Goal: Task Accomplishment & Management: Complete application form

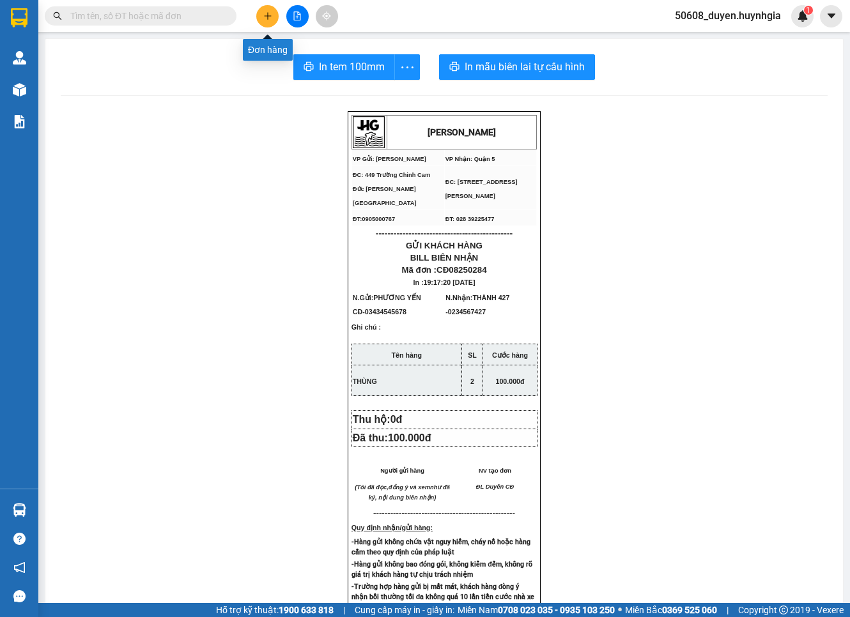
click at [275, 18] on button at bounding box center [267, 16] width 22 height 22
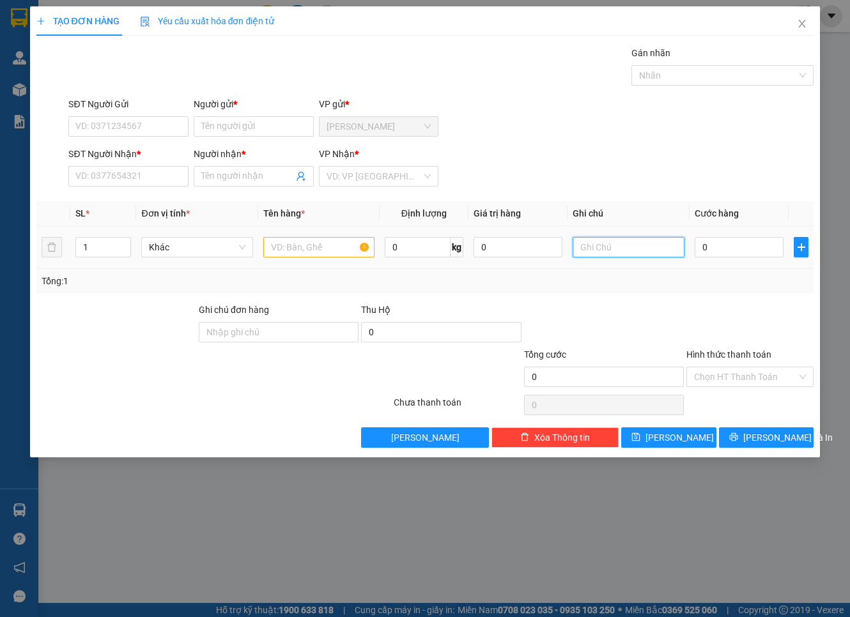
click at [597, 243] on input "text" at bounding box center [627, 247] width 111 height 20
paste input "411/9 [GEOGRAPHIC_DATA], P12, [GEOGRAPHIC_DATA] 0933540339 CHỊ [PERSON_NAME]"
drag, startPoint x: 595, startPoint y: 245, endPoint x: 689, endPoint y: 241, distance: 94.0
click at [689, 241] on tr "1 Khác 0 kg 0 411/9 [PERSON_NAME], P12, [GEOGRAPHIC_DATA] 0933540339 CHỊ HÀ 0" at bounding box center [424, 247] width 777 height 43
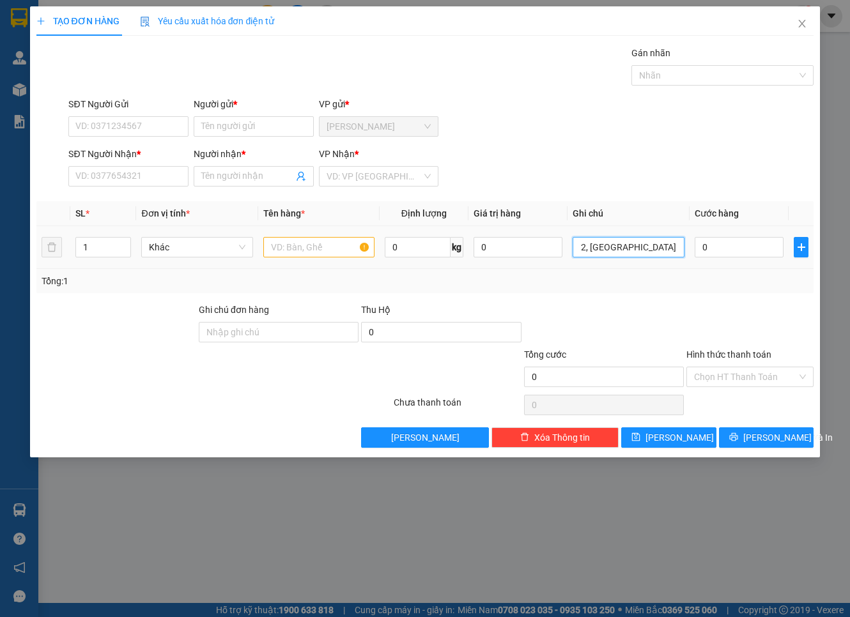
scroll to position [0, 72]
type input "411/9 [PERSON_NAME], P12, [GEOGRAPHIC_DATA]"
click at [172, 169] on input "SĐT Người Nhận *" at bounding box center [128, 176] width 120 height 20
paste input "0933540339 CHỊ [PERSON_NAME]"
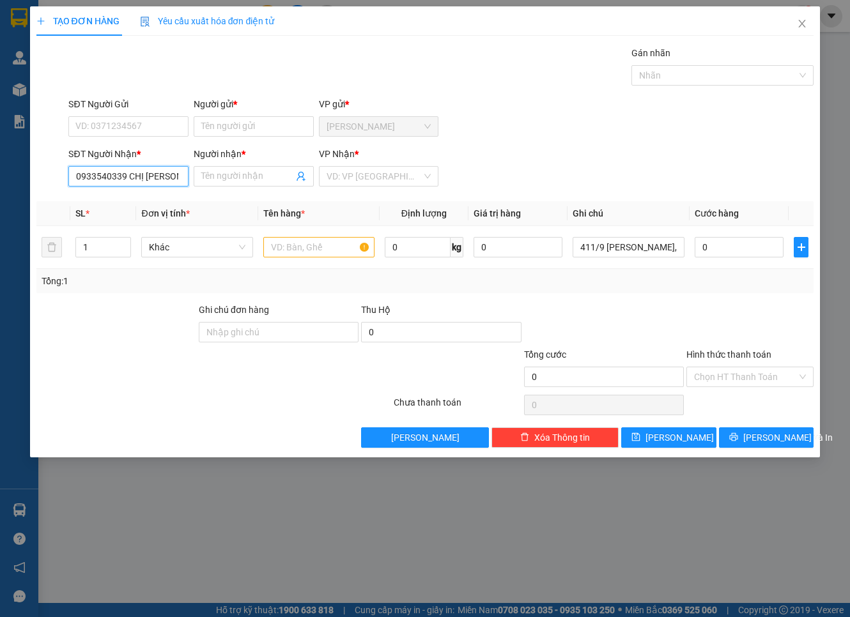
drag, startPoint x: 132, startPoint y: 176, endPoint x: 169, endPoint y: 168, distance: 38.0
click at [169, 168] on input "0933540339 CHỊ [PERSON_NAME]" at bounding box center [128, 176] width 120 height 20
type input "0933540339"
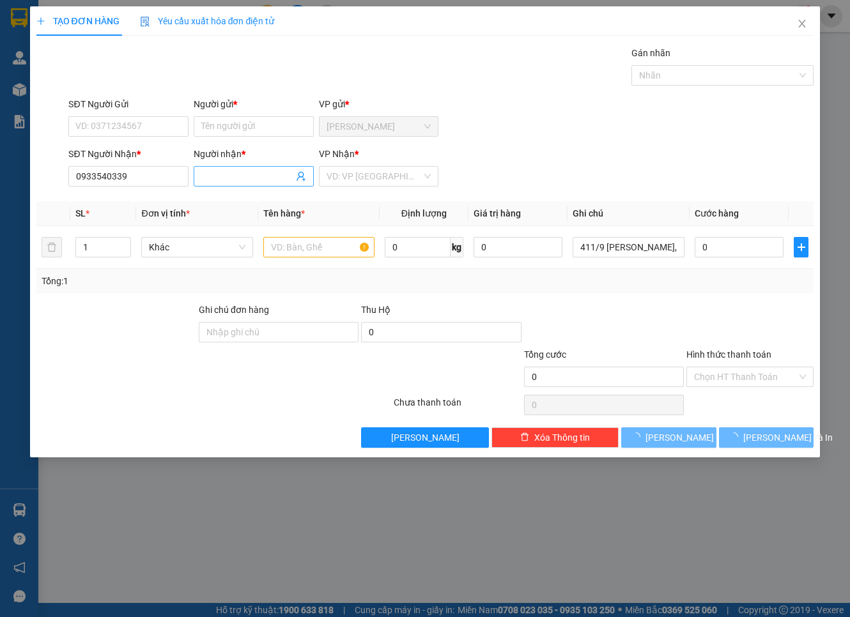
click at [246, 183] on span at bounding box center [254, 176] width 120 height 20
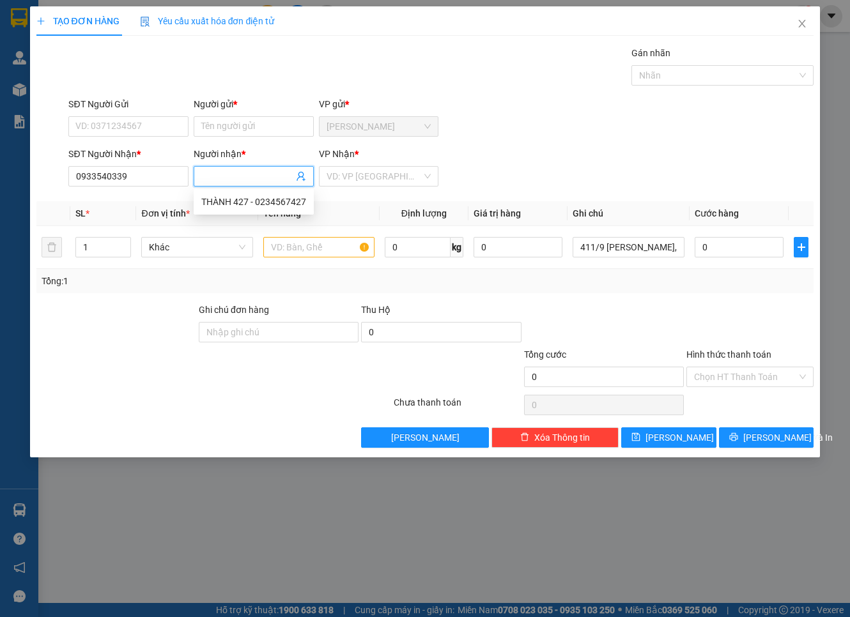
paste input "CHỊ [PERSON_NAME]"
drag, startPoint x: 219, startPoint y: 178, endPoint x: 185, endPoint y: 185, distance: 34.7
click at [185, 185] on div "SĐT Người Nhận * 0933540339 Người nhận * CHỊ HÀ VP Nhận * VD: VP [GEOGRAPHIC_DA…" at bounding box center [441, 169] width 750 height 45
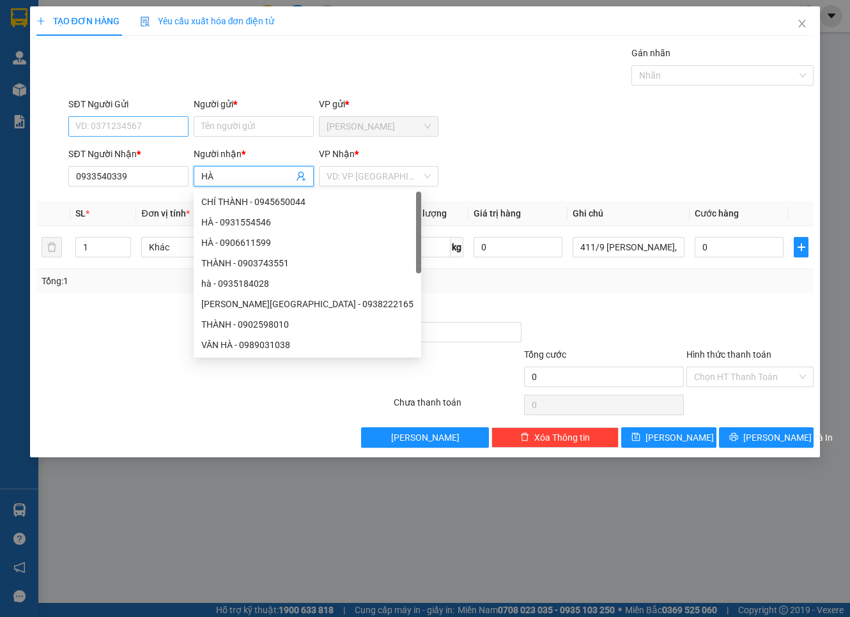
type input "HÀ"
click at [130, 116] on input "SĐT Người Gửi" at bounding box center [128, 126] width 120 height 20
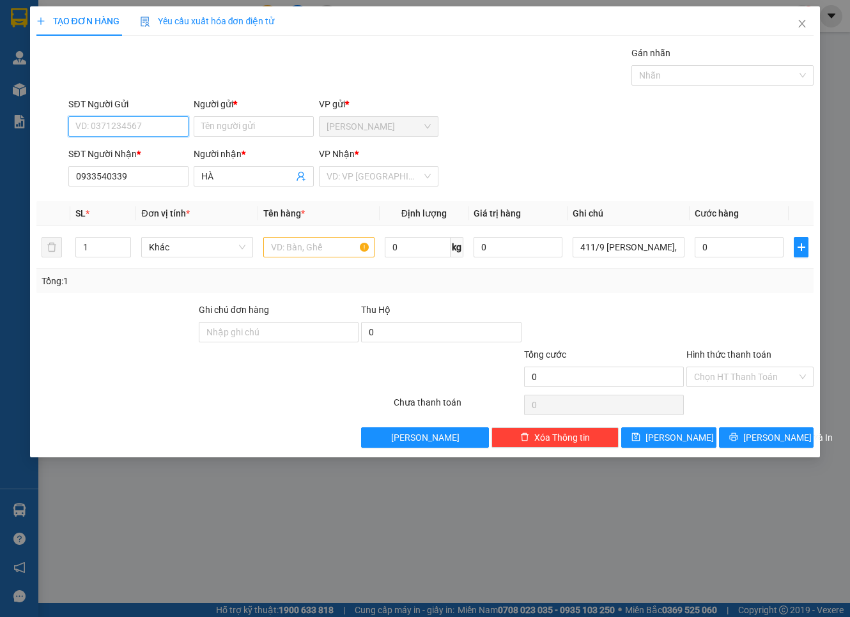
click at [132, 126] on input "SĐT Người Gửi" at bounding box center [128, 126] width 120 height 20
click at [134, 145] on div "0387337180 - LIÊN" at bounding box center [128, 152] width 105 height 14
type input "0387337180"
type input "LIÊN"
type input "0387337180"
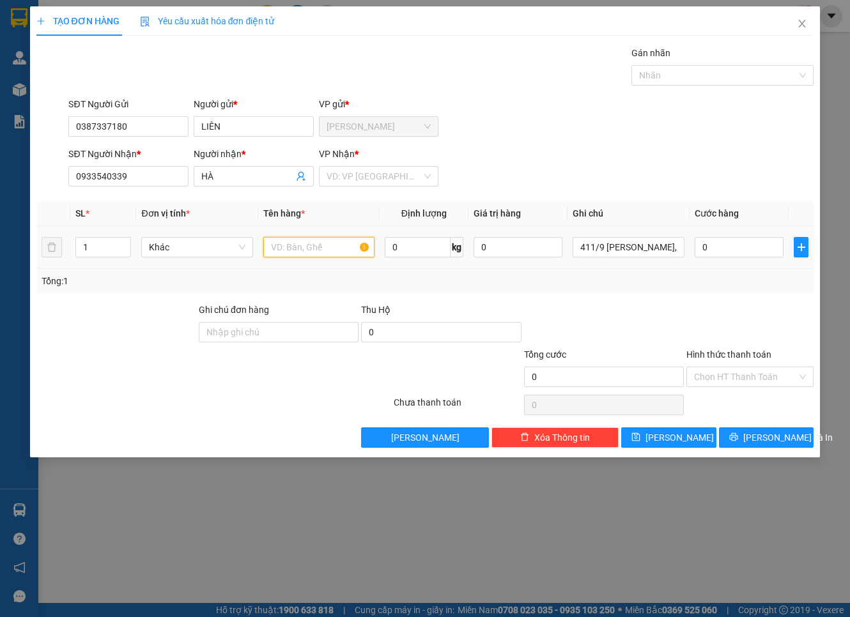
click at [325, 239] on input "text" at bounding box center [318, 247] width 111 height 20
type input "THÙNG XỐP"
click at [737, 247] on input "0" at bounding box center [738, 247] width 89 height 20
type input "1"
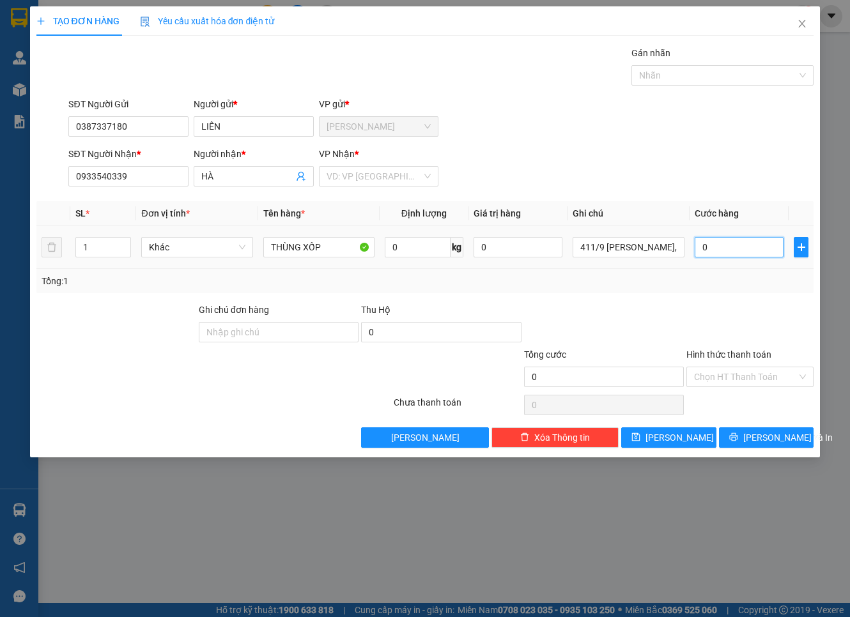
type input "1"
type input "13"
type input "130"
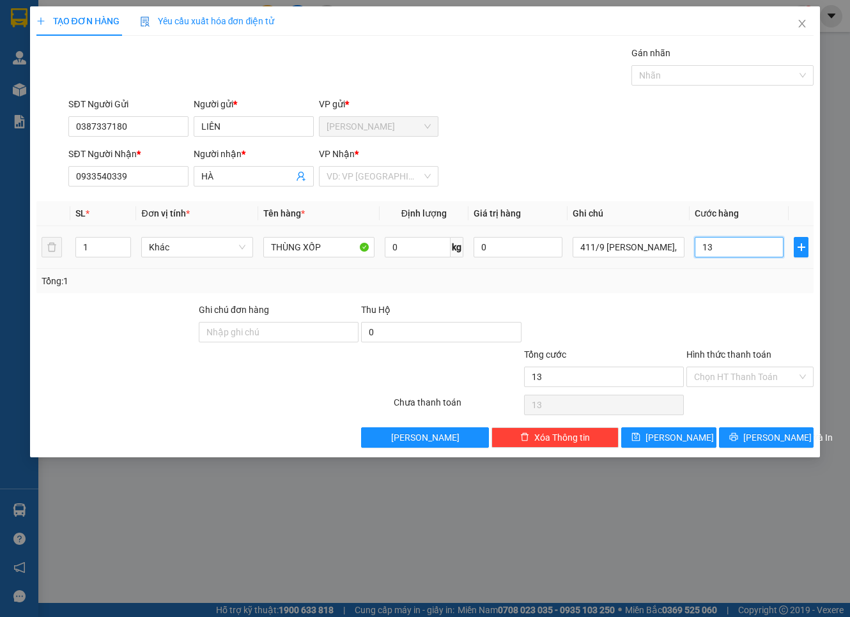
type input "130"
type input "130.000"
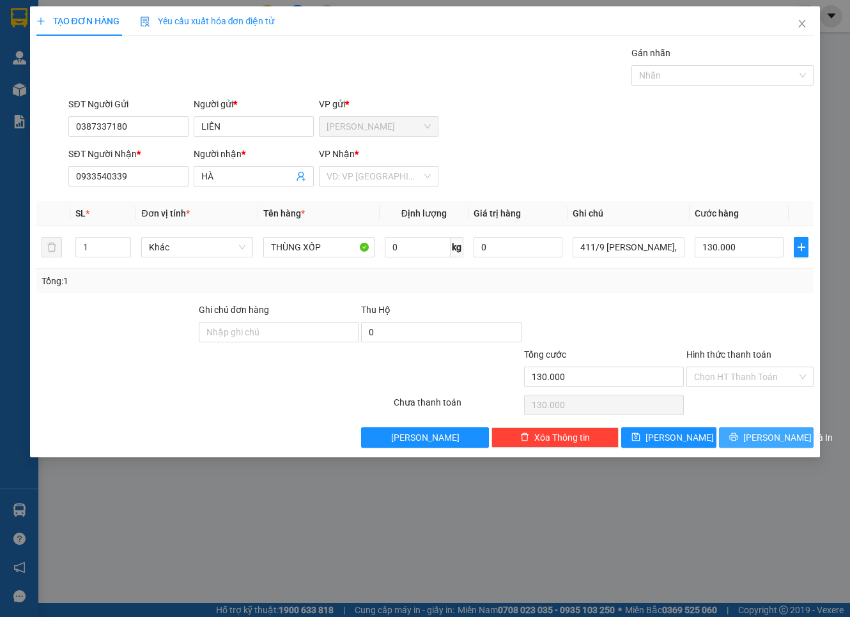
click at [797, 437] on button "[PERSON_NAME] và In" at bounding box center [766, 437] width 95 height 20
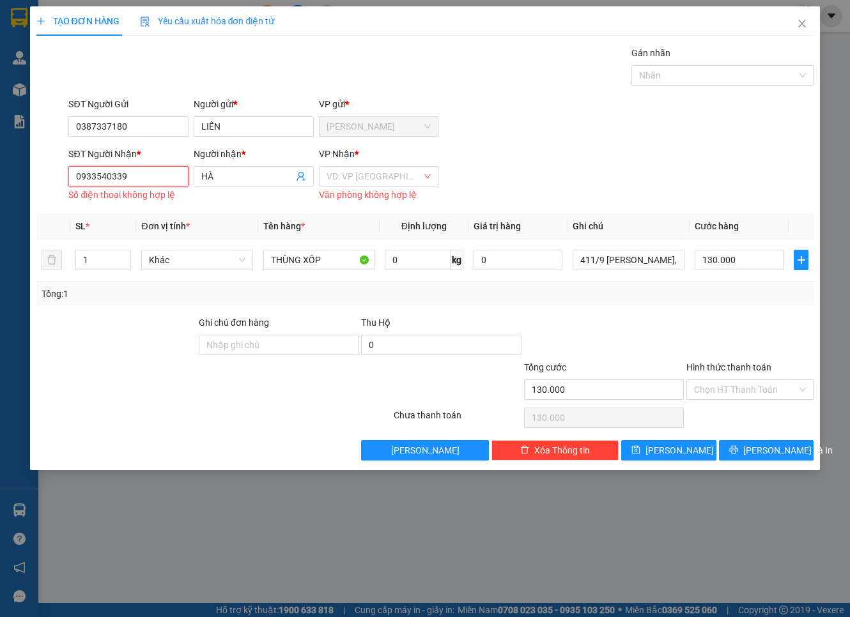
click at [80, 174] on input "0933540339" at bounding box center [128, 176] width 120 height 20
type input "0933540339"
click at [397, 171] on input "search" at bounding box center [374, 176] width 96 height 19
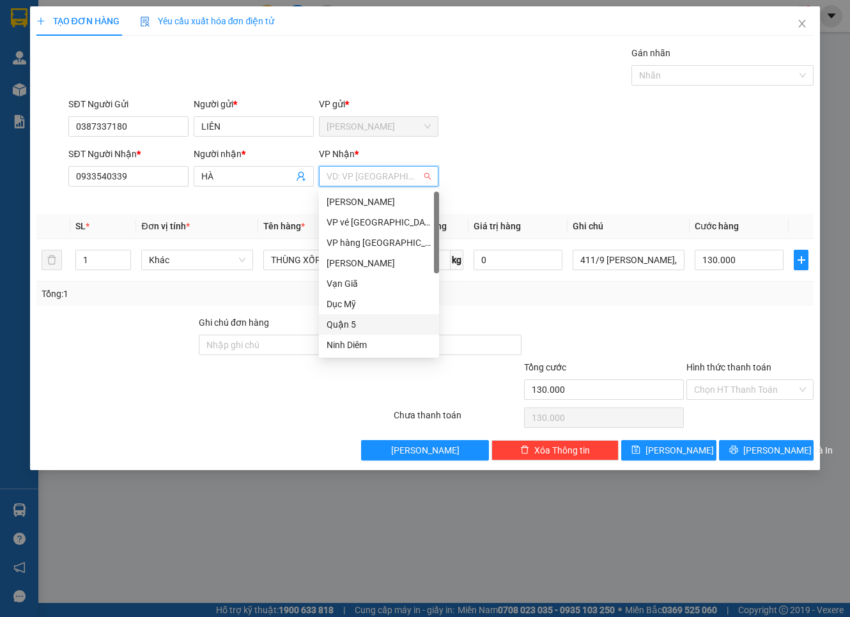
click at [366, 321] on div "Quận 5" at bounding box center [378, 324] width 105 height 14
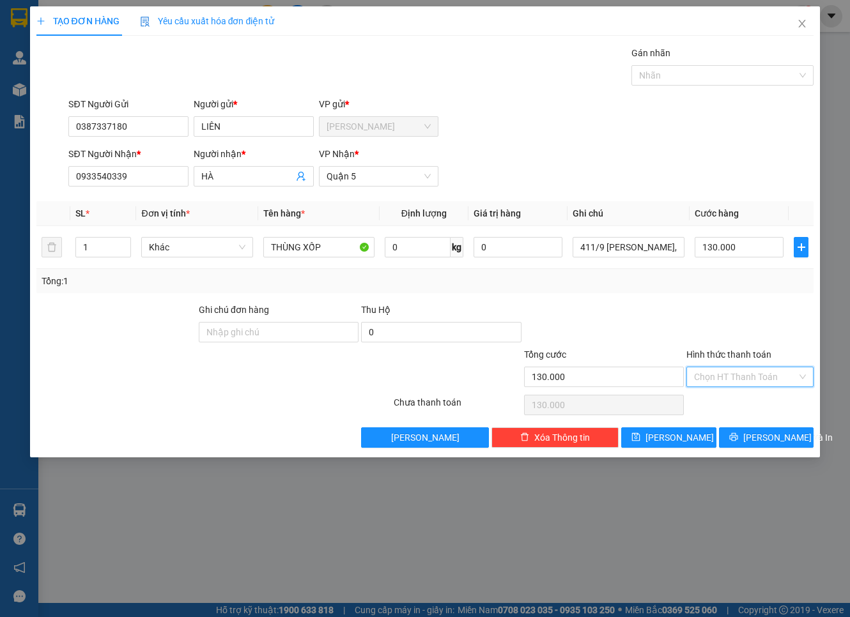
click at [775, 379] on input "Hình thức thanh toán" at bounding box center [745, 376] width 103 height 19
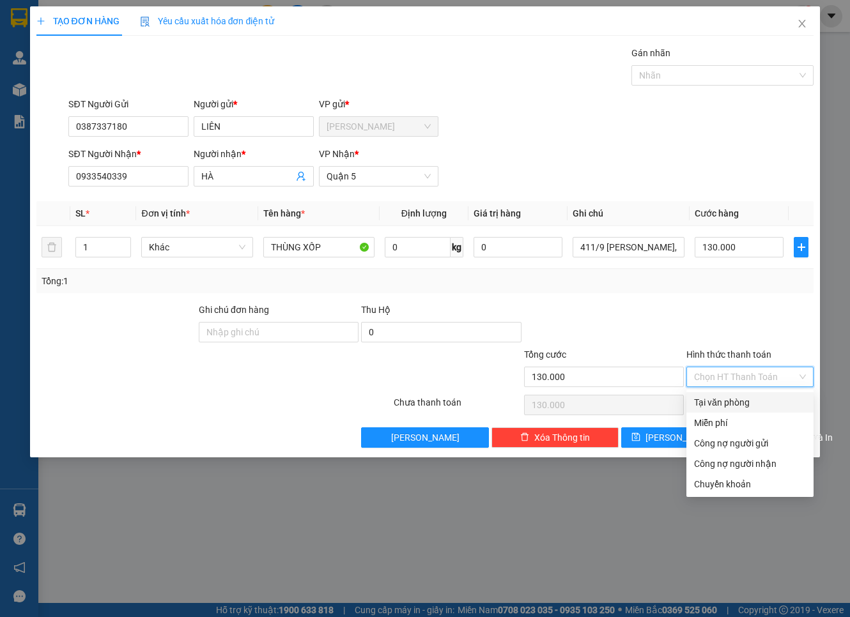
click at [759, 397] on div "Tại văn phòng" at bounding box center [750, 402] width 112 height 14
type input "0"
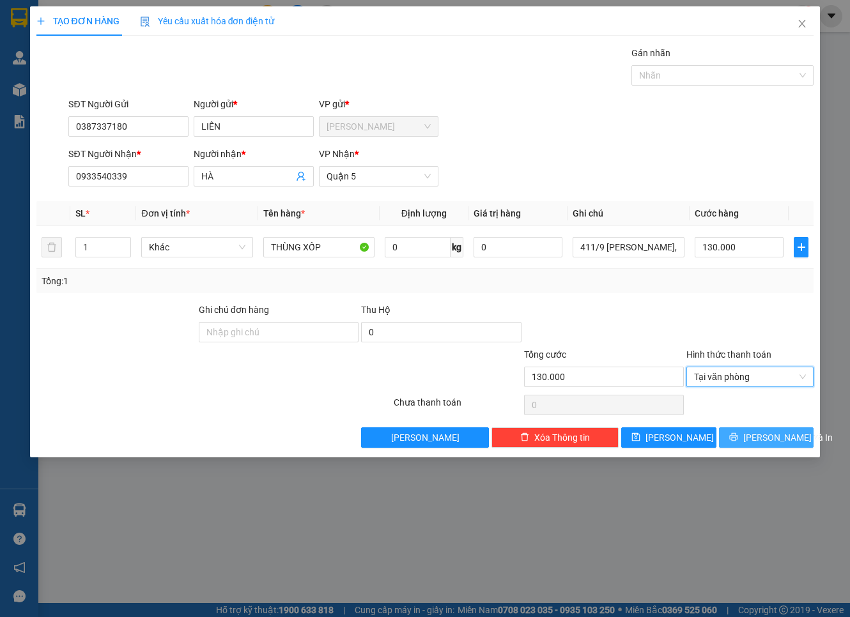
click at [738, 443] on span "printer" at bounding box center [733, 437] width 9 height 10
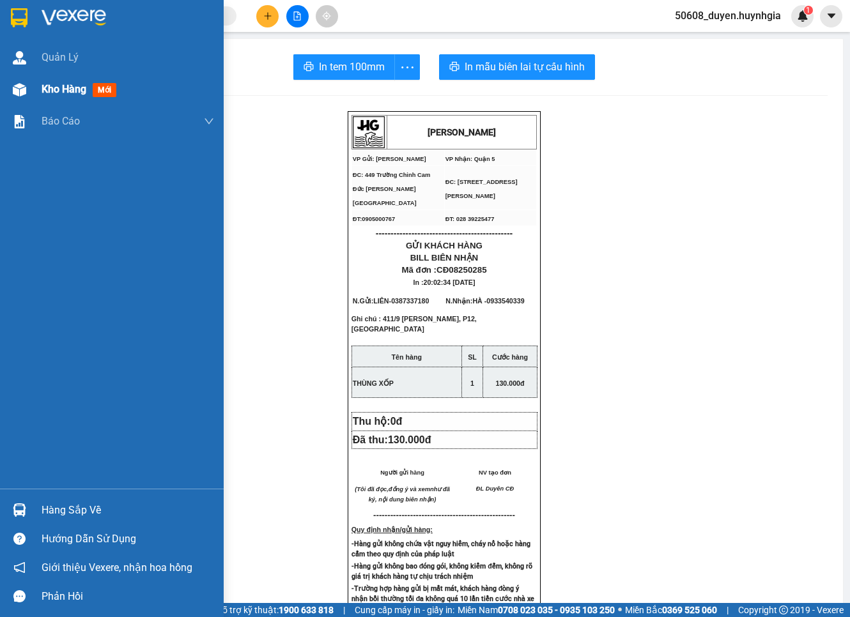
click at [27, 90] on div at bounding box center [19, 90] width 22 height 22
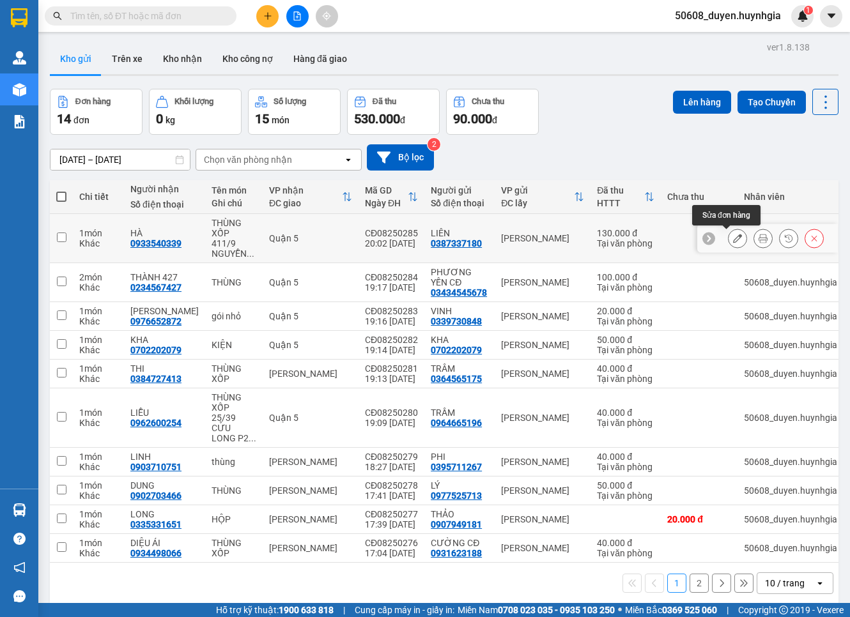
click at [728, 240] on button at bounding box center [737, 238] width 18 height 22
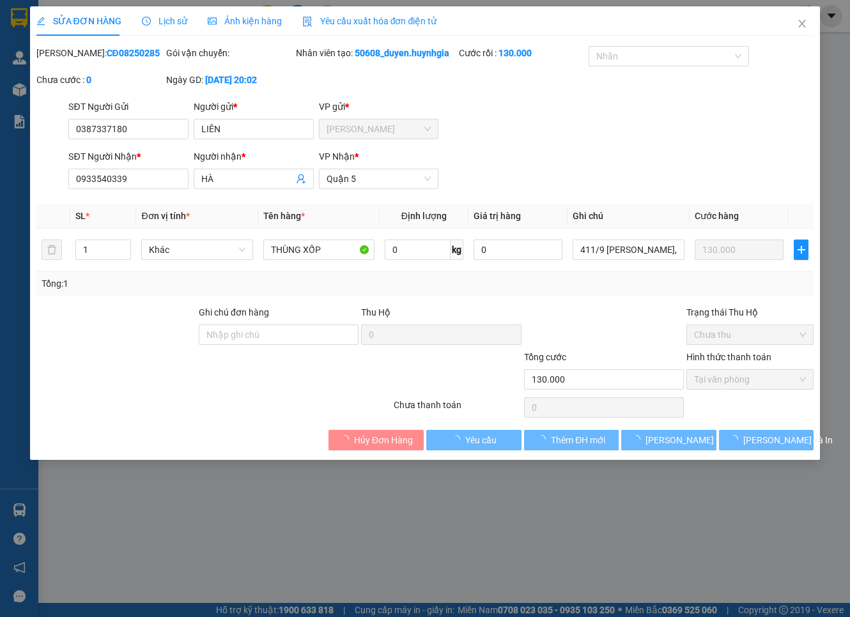
type input "0387337180"
type input "LIÊN"
type input "0933540339"
type input "HÀ"
type input "130.000"
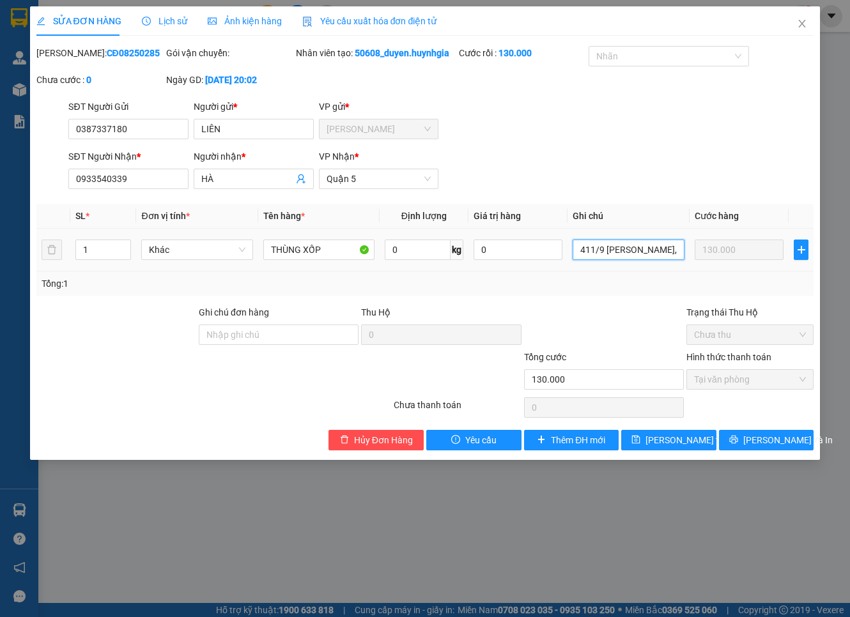
click at [606, 260] on input "411/9 [PERSON_NAME], P12, [GEOGRAPHIC_DATA]" at bounding box center [627, 250] width 111 height 20
click at [553, 447] on span "Thêm ĐH mới" at bounding box center [578, 440] width 54 height 14
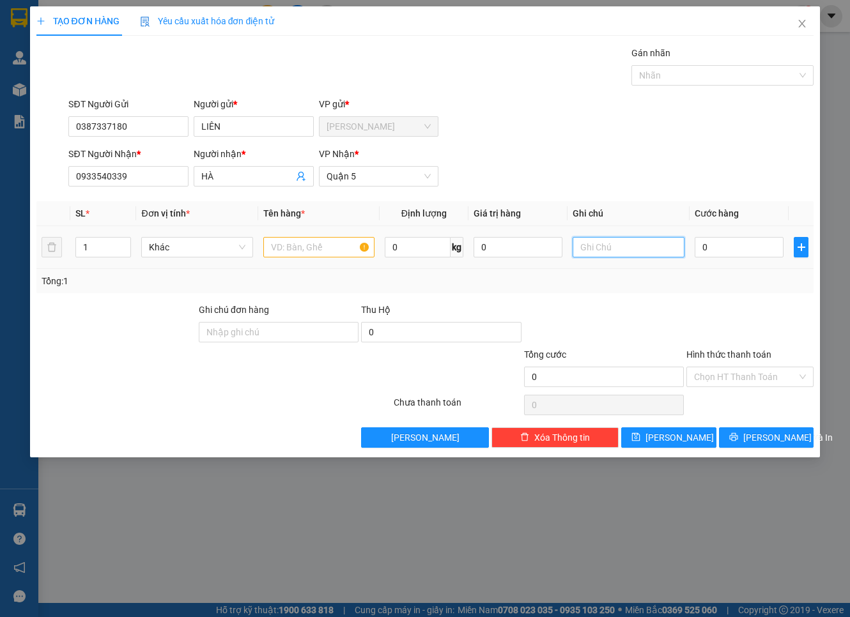
click at [601, 251] on input "text" at bounding box center [627, 247] width 111 height 20
paste input "411/9 [PERSON_NAME], P12, [GEOGRAPHIC_DATA]"
type input "411/9 [PERSON_NAME], P12, [GEOGRAPHIC_DATA]"
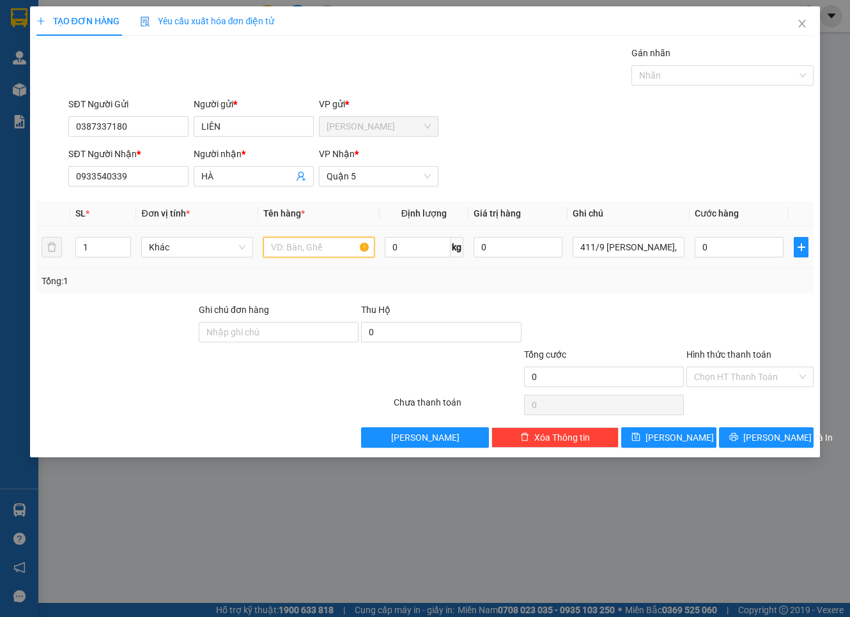
click at [311, 238] on input "text" at bounding box center [318, 247] width 111 height 20
type input "THUNG XỐP"
click at [733, 252] on input "0" at bounding box center [738, 247] width 89 height 20
type input "1"
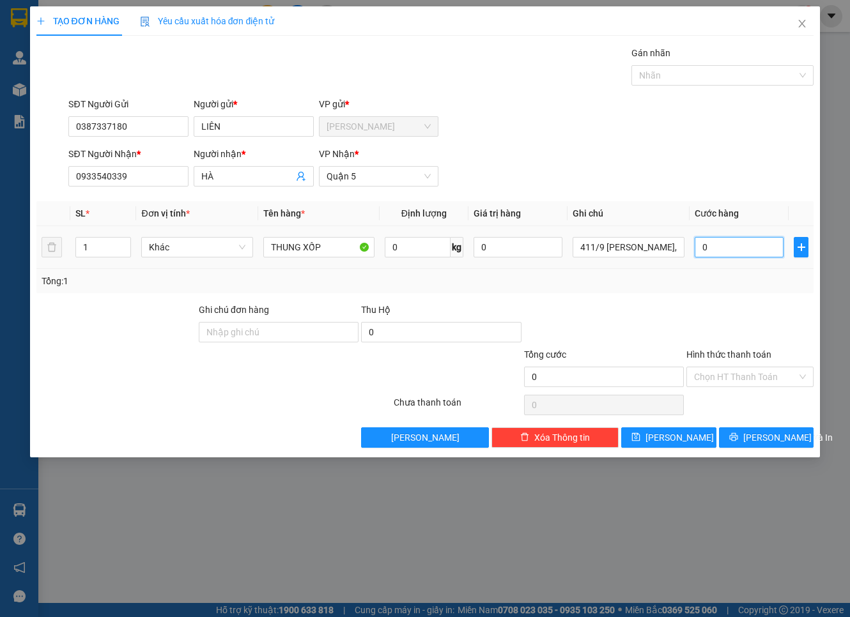
type input "1"
type input "13"
type input "130"
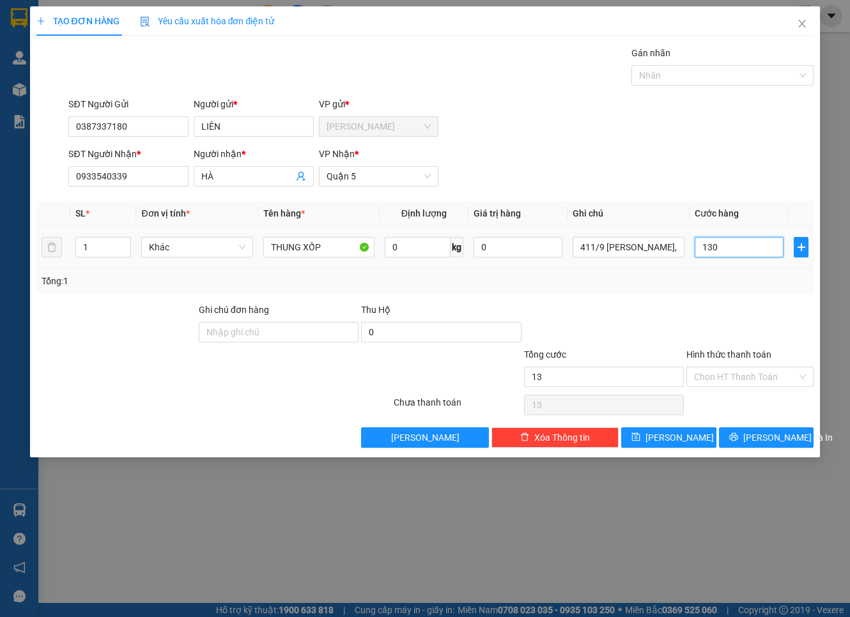
type input "130"
type input "130.000"
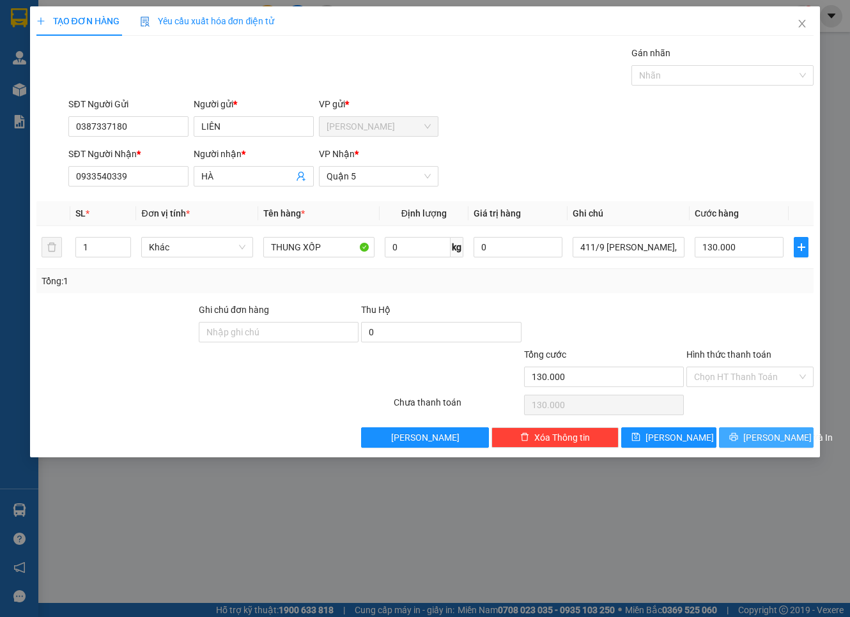
click at [787, 438] on span "[PERSON_NAME] và In" at bounding box center [787, 438] width 89 height 14
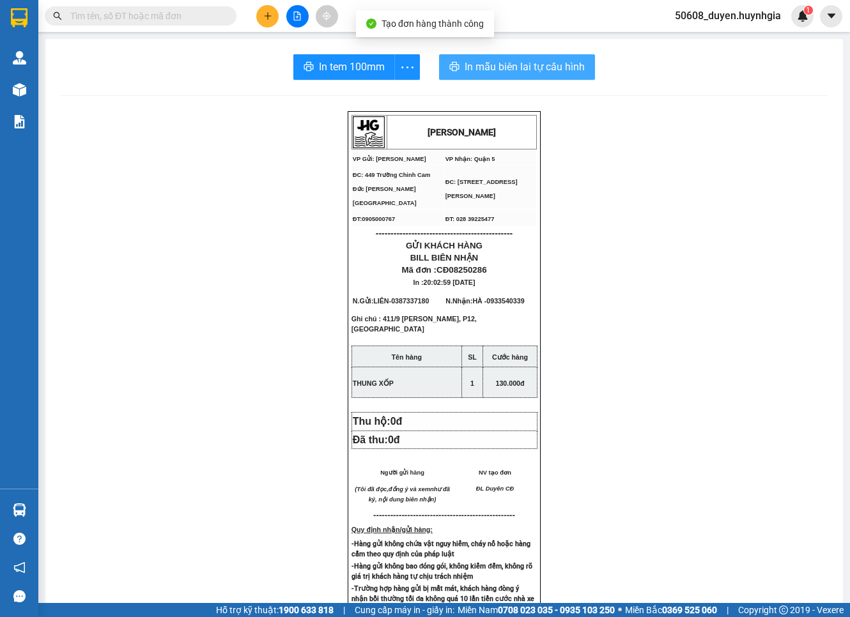
click at [484, 60] on span "In mẫu biên lai tự cấu hình" at bounding box center [524, 67] width 120 height 16
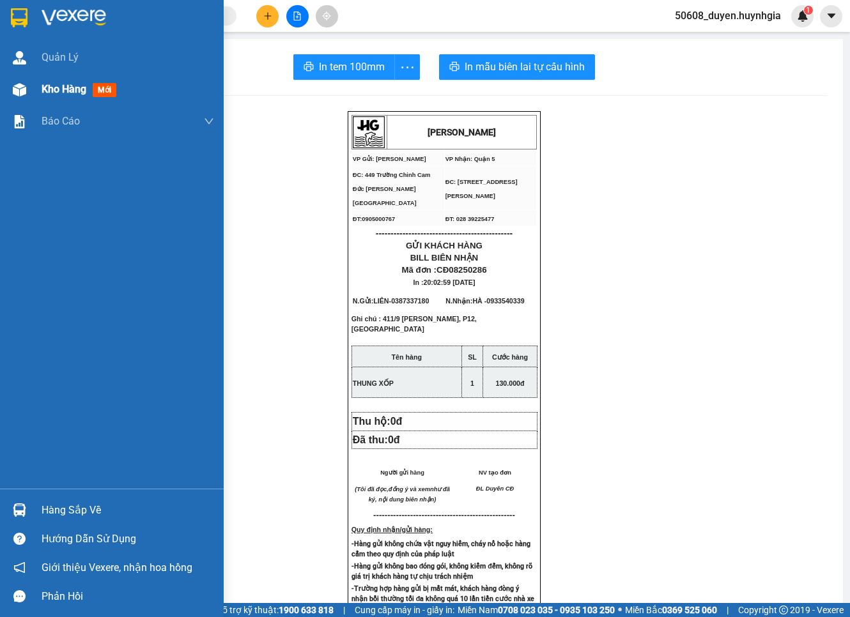
click at [22, 88] on img at bounding box center [19, 89] width 13 height 13
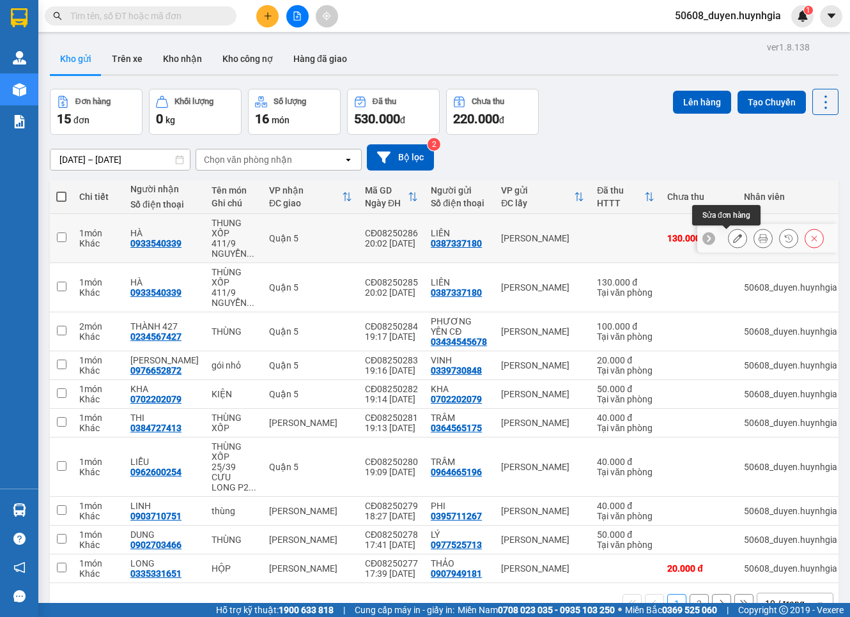
click at [728, 233] on button at bounding box center [737, 238] width 18 height 22
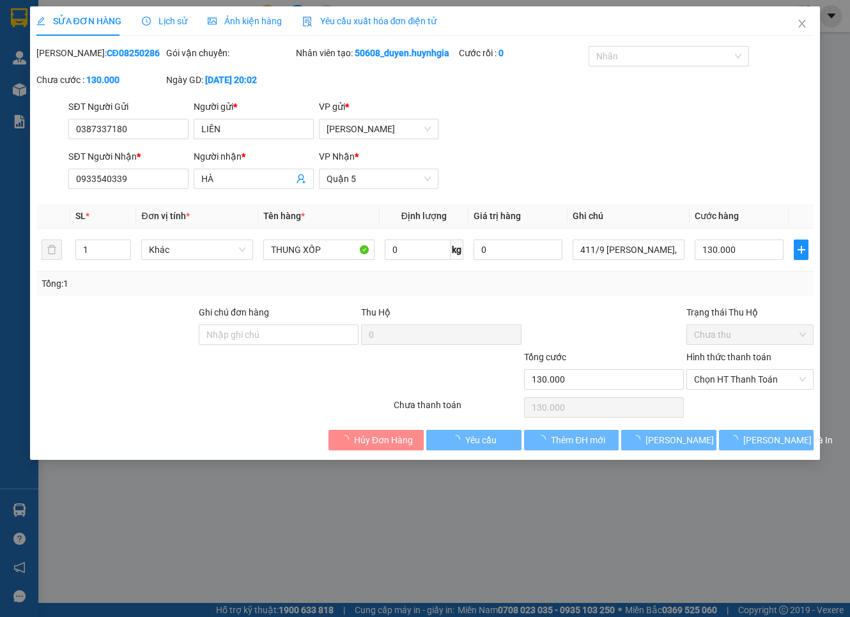
type input "0387337180"
type input "LIÊN"
type input "0933540339"
type input "HÀ"
type input "130.000"
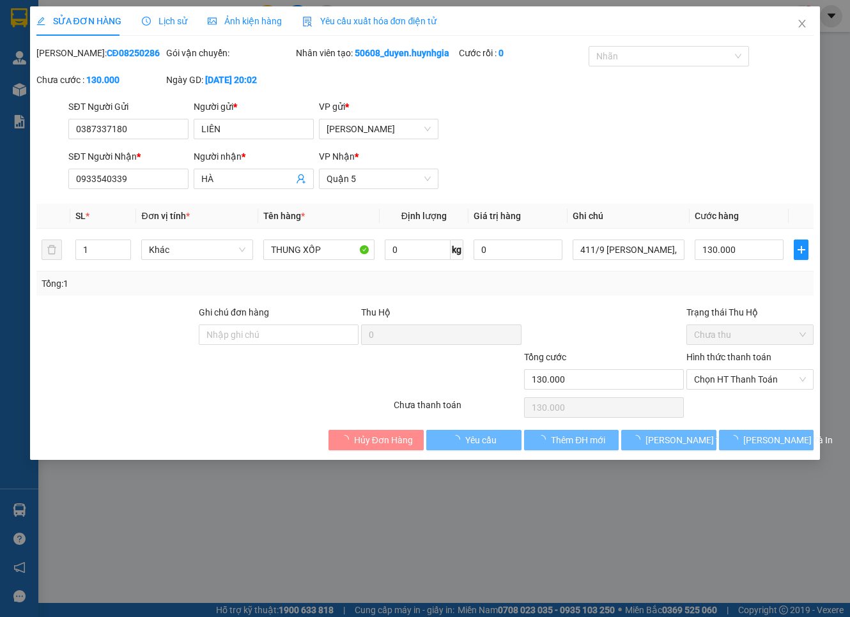
type input "130.000"
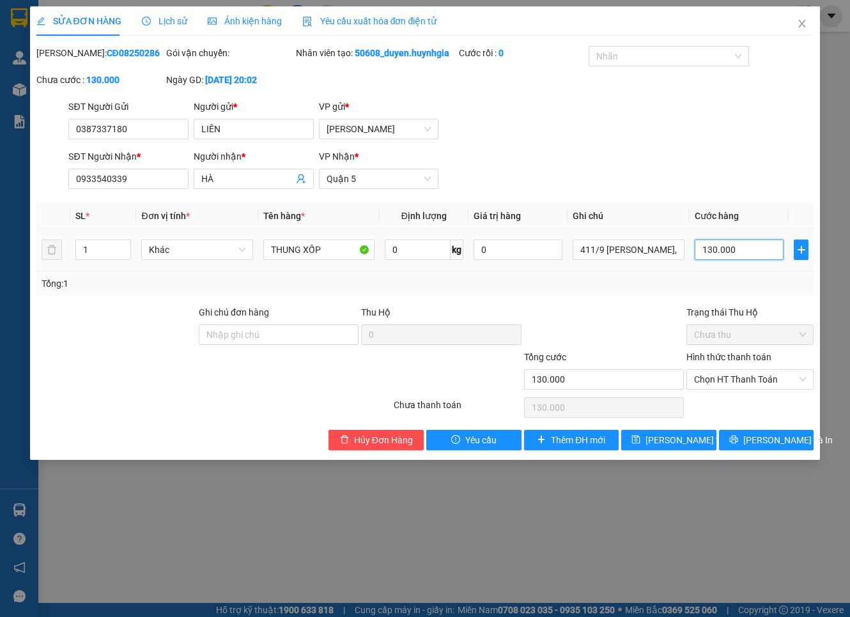
click at [721, 260] on input "130.000" at bounding box center [738, 250] width 89 height 20
type input "5"
type input "50"
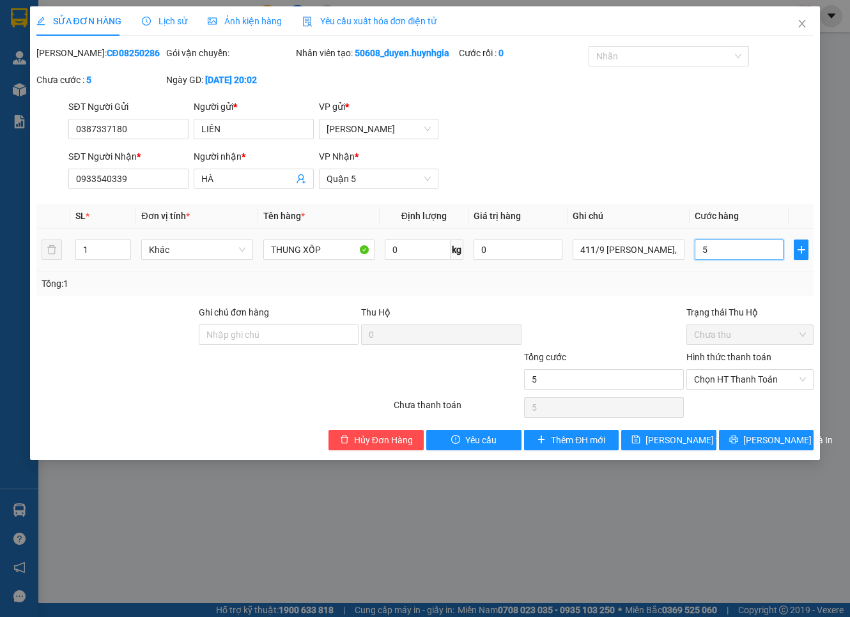
type input "50"
click at [730, 386] on span "Chọn HT Thanh Toán" at bounding box center [750, 379] width 112 height 19
type input "50"
type input "50.000"
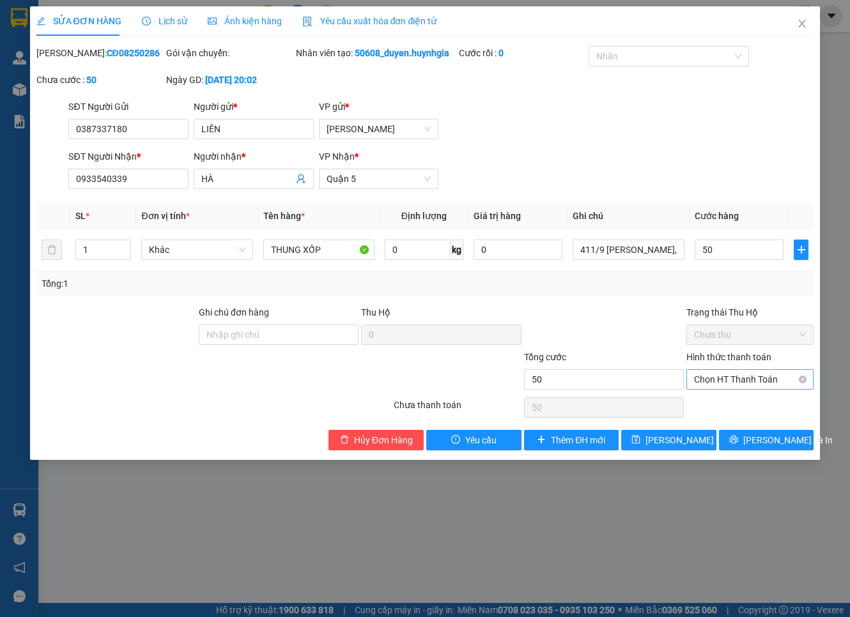
type input "50.000"
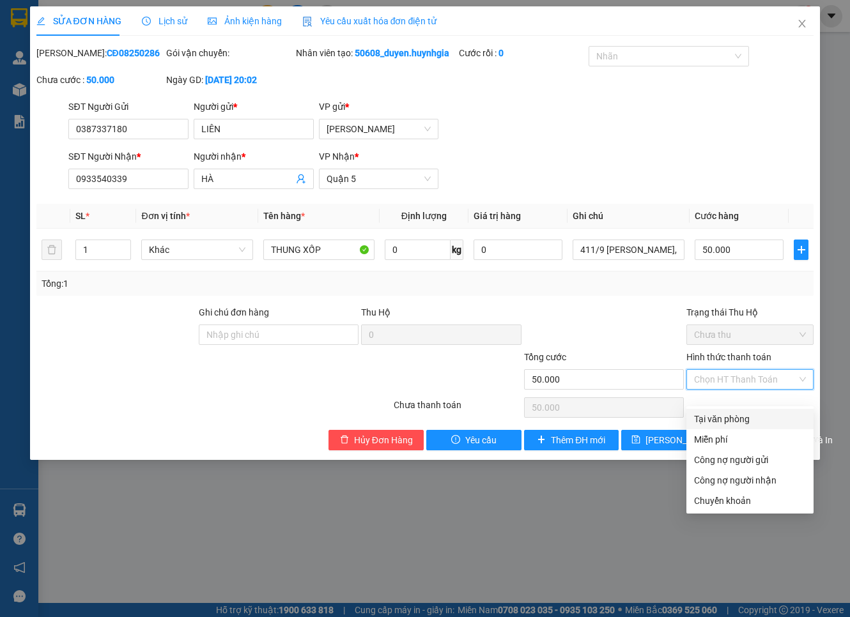
click at [729, 410] on div "Tại văn phòng" at bounding box center [749, 419] width 127 height 20
type input "0"
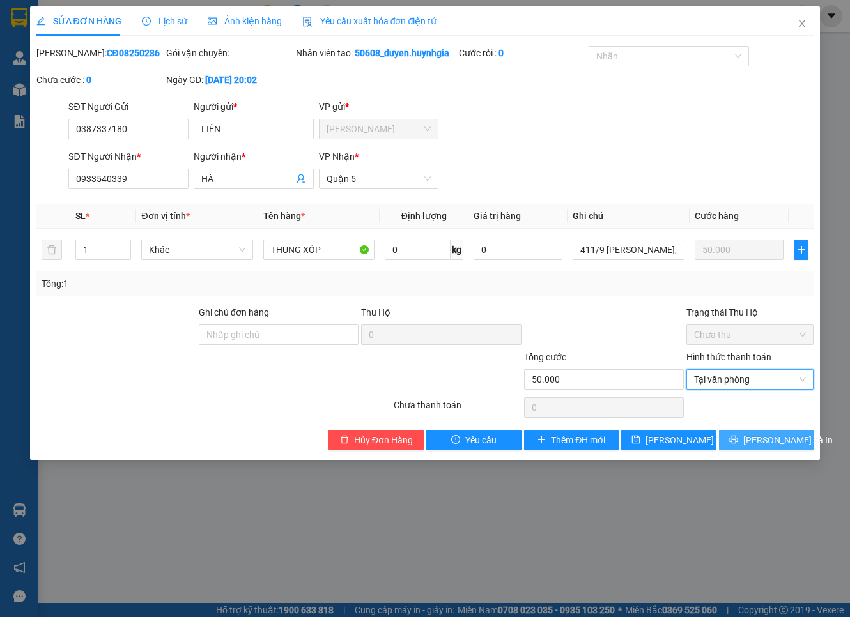
click at [756, 447] on span "[PERSON_NAME] và In" at bounding box center [787, 440] width 89 height 14
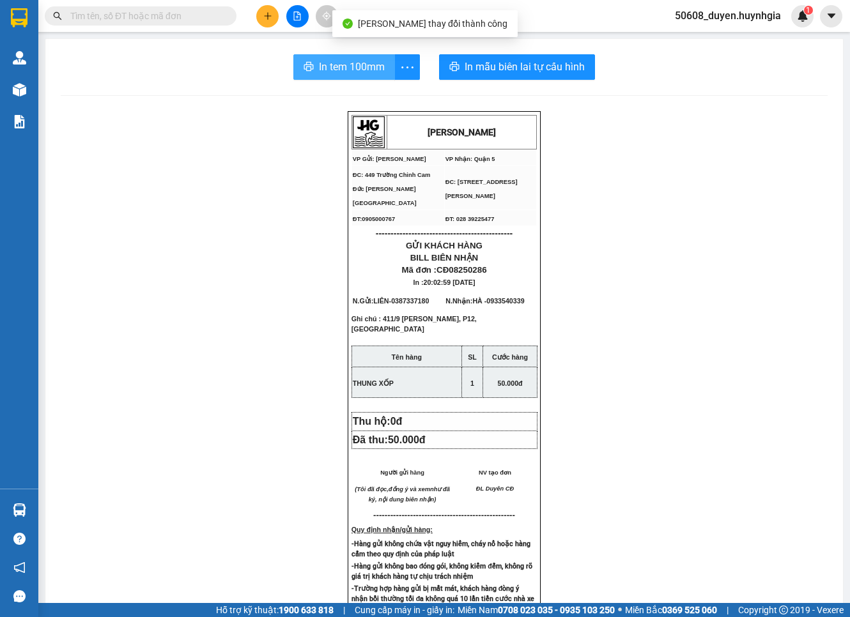
click at [333, 66] on span "In tem 100mm" at bounding box center [352, 67] width 66 height 16
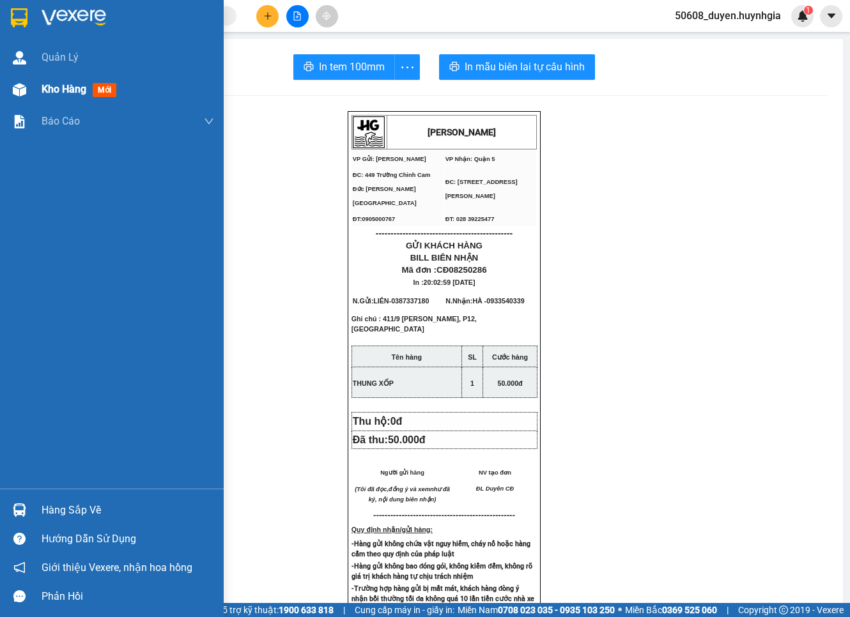
click at [16, 83] on img at bounding box center [19, 89] width 13 height 13
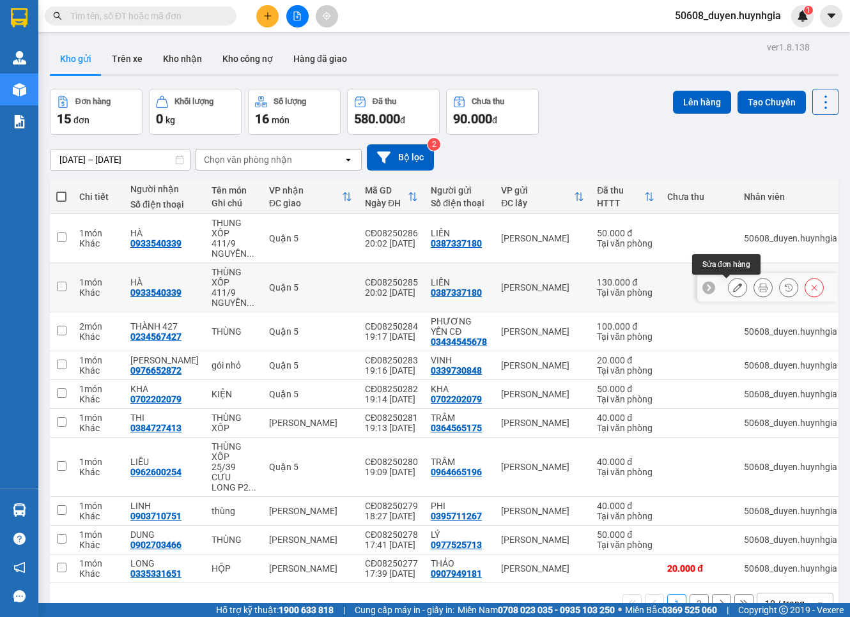
click at [728, 286] on button at bounding box center [737, 288] width 18 height 22
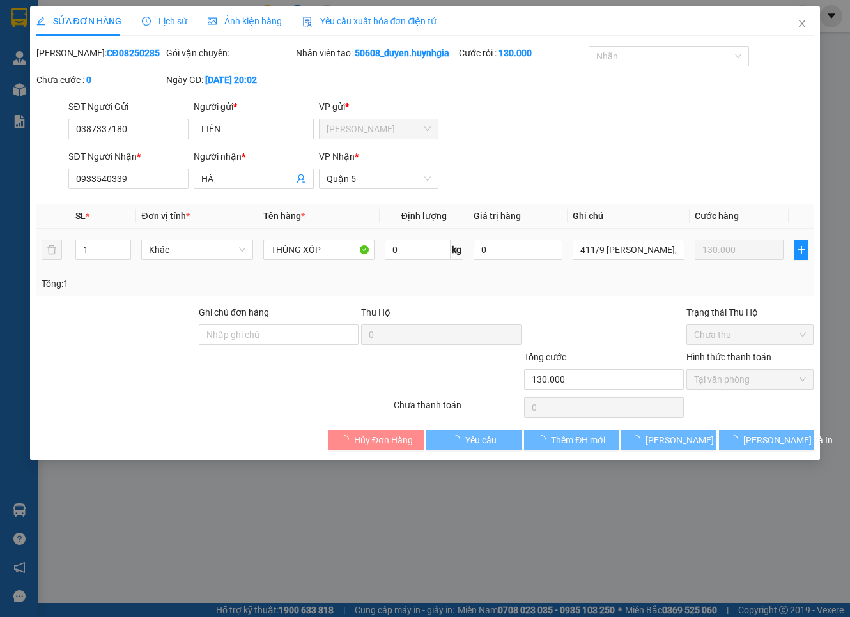
type input "0387337180"
type input "LIÊN"
type input "0933540339"
type input "HÀ"
type input "130.000"
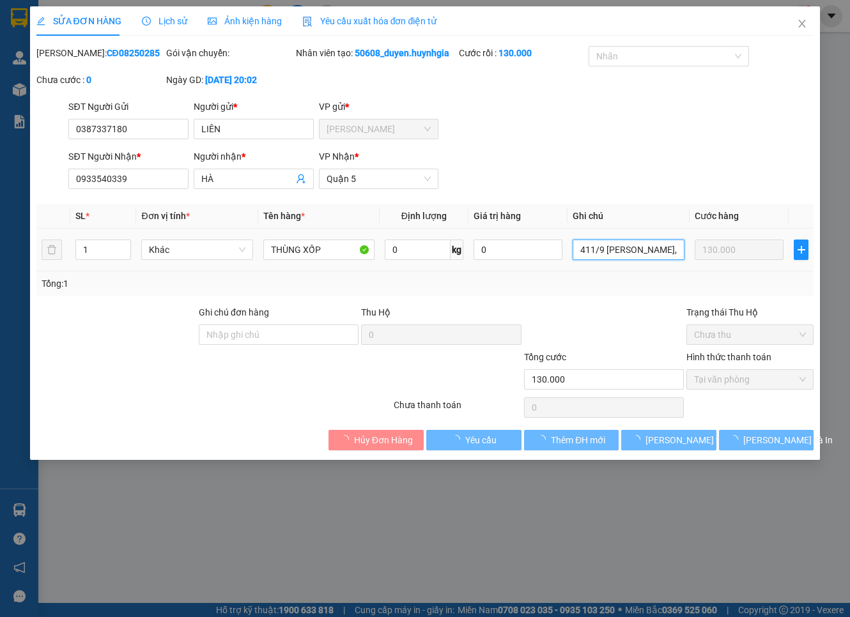
click at [613, 260] on input "411/9 [PERSON_NAME], P12, [GEOGRAPHIC_DATA]" at bounding box center [627, 250] width 111 height 20
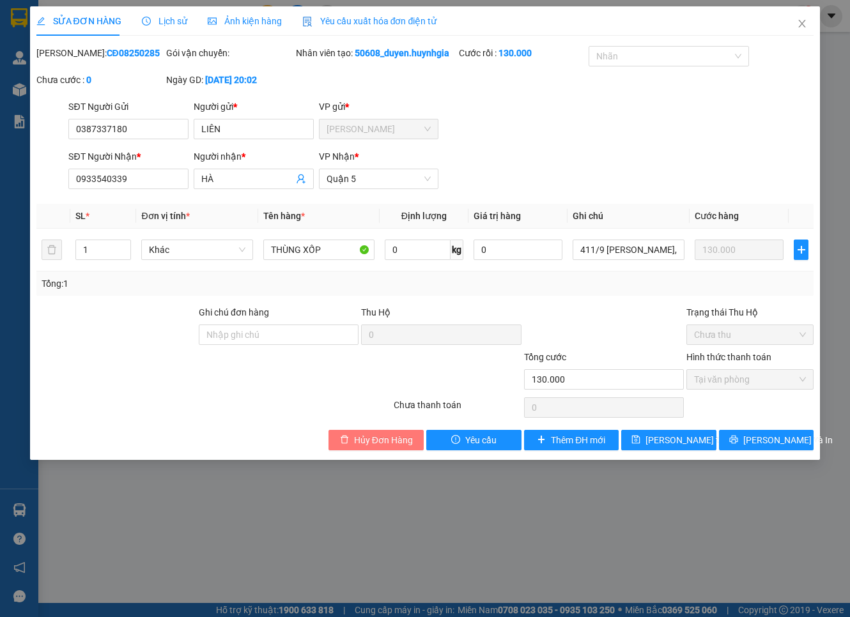
click at [382, 447] on span "Hủy Đơn Hàng" at bounding box center [383, 440] width 59 height 14
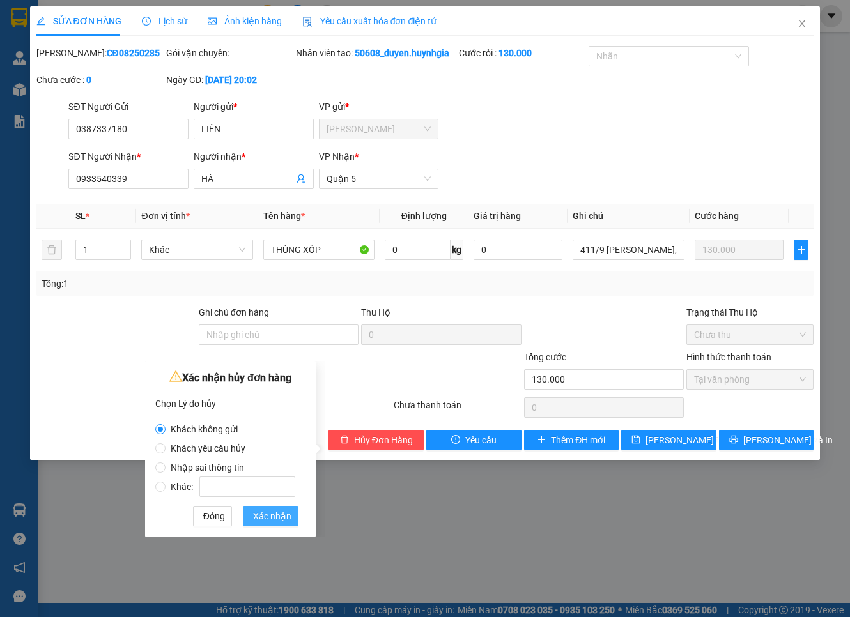
click at [272, 510] on span "Xác nhận" at bounding box center [272, 516] width 38 height 14
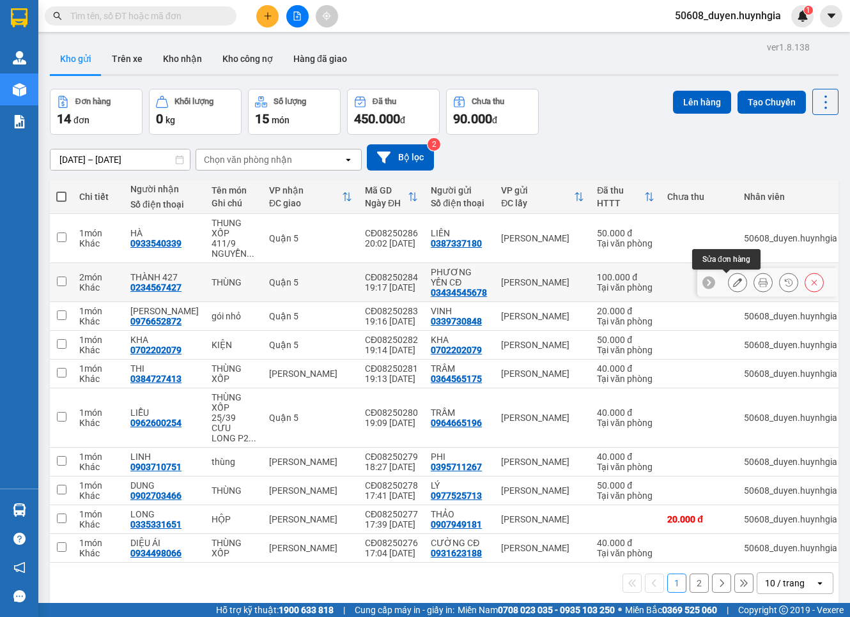
click at [728, 288] on button at bounding box center [737, 282] width 18 height 22
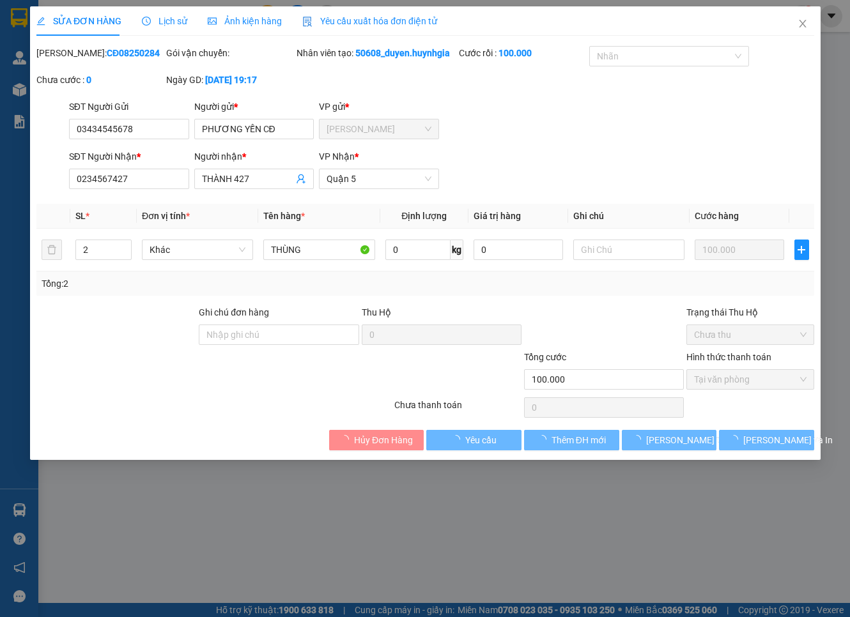
type input "03434545678"
type input "PHƯƠNG YẾN CĐ"
type input "0234567427"
type input "THÀNH 427"
type input "100.000"
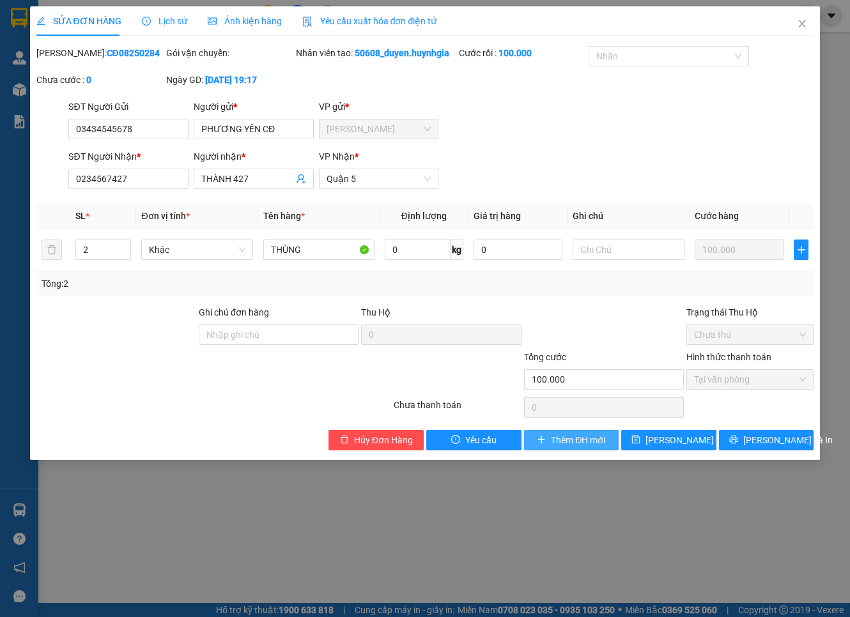
click at [563, 447] on span "Thêm ĐH mới" at bounding box center [578, 440] width 54 height 14
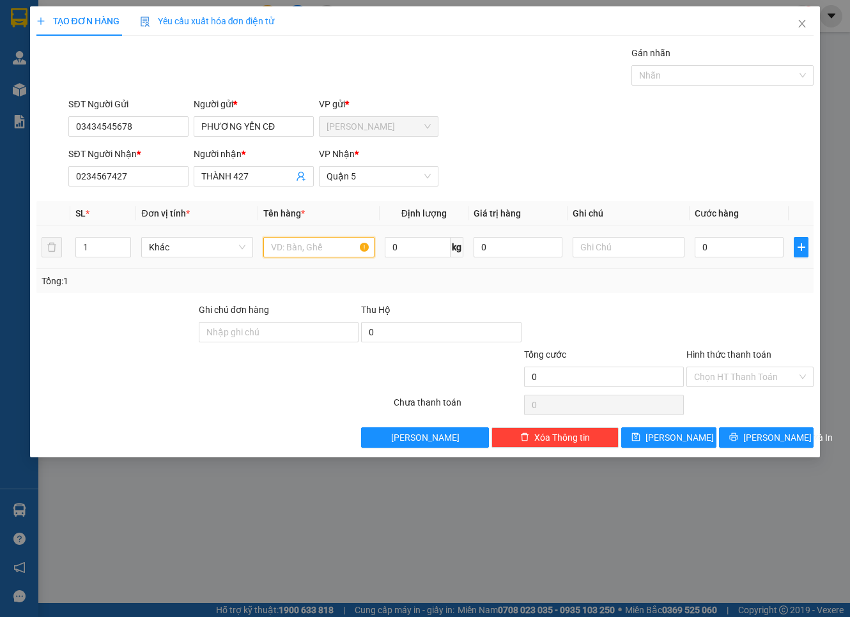
click at [323, 248] on input "text" at bounding box center [318, 247] width 111 height 20
type input "THÙNG"
click at [736, 245] on input "0" at bounding box center [738, 247] width 89 height 20
type input "6"
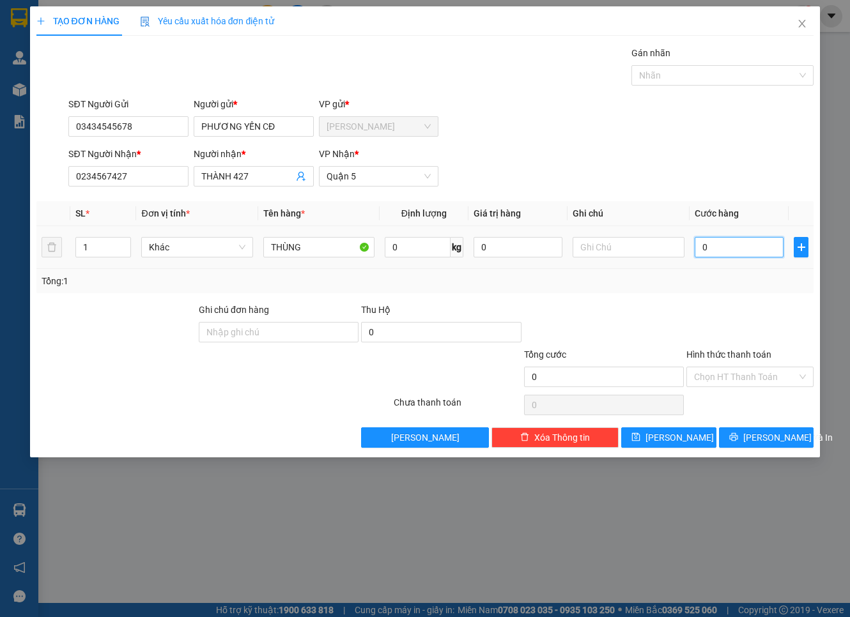
type input "6"
type input "60"
type input "60.000"
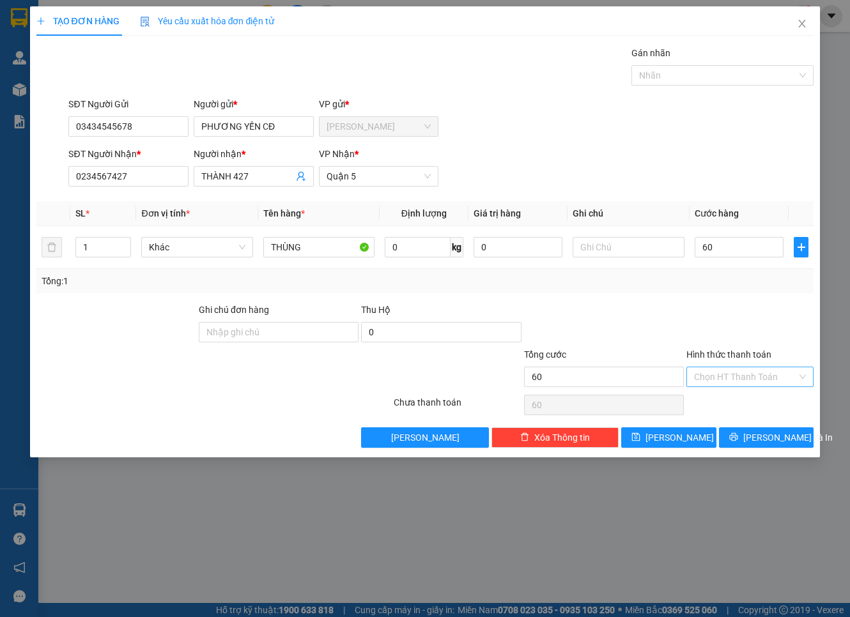
type input "60.000"
click at [770, 385] on input "Hình thức thanh toán" at bounding box center [745, 376] width 103 height 19
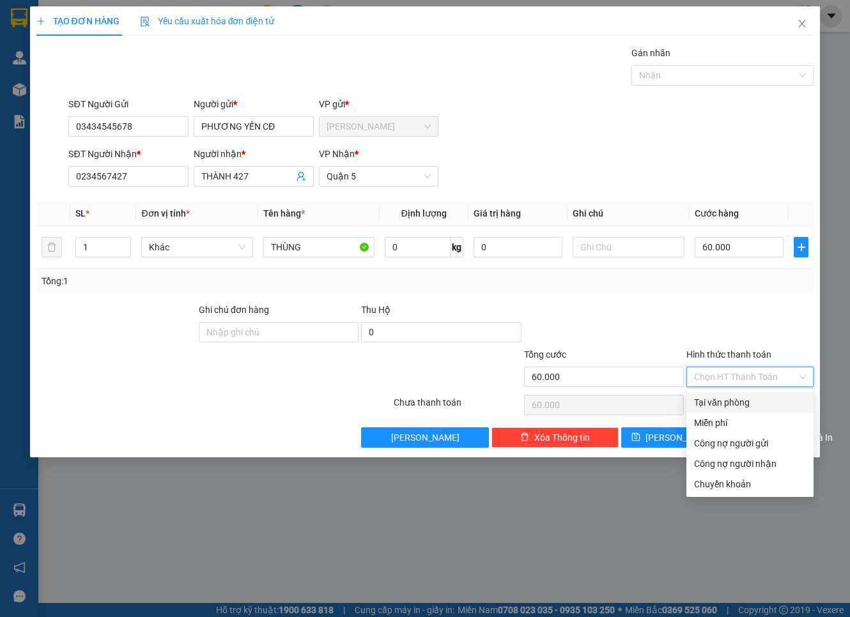
click at [769, 402] on div "Tại văn phòng" at bounding box center [750, 402] width 112 height 14
type input "0"
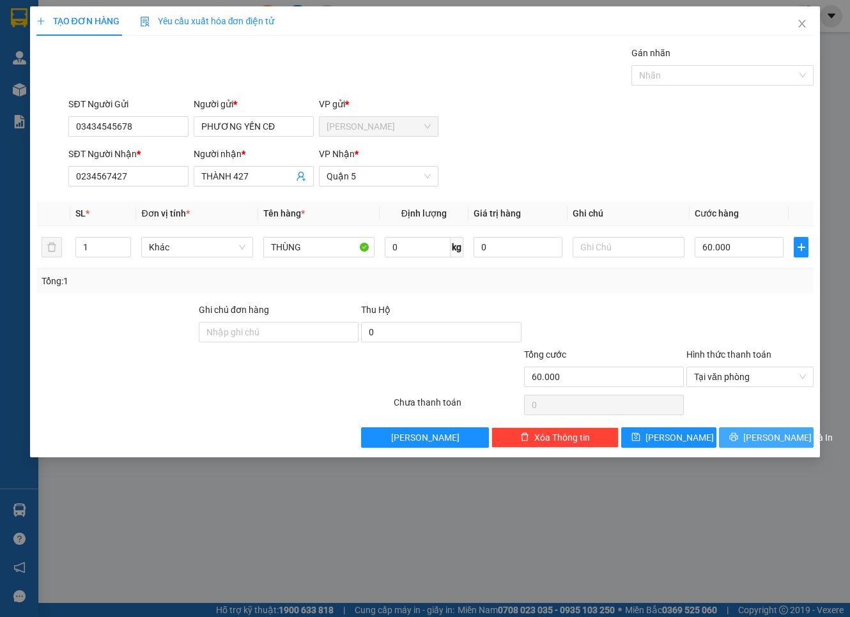
click at [764, 439] on span "[PERSON_NAME] và In" at bounding box center [787, 438] width 89 height 14
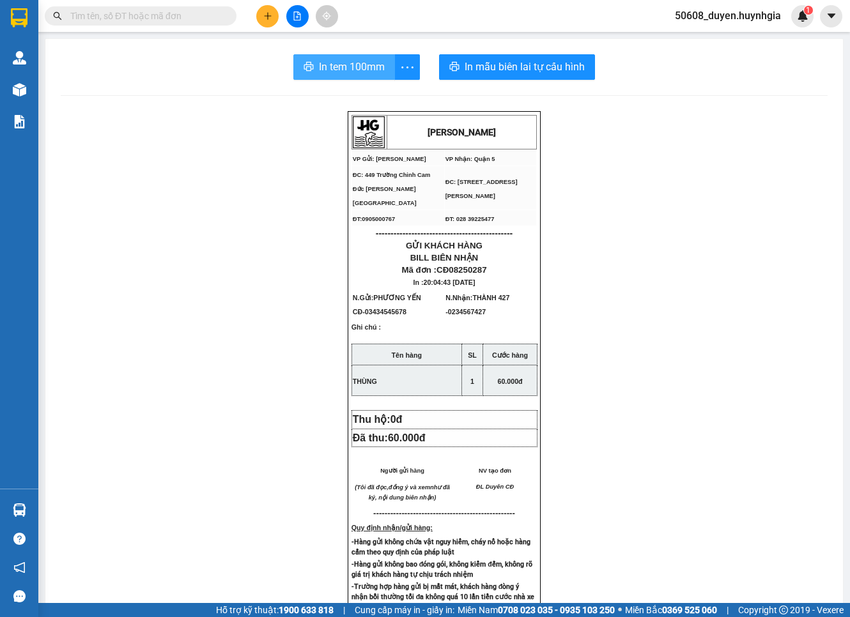
click at [381, 77] on button "In tem 100mm" at bounding box center [344, 67] width 102 height 26
click at [645, 278] on div "[PERSON_NAME] VP Gửi: Cam Đức VP Nhận: Quận 5 ĐC: 449 Trường Chinh Cam Đức [G…" at bounding box center [444, 538] width 767 height 855
click at [265, 10] on button at bounding box center [267, 16] width 22 height 22
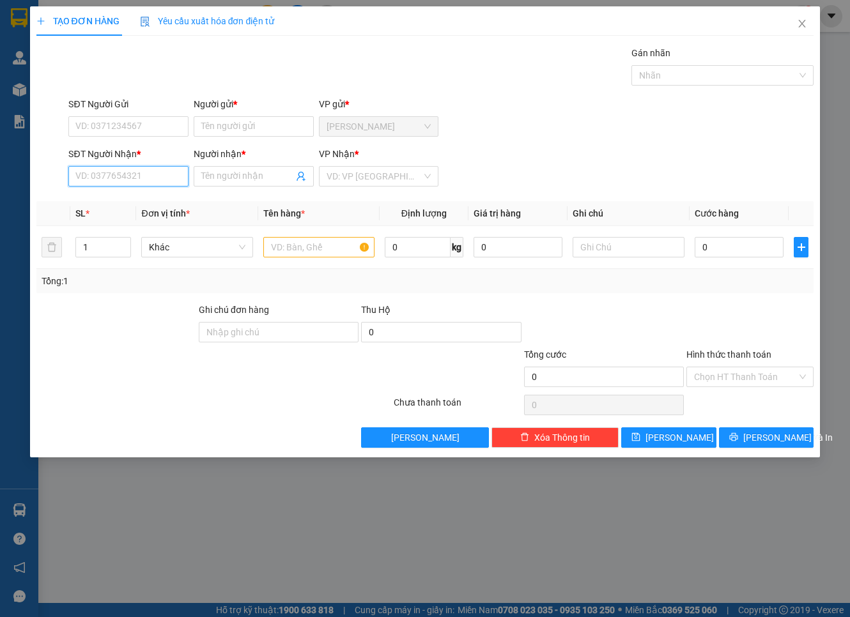
click at [125, 176] on input "SĐT Người Nhận *" at bounding box center [128, 176] width 120 height 20
click at [650, 119] on div "SĐT Người Gửi VD: 0371234567 Người gửi * Tên người gửi VP gửi * [PERSON_NAME]" at bounding box center [441, 119] width 750 height 45
click at [163, 182] on input "0918595" at bounding box center [128, 176] width 120 height 20
type input "0918595947"
click at [220, 171] on input "Người nhận *" at bounding box center [247, 176] width 92 height 14
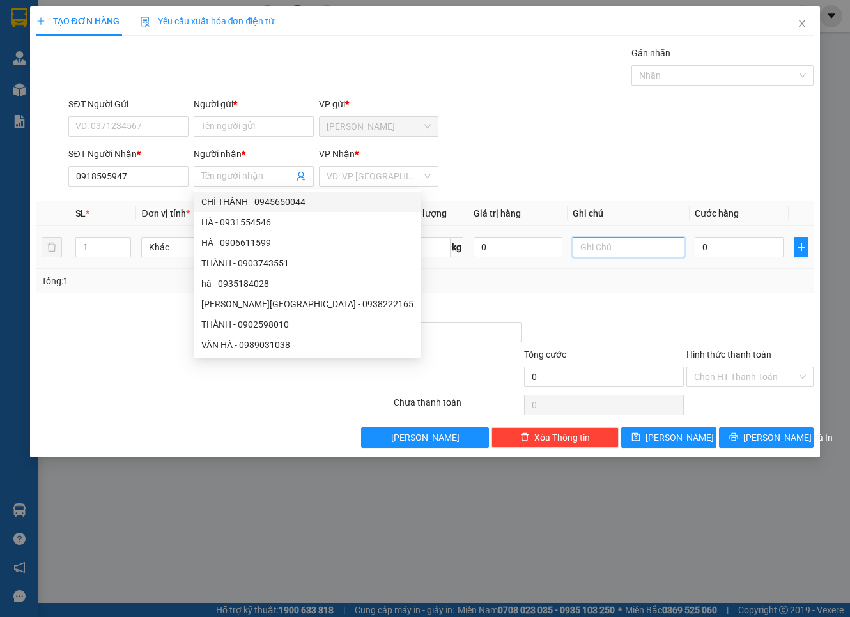
click at [596, 248] on input "text" at bounding box center [627, 247] width 111 height 20
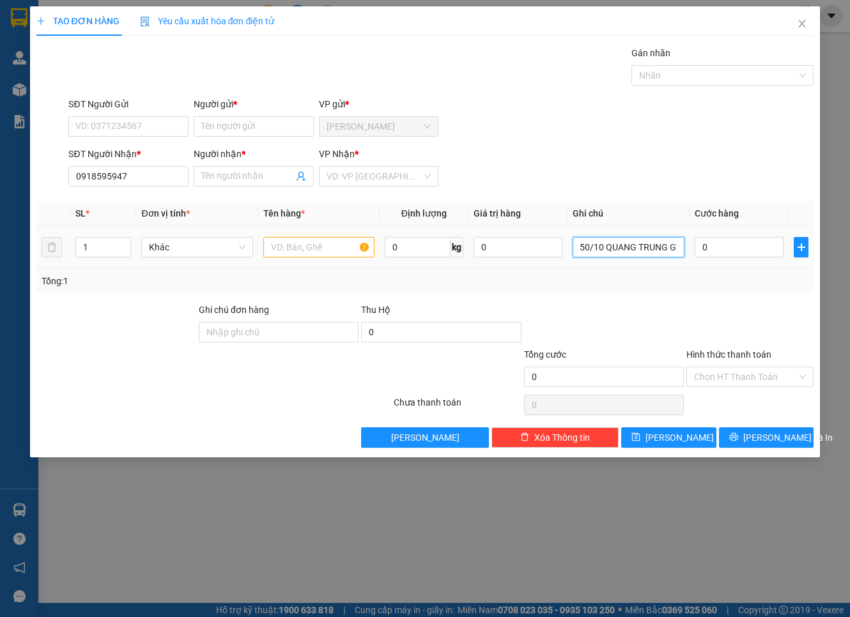
scroll to position [0, 6]
type input "50/10 QUANG TRUNG GV"
click at [98, 503] on div "TẠO ĐƠN HÀNG Yêu cầu xuất hóa đơn điện tử Transit Pickup Surcharge Ids Transit …" at bounding box center [425, 308] width 850 height 617
click at [737, 251] on input "0" at bounding box center [738, 247] width 89 height 20
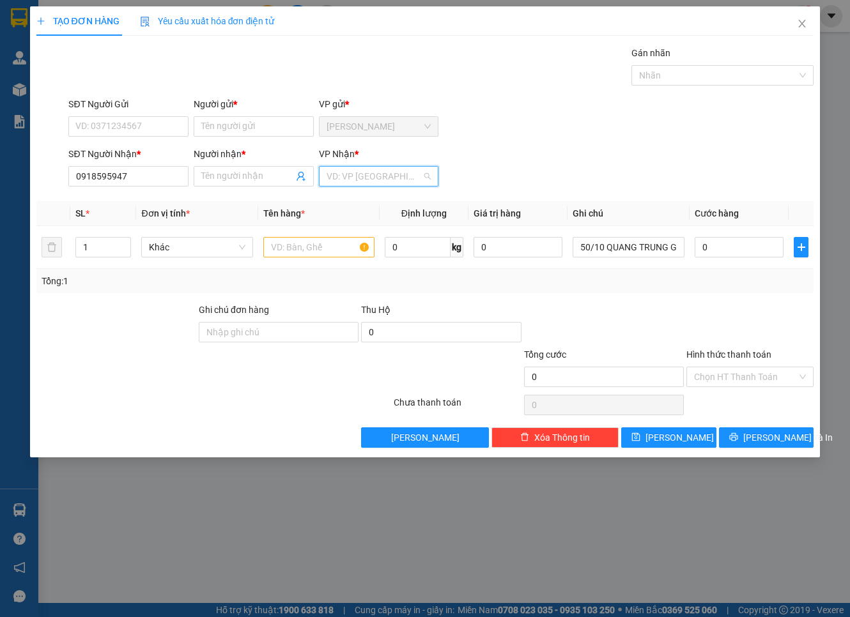
click at [371, 178] on input "search" at bounding box center [374, 176] width 96 height 19
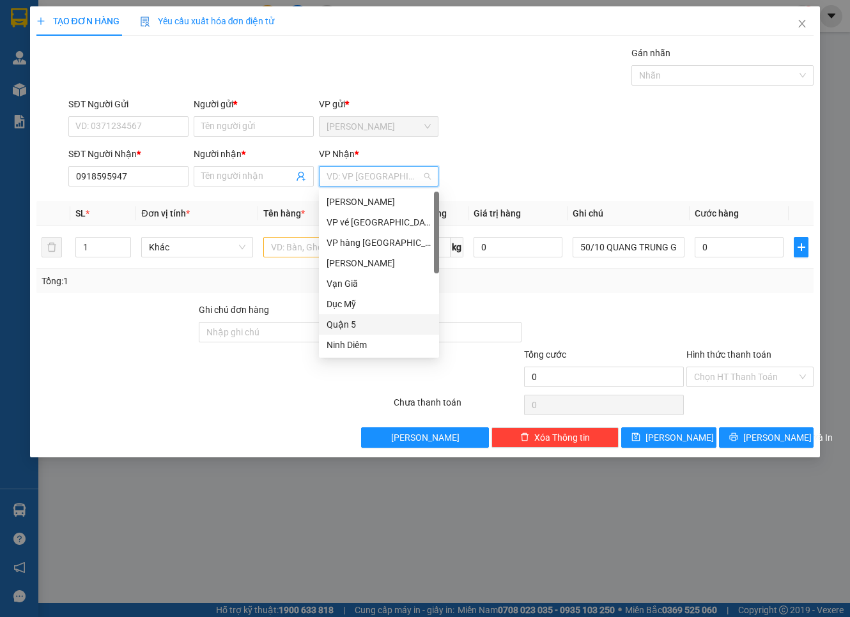
click at [352, 322] on div "Quận 5" at bounding box center [378, 324] width 105 height 14
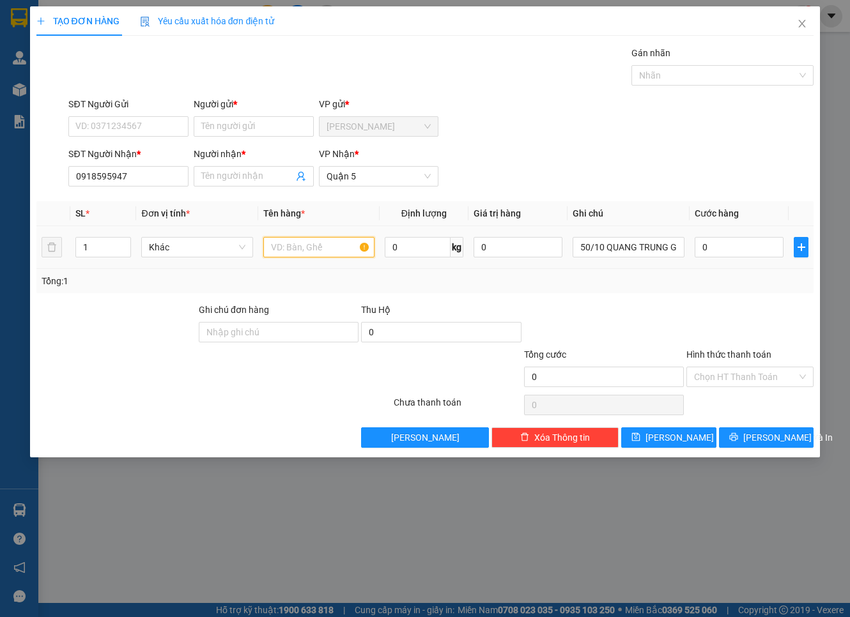
click at [311, 247] on input "text" at bounding box center [318, 247] width 111 height 20
click at [367, 179] on span "Quận 5" at bounding box center [378, 176] width 105 height 19
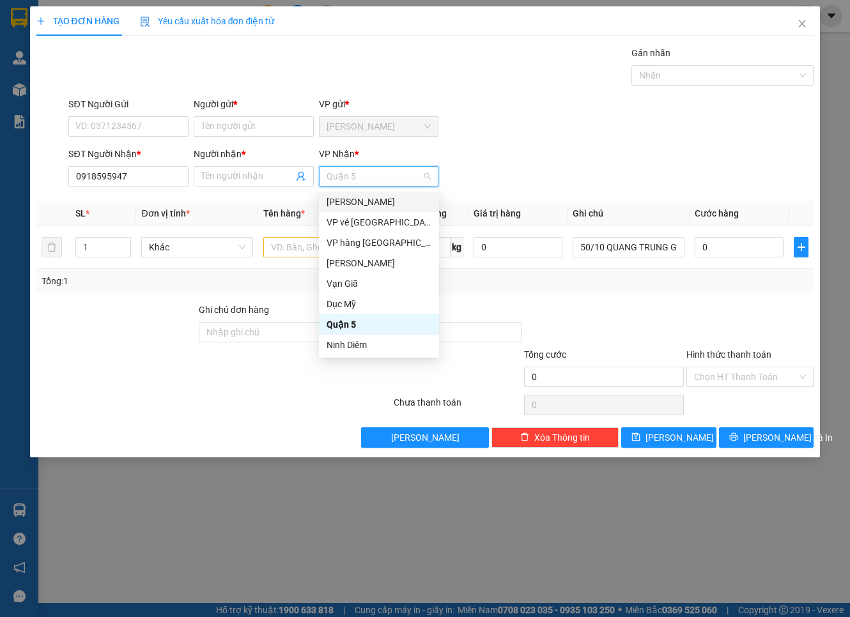
click at [374, 201] on div "[PERSON_NAME]" at bounding box center [378, 202] width 105 height 14
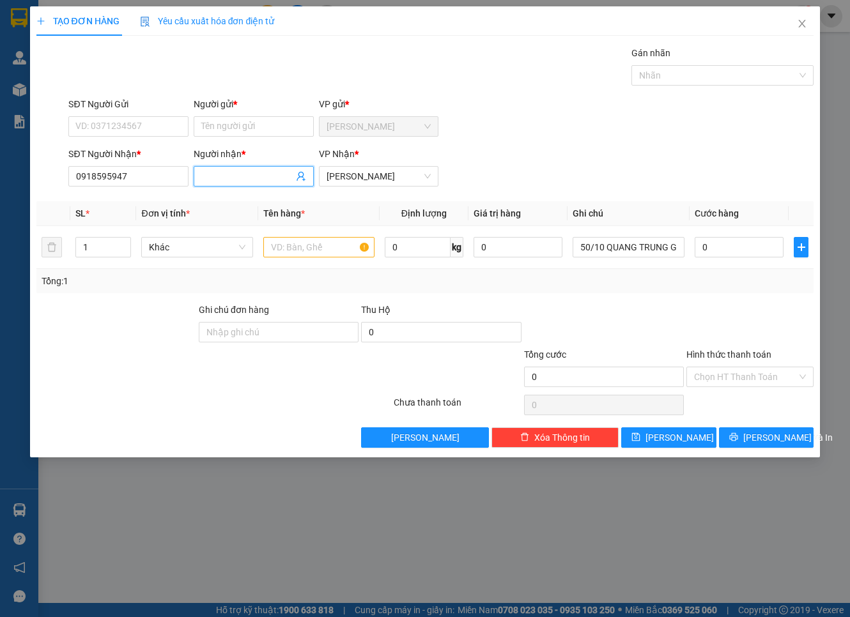
click at [256, 172] on input "Người nhận *" at bounding box center [247, 176] width 92 height 14
drag, startPoint x: 130, startPoint y: 177, endPoint x: 74, endPoint y: 192, distance: 58.1
click at [74, 192] on div "SĐT Người Nhận * 0918595947 0918595947" at bounding box center [128, 169] width 120 height 45
click at [277, 178] on input "Người nhận *" at bounding box center [247, 176] width 92 height 14
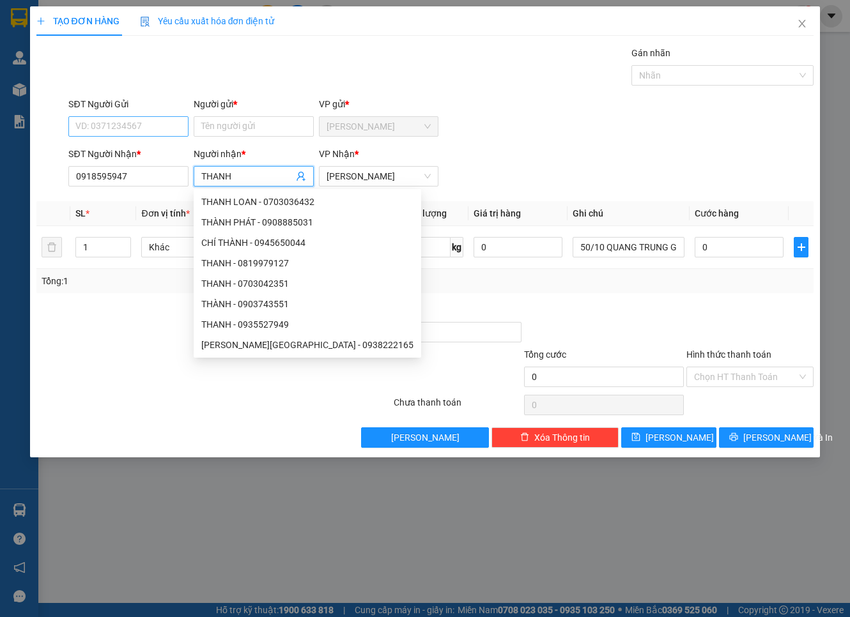
type input "THANH"
click at [104, 133] on input "SĐT Người Gửi" at bounding box center [128, 126] width 120 height 20
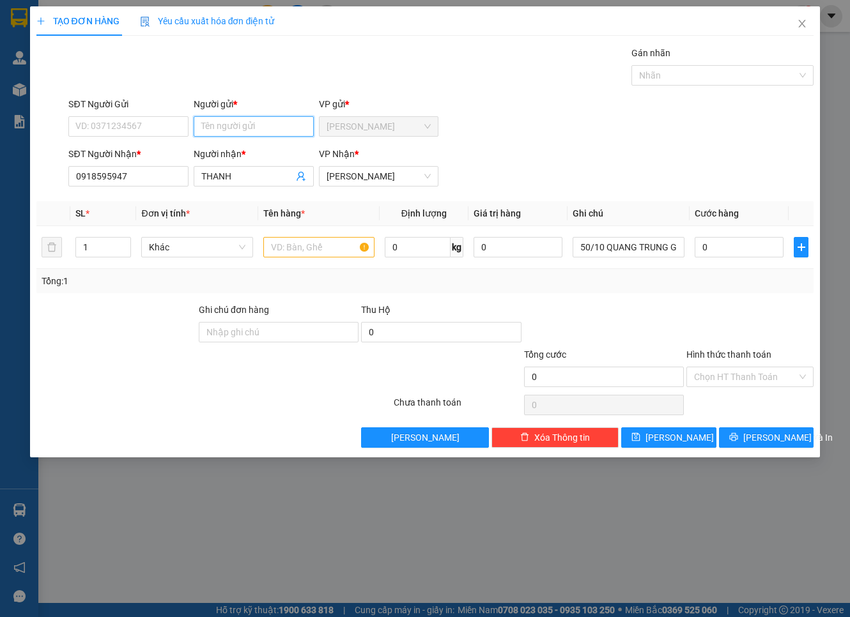
click at [240, 130] on input "Người gửi *" at bounding box center [254, 126] width 120 height 20
click at [224, 125] on input "PHUONG YẾN" at bounding box center [254, 126] width 120 height 20
drag, startPoint x: 224, startPoint y: 125, endPoint x: 216, endPoint y: 126, distance: 7.8
click at [216, 126] on input "PHUONG YẾN" at bounding box center [254, 126] width 120 height 20
type input "PHƯƠNG YẾN"
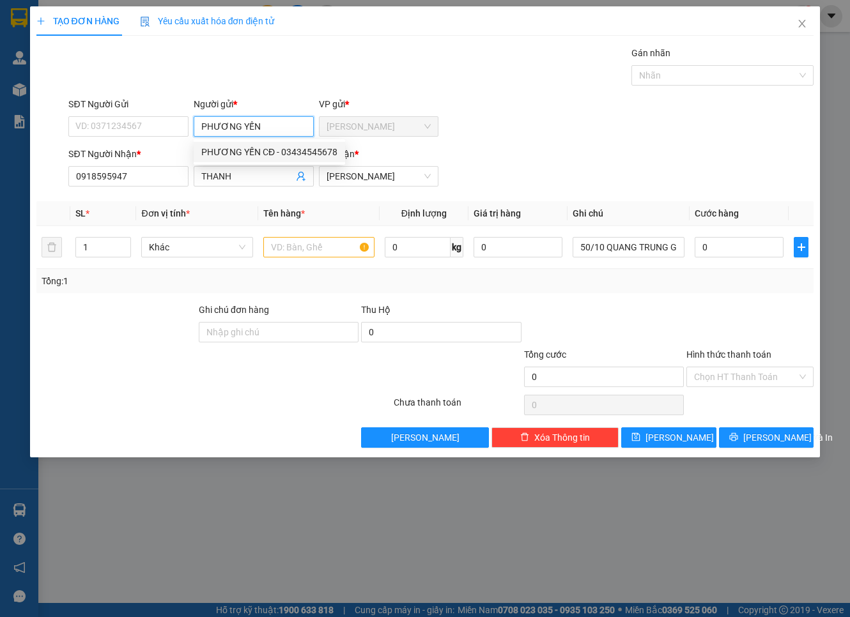
click at [216, 152] on div "PHƯƠNG YẾN CĐ - 03434545678" at bounding box center [269, 152] width 136 height 14
type input "03434545678"
type input "PHƯƠNG YẾN CĐ"
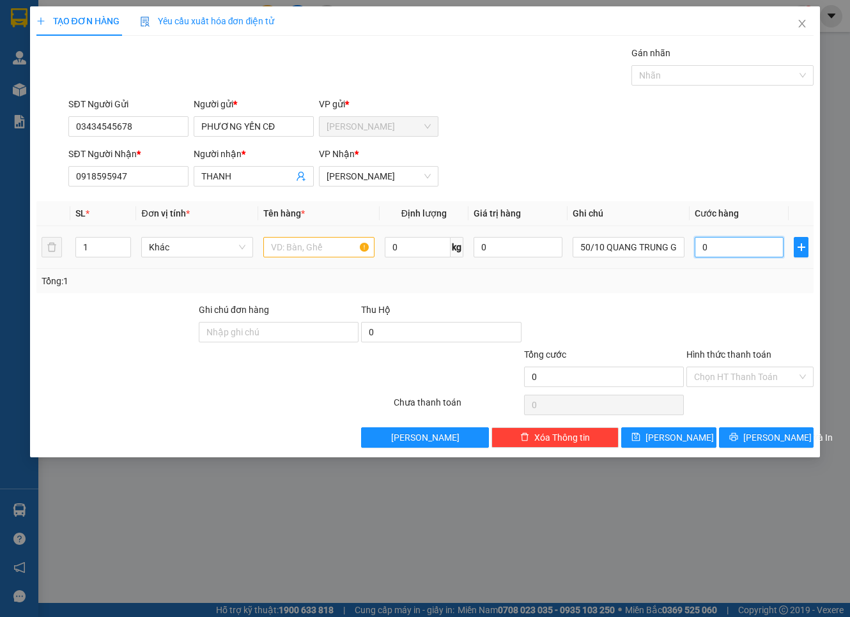
click at [738, 241] on input "0" at bounding box center [738, 247] width 89 height 20
click at [712, 247] on input "0" at bounding box center [738, 247] width 89 height 20
click at [277, 252] on input "text" at bounding box center [318, 247] width 111 height 20
type input "THÙNG"
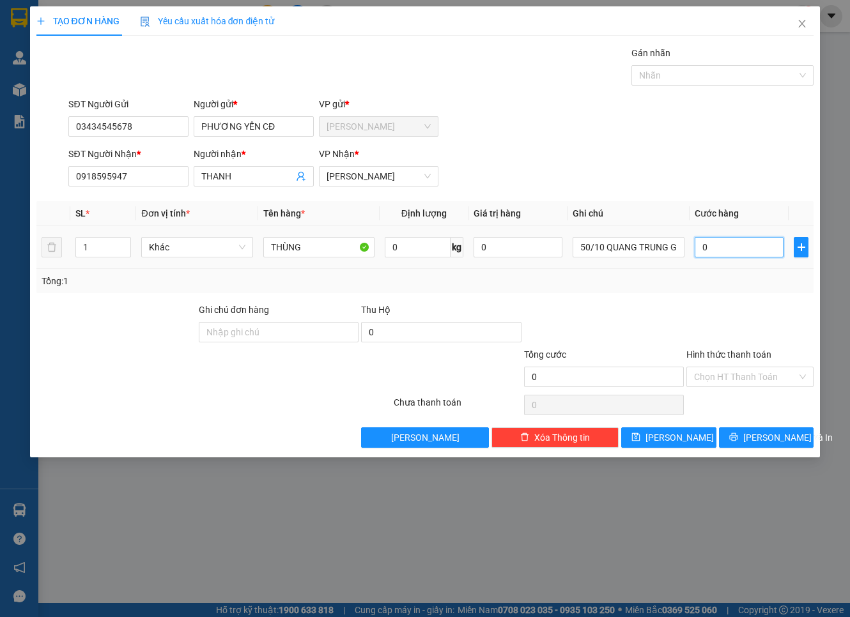
click at [722, 250] on input "0" at bounding box center [738, 247] width 89 height 20
click at [765, 250] on input "0" at bounding box center [738, 247] width 89 height 20
type input "1"
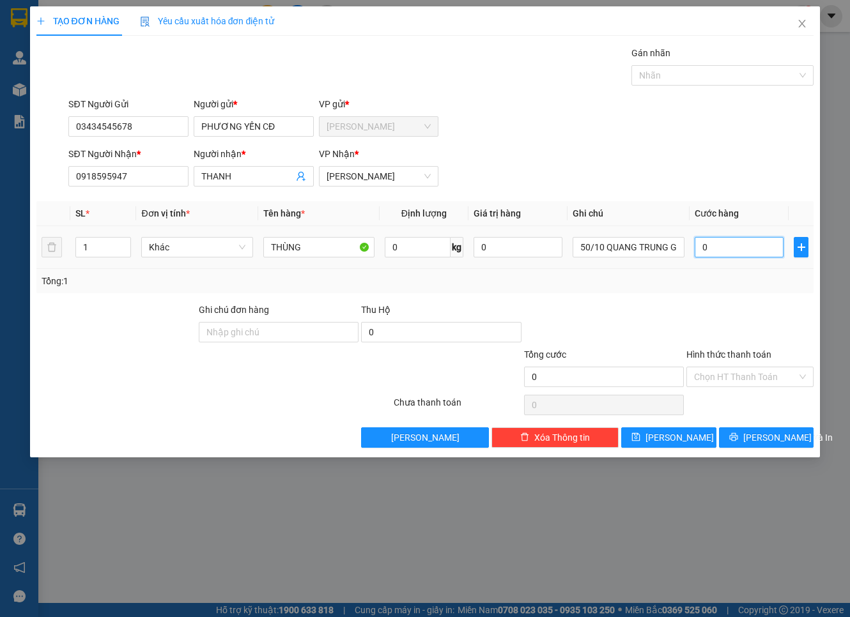
type input "1"
type input "13"
type input "130"
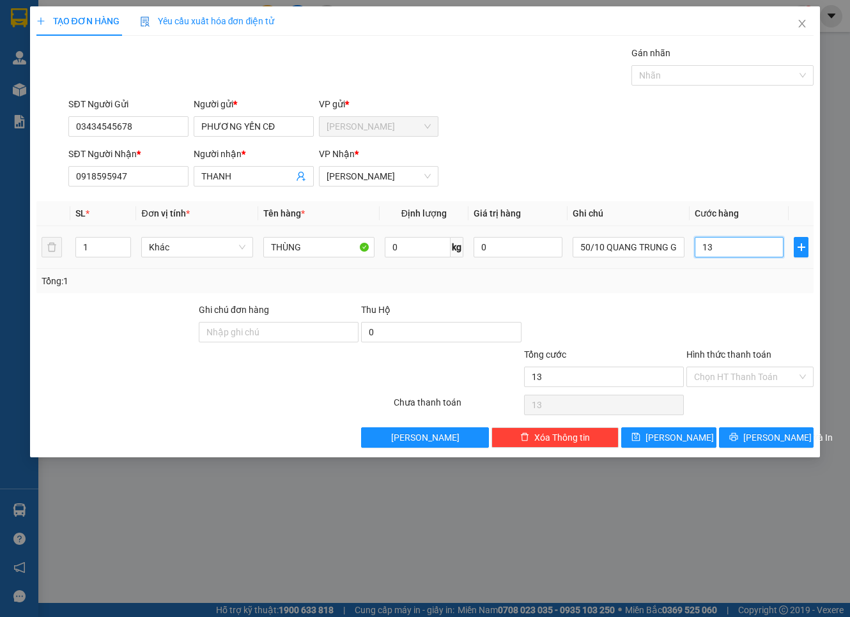
type input "130"
type input "130.000"
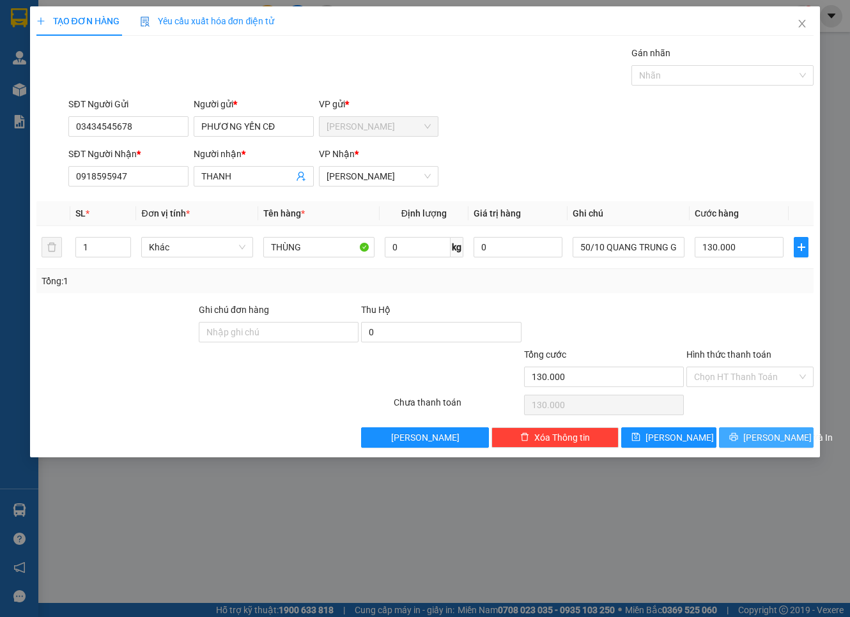
click at [770, 436] on span "[PERSON_NAME] và In" at bounding box center [787, 438] width 89 height 14
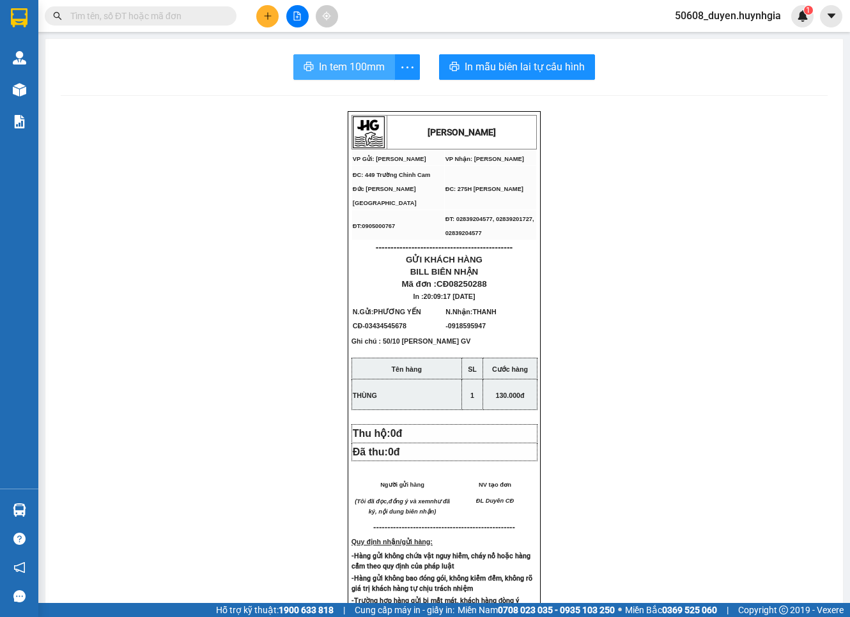
click at [367, 61] on span "In tem 100mm" at bounding box center [352, 67] width 66 height 16
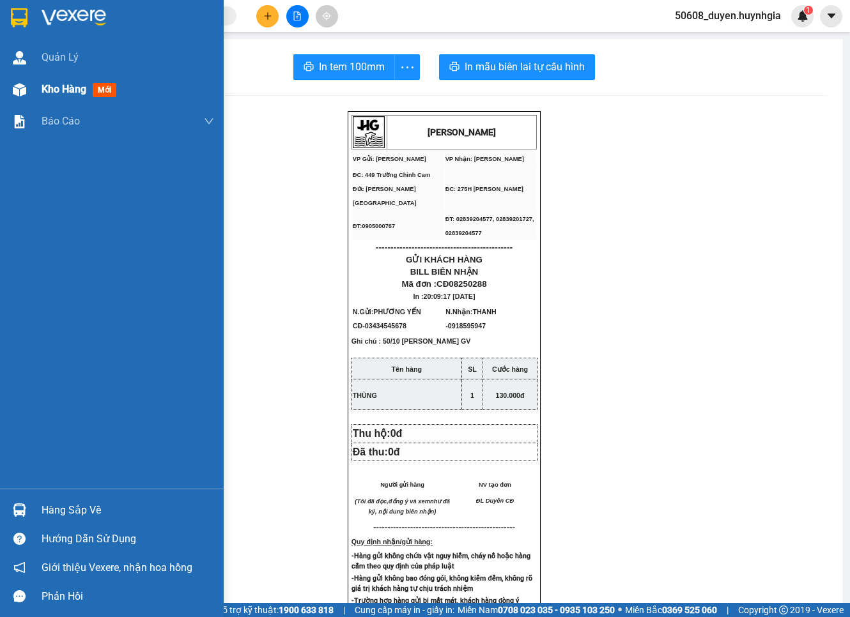
click at [16, 88] on img at bounding box center [19, 89] width 13 height 13
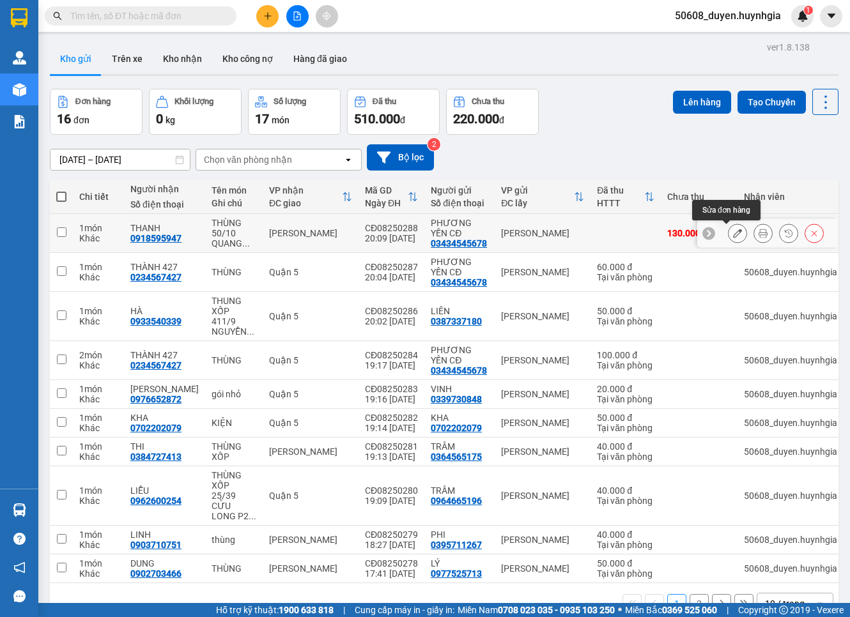
click at [733, 232] on icon at bounding box center [737, 233] width 9 height 9
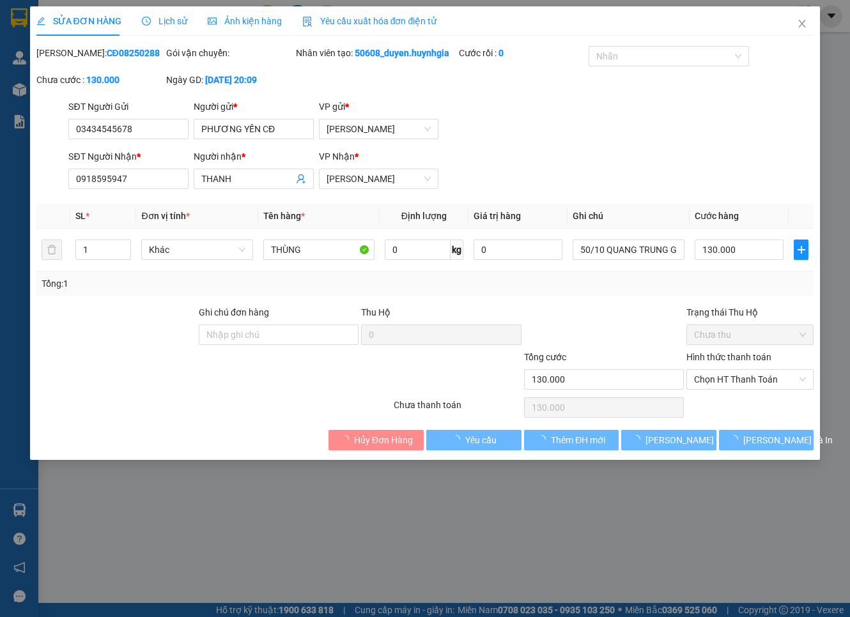
type input "03434545678"
type input "PHƯƠNG YẾN CĐ"
type input "0918595947"
type input "THANH"
type input "130.000"
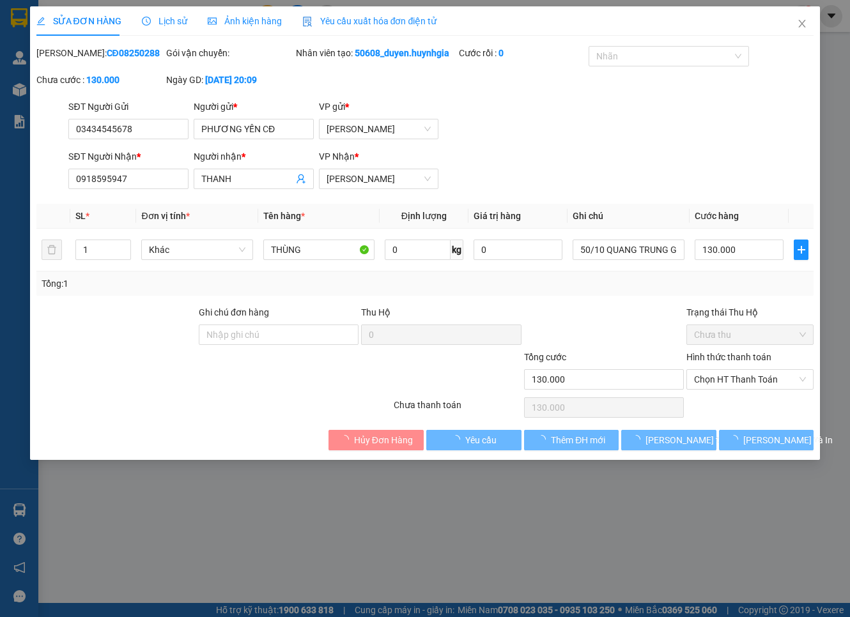
type input "130.000"
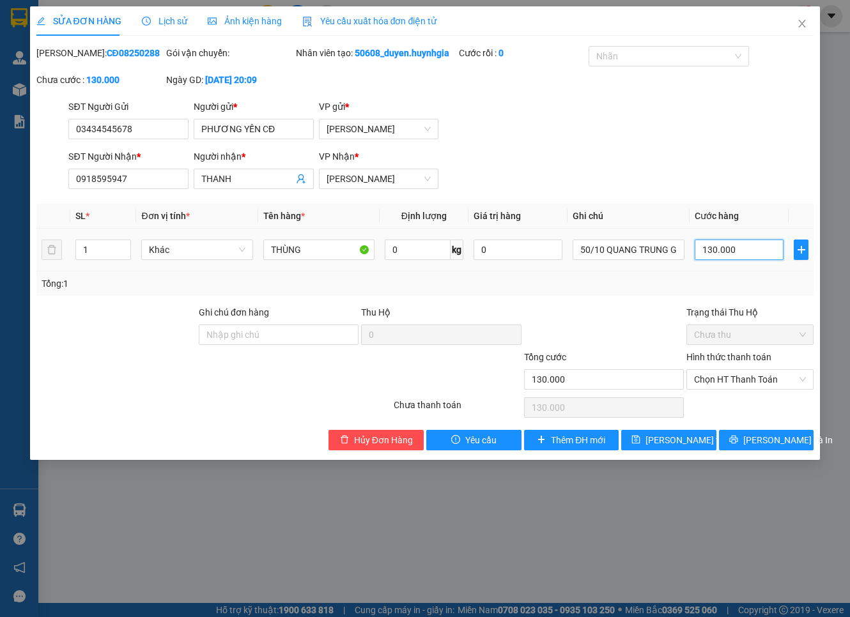
click at [714, 257] on input "130.000" at bounding box center [738, 250] width 89 height 20
type input "4"
type input "40"
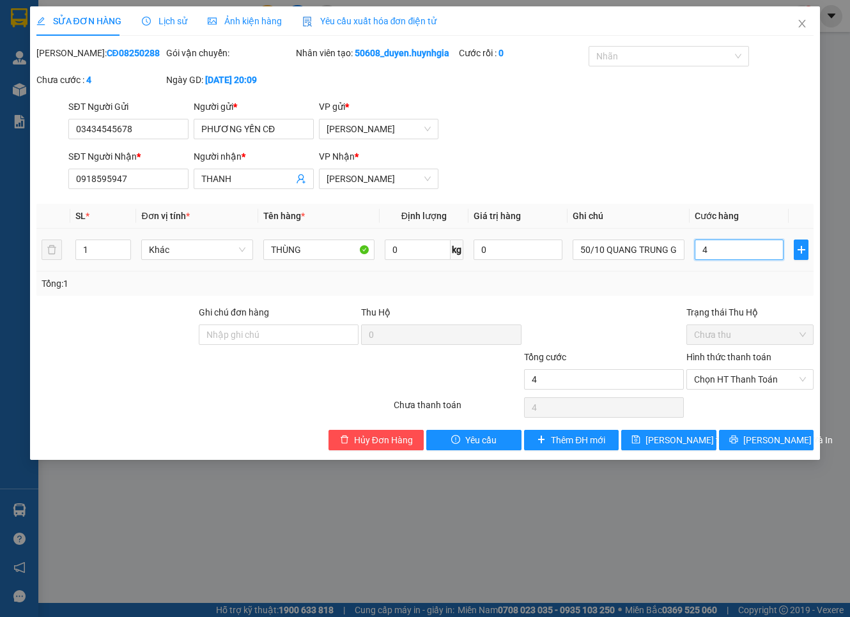
type input "40"
type input "40.000"
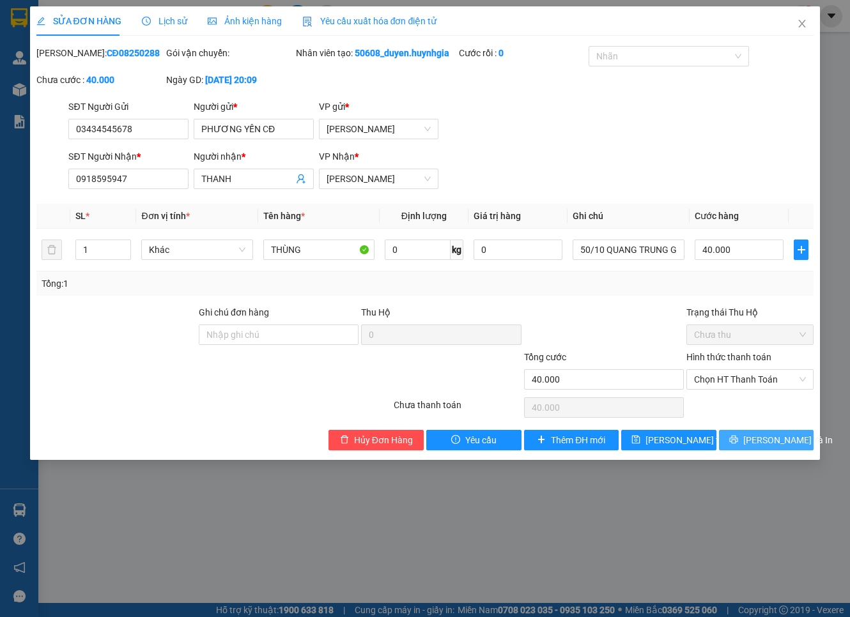
click at [753, 450] on button "[PERSON_NAME] và In" at bounding box center [766, 440] width 95 height 20
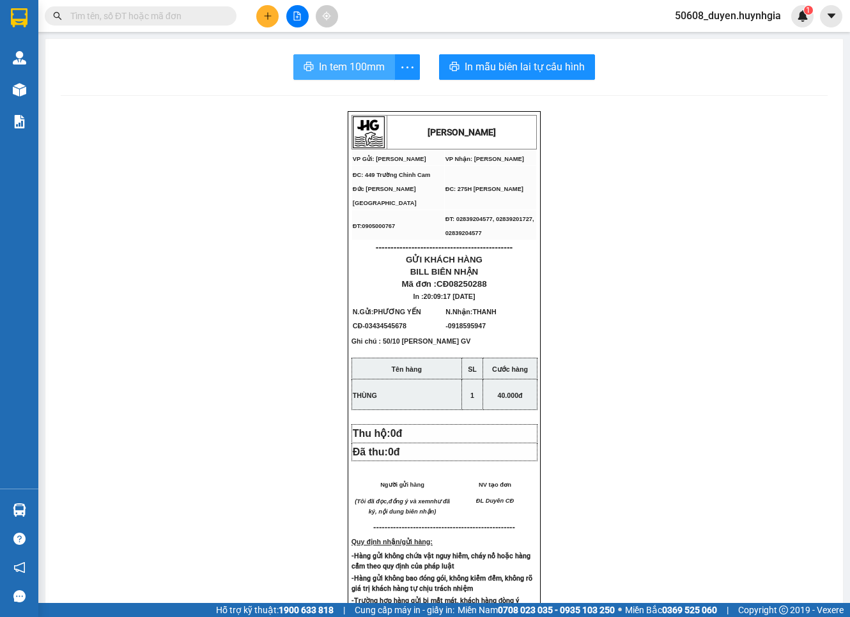
click at [323, 57] on button "In tem 100mm" at bounding box center [344, 67] width 102 height 26
click at [658, 187] on div "[PERSON_NAME] VP Gửi: Cam Đức VP Nhận: [PERSON_NAME] ĐC: 449 Trường Chinh Cam…" at bounding box center [444, 555] width 767 height 888
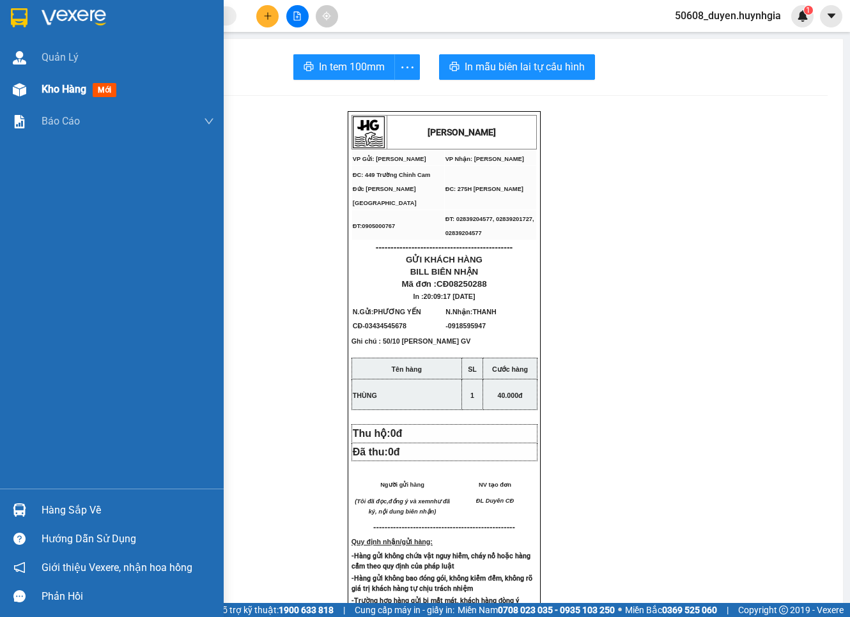
click at [17, 88] on img at bounding box center [19, 89] width 13 height 13
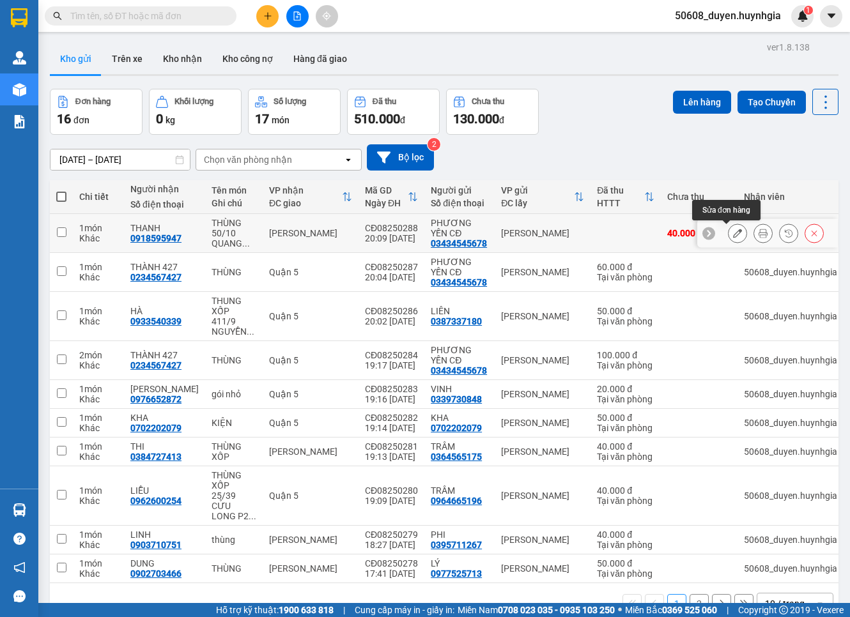
click at [728, 228] on button at bounding box center [737, 233] width 18 height 22
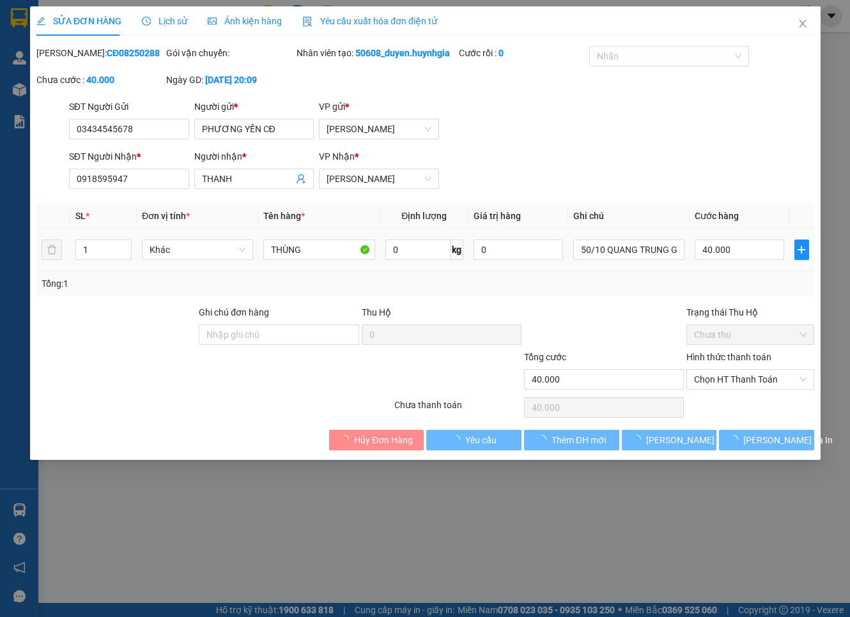
type input "03434545678"
type input "PHƯƠNG YẾN CĐ"
type input "0918595947"
type input "THANH"
type input "40.000"
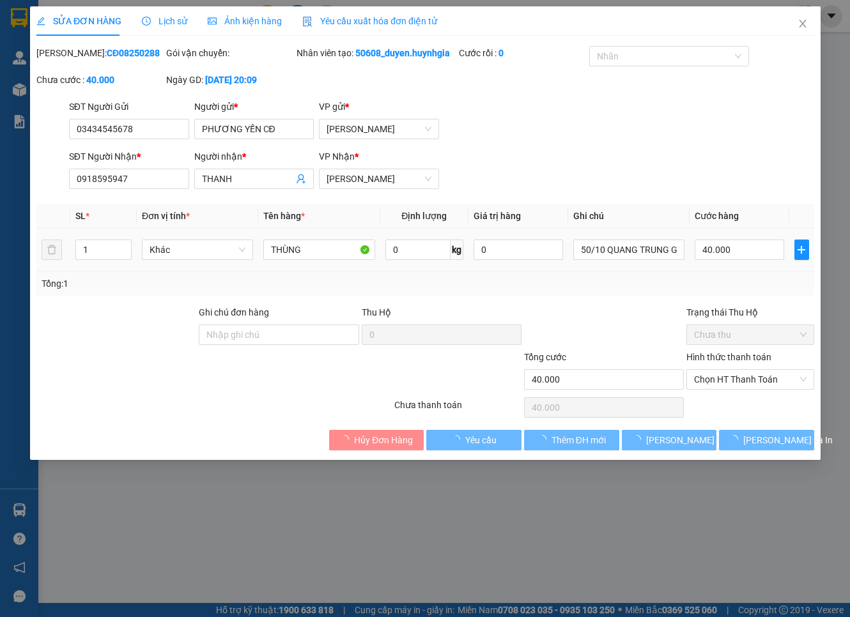
type input "40.000"
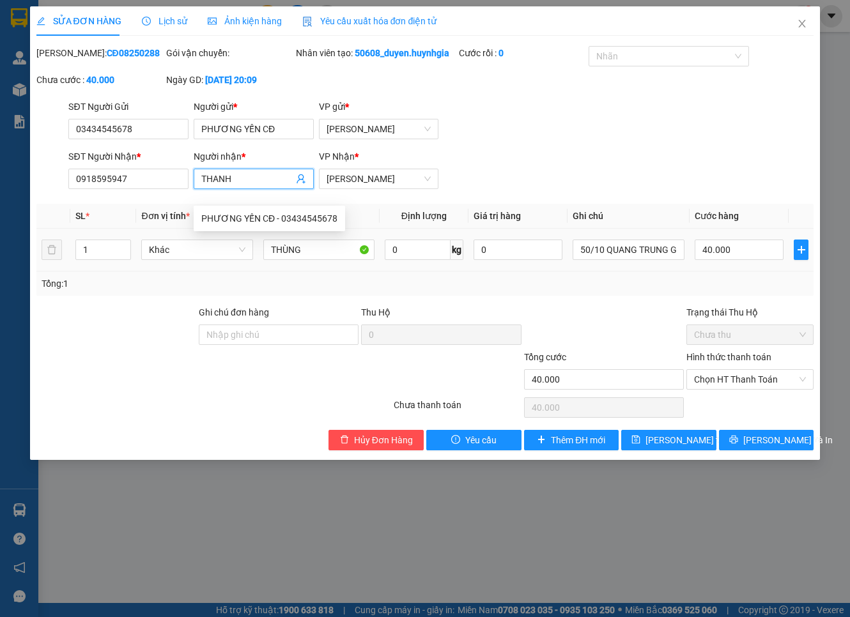
drag, startPoint x: 230, startPoint y: 192, endPoint x: 173, endPoint y: 204, distance: 58.3
click at [173, 194] on div "SĐT Người Nhận * 0918595947 Người nhận * THANH VP Nhận * [PERSON_NAME]" at bounding box center [441, 171] width 750 height 45
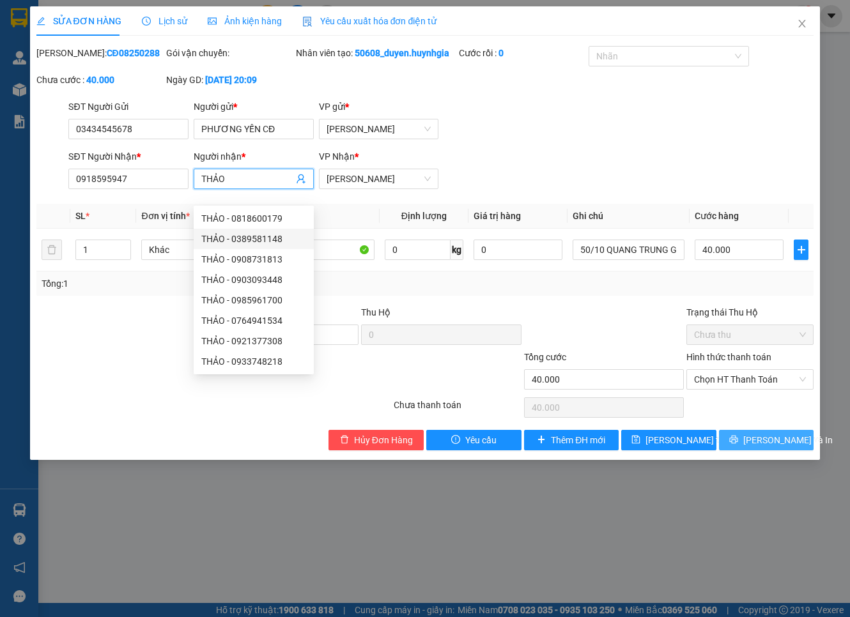
type input "THẢO"
click at [737, 450] on button "[PERSON_NAME] và In" at bounding box center [766, 440] width 95 height 20
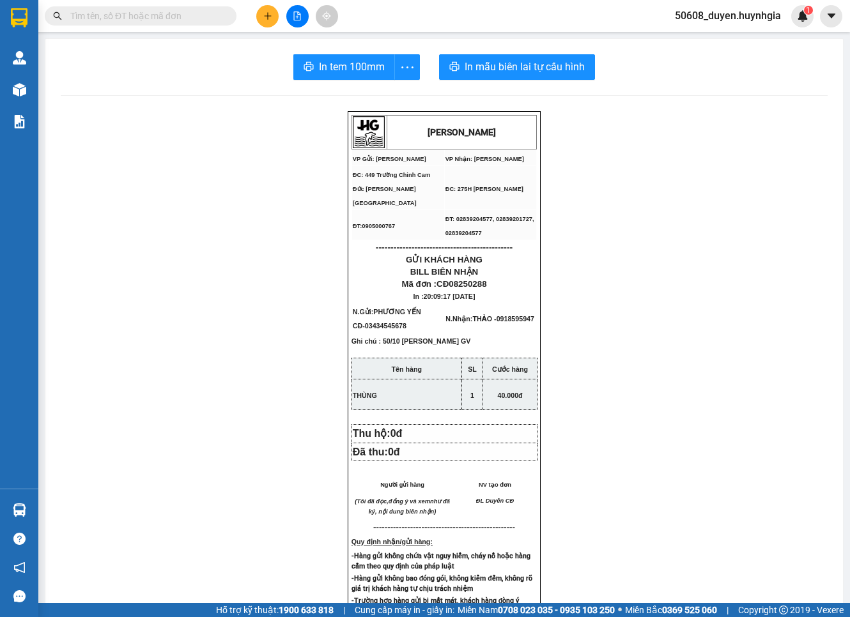
click at [273, 524] on div "[PERSON_NAME] VP Gửi: Cam Đức VP Nhận: [PERSON_NAME] ĐC: 449 Trường Chinh Cam…" at bounding box center [444, 555] width 767 height 888
click at [271, 14] on icon "plus" at bounding box center [267, 15] width 9 height 9
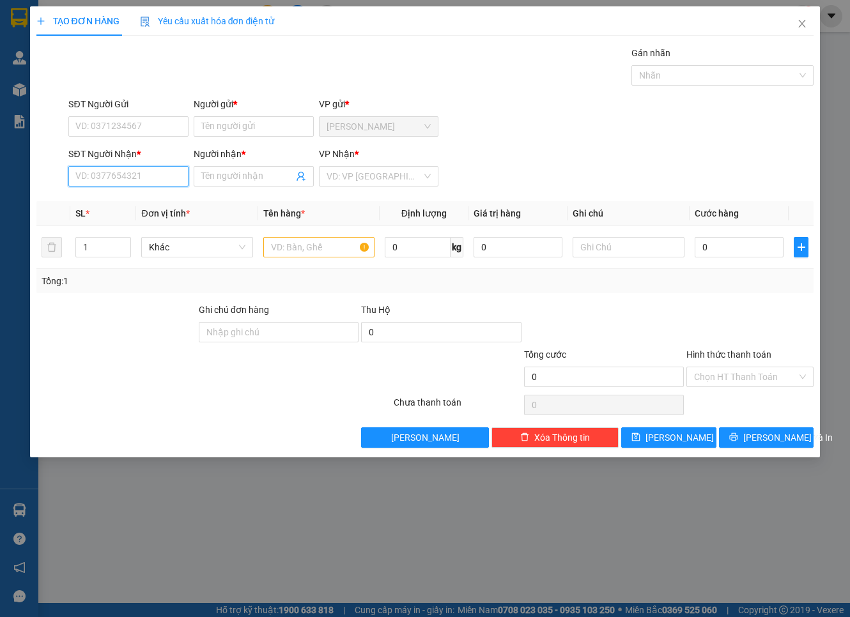
click at [162, 182] on input "SĐT Người Nhận *" at bounding box center [128, 176] width 120 height 20
click at [121, 198] on div "0934498066 - DIỆU ÁI" at bounding box center [128, 202] width 105 height 14
type input "0934498066"
type input "DIỆU ÁI"
type input "0934498066"
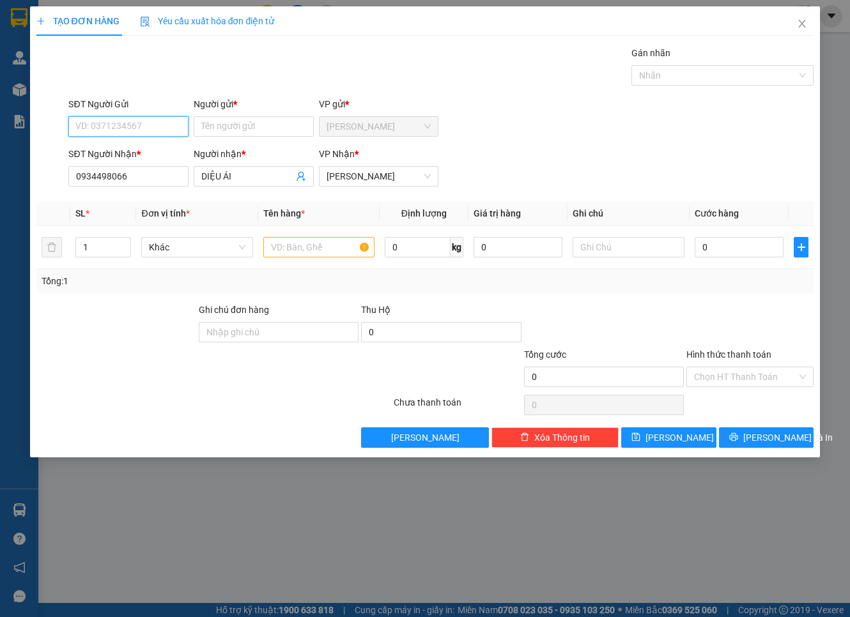
click at [145, 128] on input "SĐT Người Gửi" at bounding box center [128, 126] width 120 height 20
click at [133, 167] on div "0983792049 - PHƯỢNG" at bounding box center [129, 172] width 106 height 14
type input "0983792049"
type input "PHƯỢNG"
click at [362, 250] on input "text" at bounding box center [318, 247] width 111 height 20
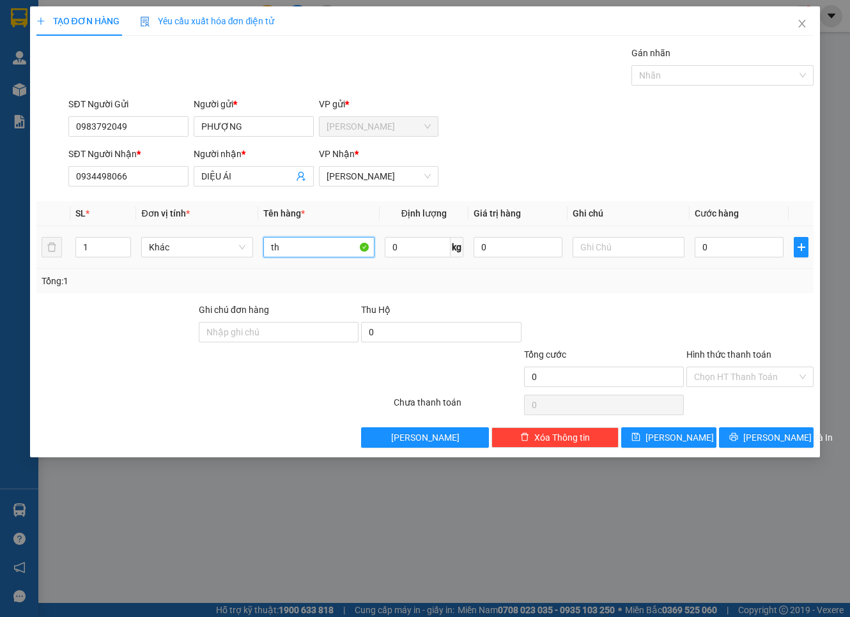
type input "t"
type input "THÙNG"
click at [735, 250] on input "0" at bounding box center [738, 247] width 89 height 20
type input "4"
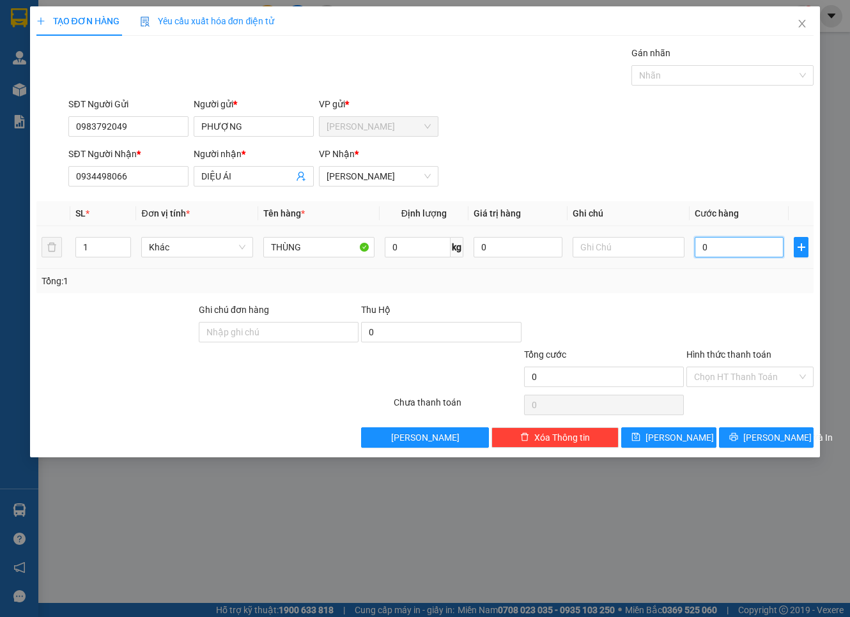
type input "4"
type input "40"
type input "40.000"
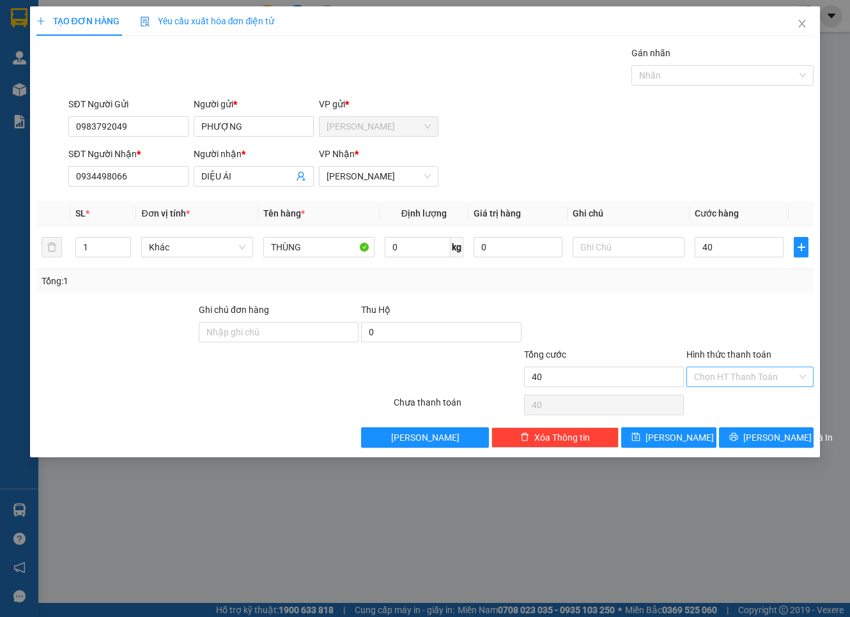
type input "40.000"
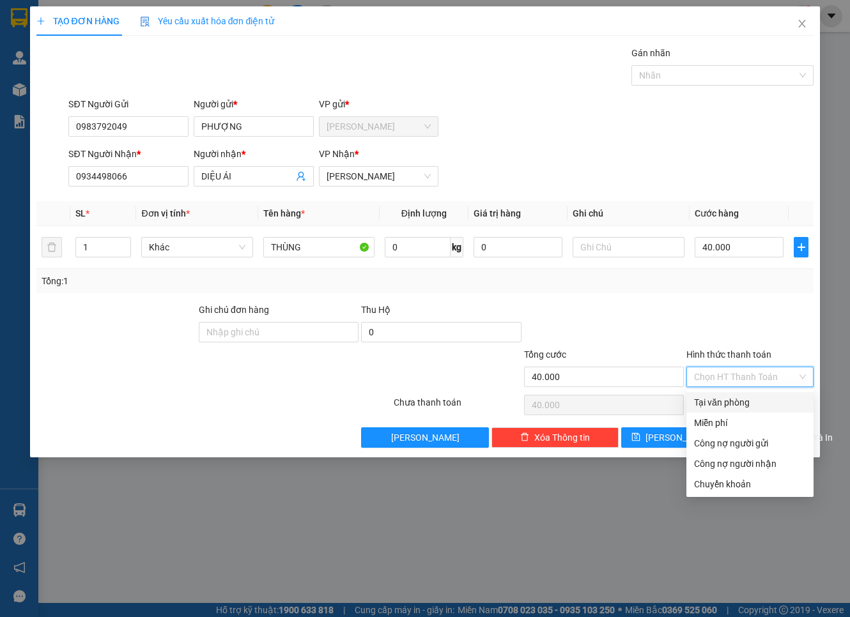
drag, startPoint x: 722, startPoint y: 371, endPoint x: 722, endPoint y: 388, distance: 17.9
click at [722, 371] on input "Hình thức thanh toán" at bounding box center [745, 376] width 103 height 19
click at [722, 393] on div "Tại văn phòng" at bounding box center [749, 402] width 127 height 20
type input "0"
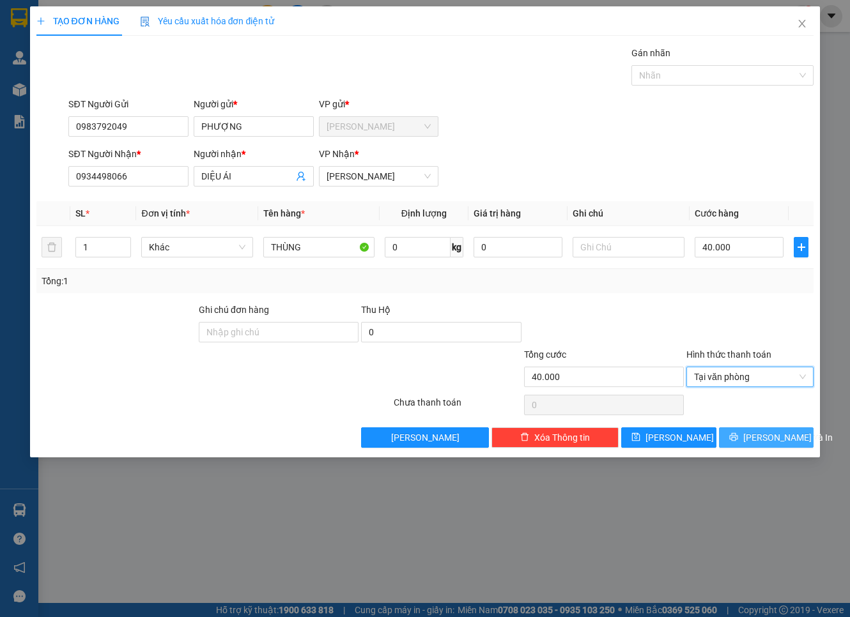
click at [724, 436] on button "[PERSON_NAME] và In" at bounding box center [766, 437] width 95 height 20
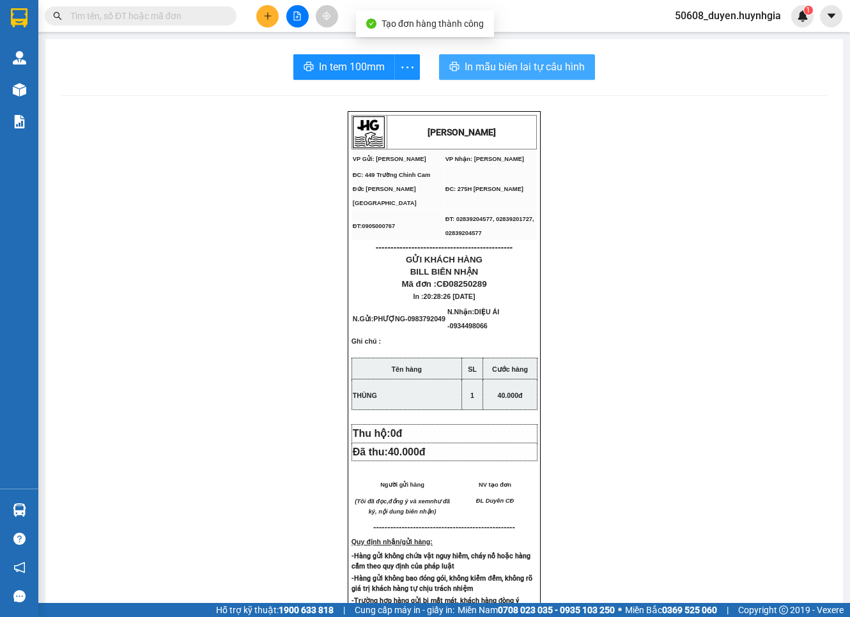
click at [469, 69] on span "In mẫu biên lai tự cấu hình" at bounding box center [524, 67] width 120 height 16
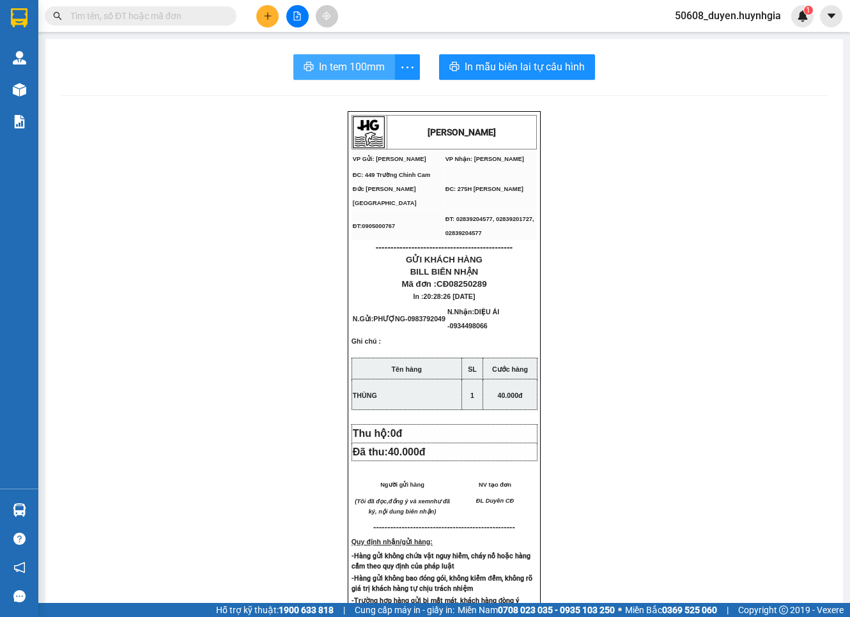
click at [342, 57] on button "In tem 100mm" at bounding box center [344, 67] width 102 height 26
click at [265, 26] on button at bounding box center [267, 16] width 22 height 22
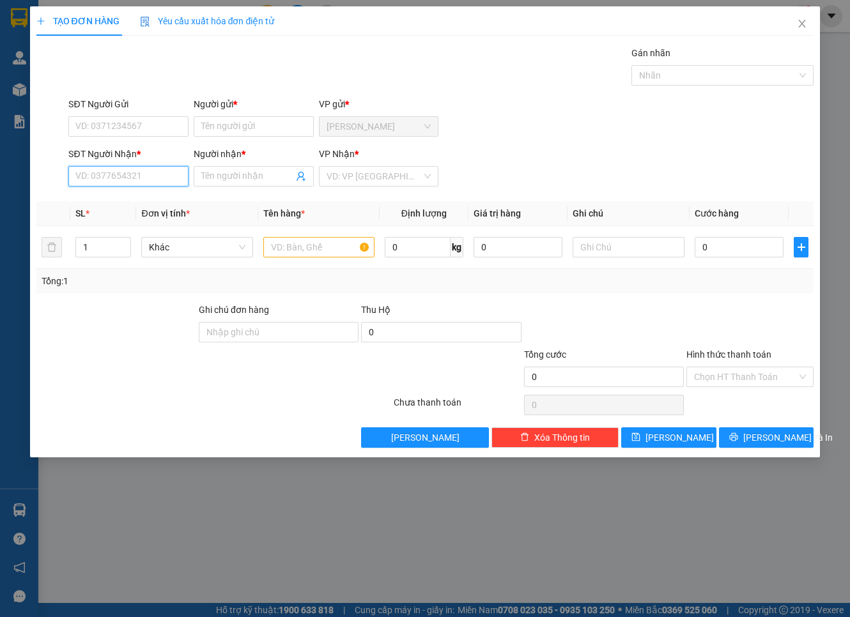
click at [149, 176] on input "SĐT Người Nhận *" at bounding box center [128, 176] width 120 height 20
click at [164, 204] on div "0862781838 - VƯƠNG" at bounding box center [128, 202] width 105 height 14
type input "0862781838"
type input "VƯƠNG"
type input "0862781838"
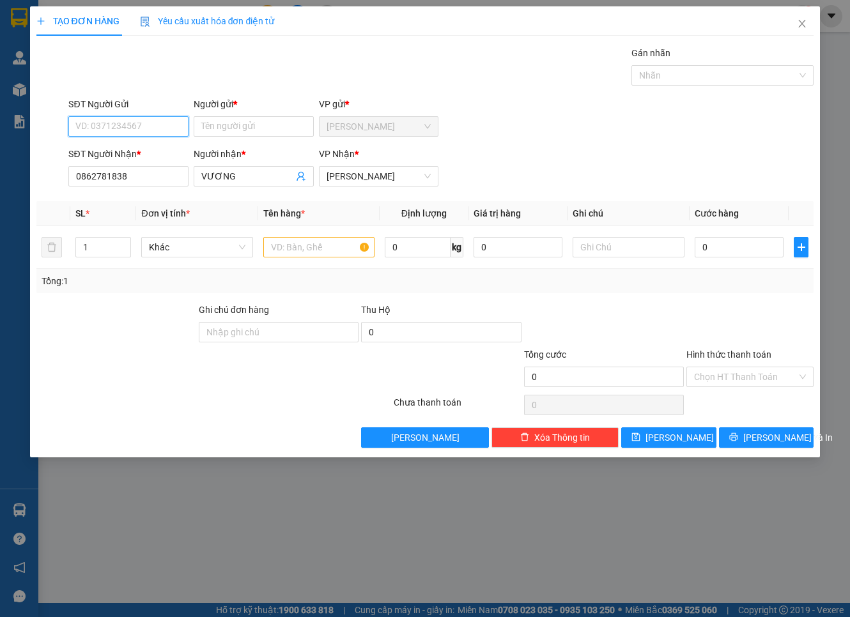
click at [163, 135] on input "SĐT Người Gửi" at bounding box center [128, 126] width 120 height 20
click at [144, 167] on div "0358807456 - MẪN CĐ" at bounding box center [128, 172] width 105 height 14
type input "0358807456"
type input "MẪN CĐ"
click at [307, 236] on div at bounding box center [318, 247] width 111 height 26
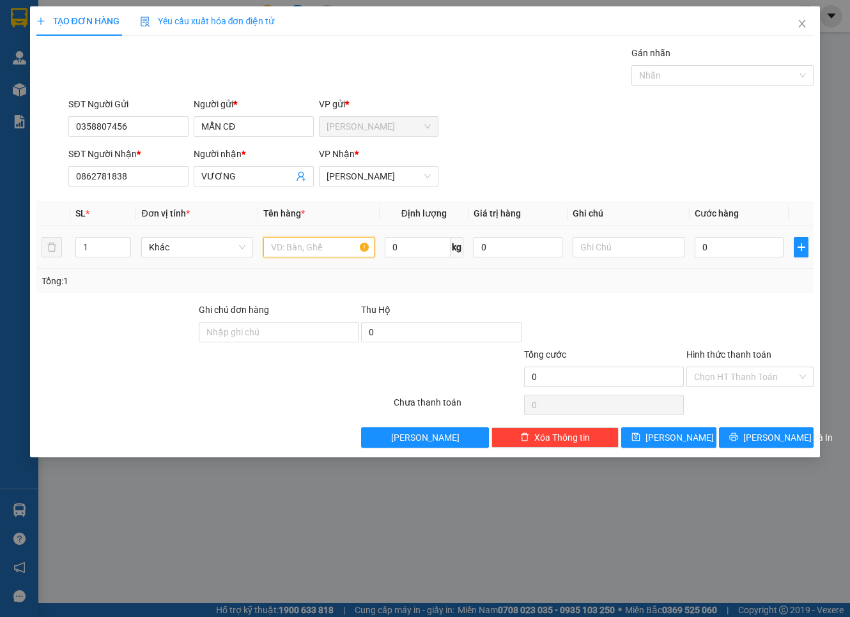
click at [304, 249] on input "text" at bounding box center [318, 247] width 111 height 20
type input "BAO"
click at [767, 244] on input "0" at bounding box center [738, 247] width 89 height 20
type input "4"
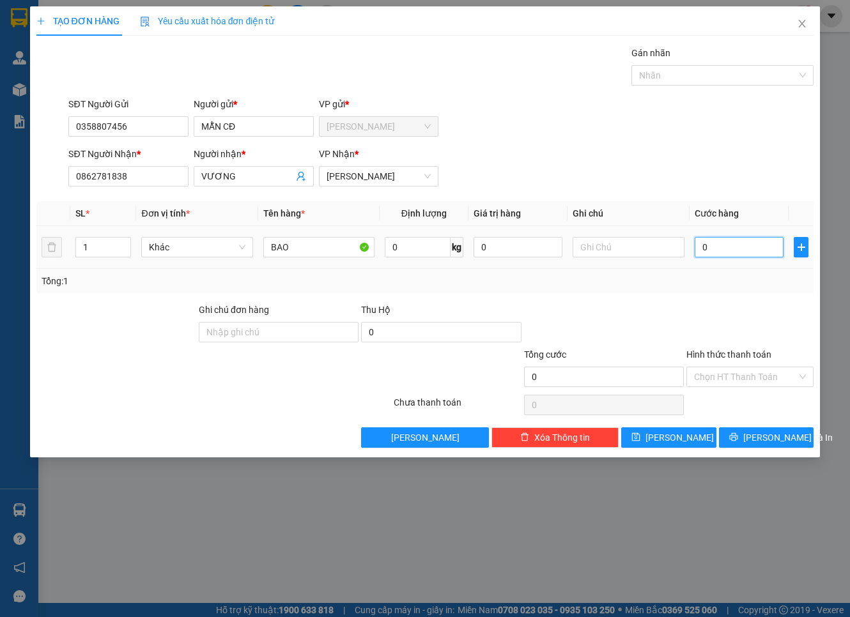
type input "4"
type input "40"
type input "40.000"
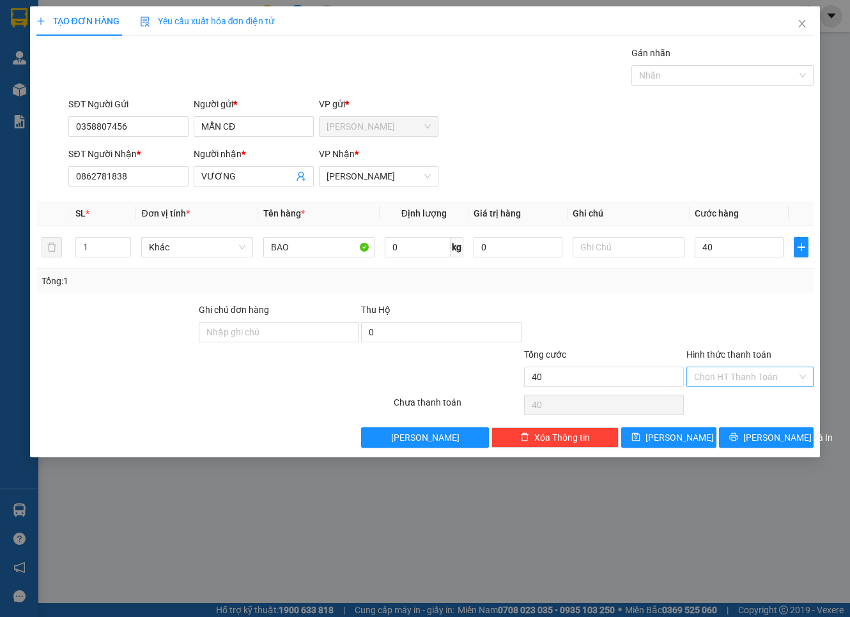
type input "40.000"
click at [750, 376] on input "Hình thức thanh toán" at bounding box center [745, 376] width 103 height 19
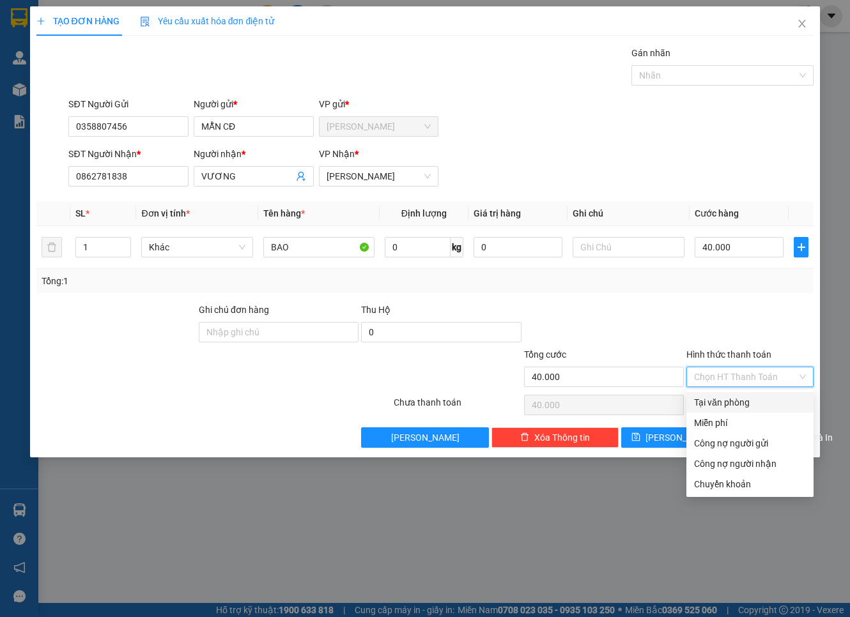
click at [742, 401] on div "Tại văn phòng" at bounding box center [750, 402] width 112 height 14
type input "0"
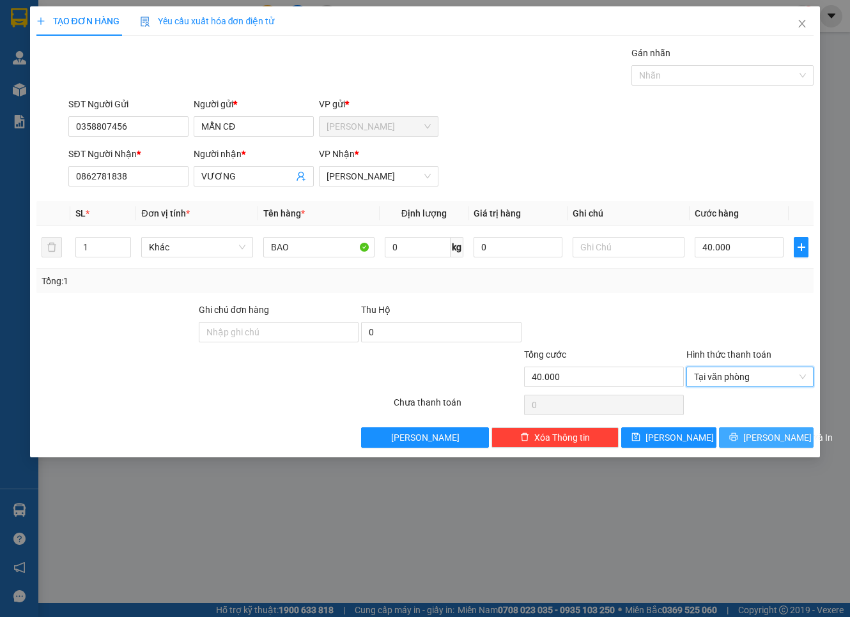
click at [739, 439] on button "[PERSON_NAME] và In" at bounding box center [766, 437] width 95 height 20
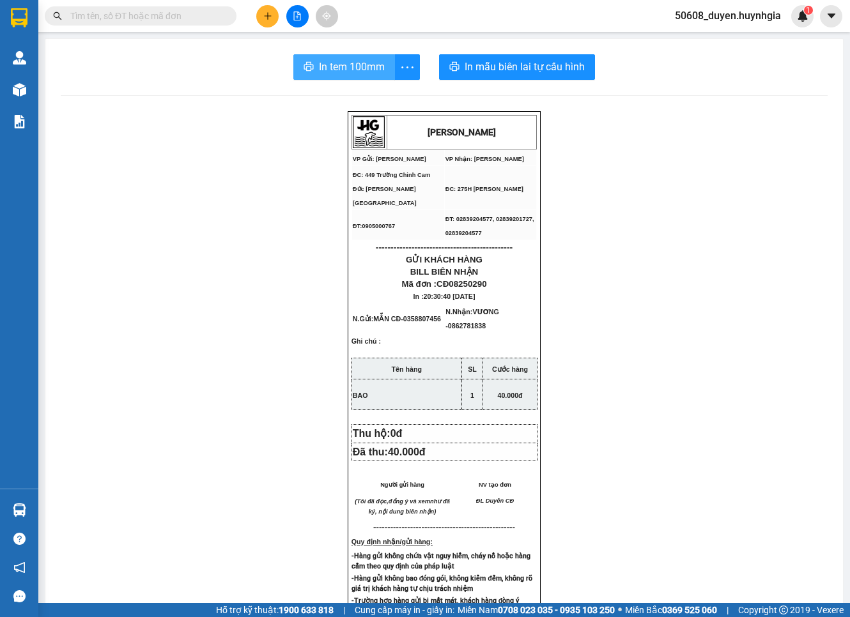
click at [361, 69] on span "In tem 100mm" at bounding box center [352, 67] width 66 height 16
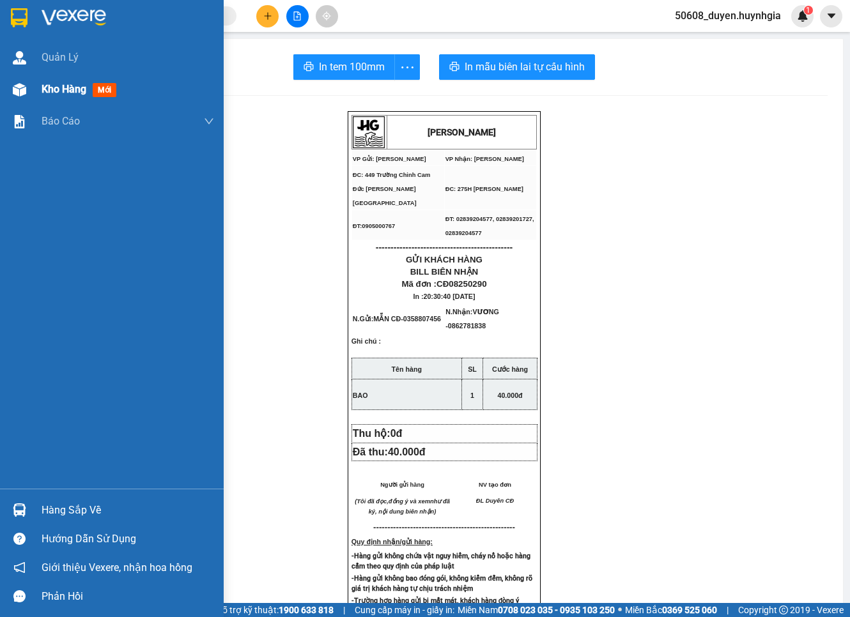
click at [26, 89] on img at bounding box center [19, 89] width 13 height 13
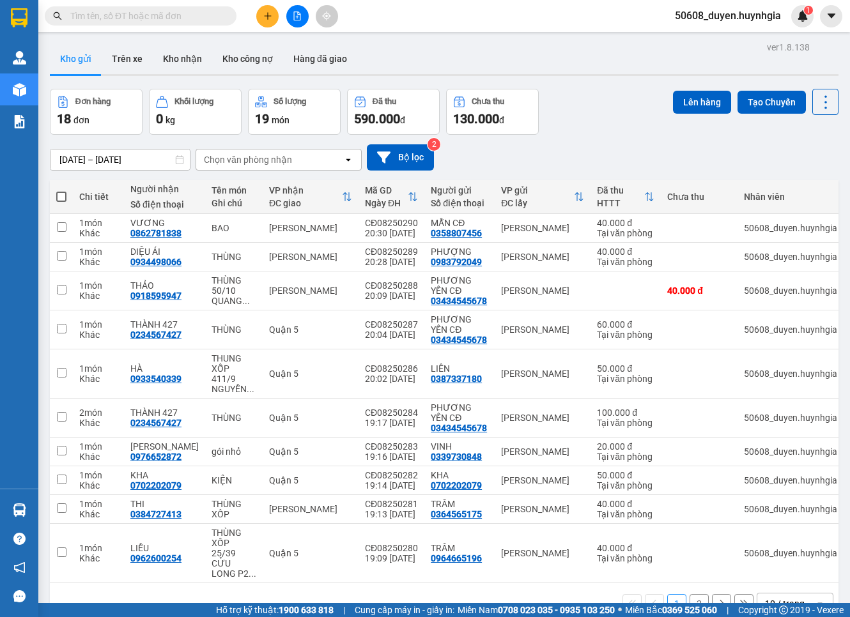
click at [61, 194] on span at bounding box center [61, 197] width 10 height 10
click at [61, 190] on input "checkbox" at bounding box center [61, 190] width 0 height 0
checkbox input "true"
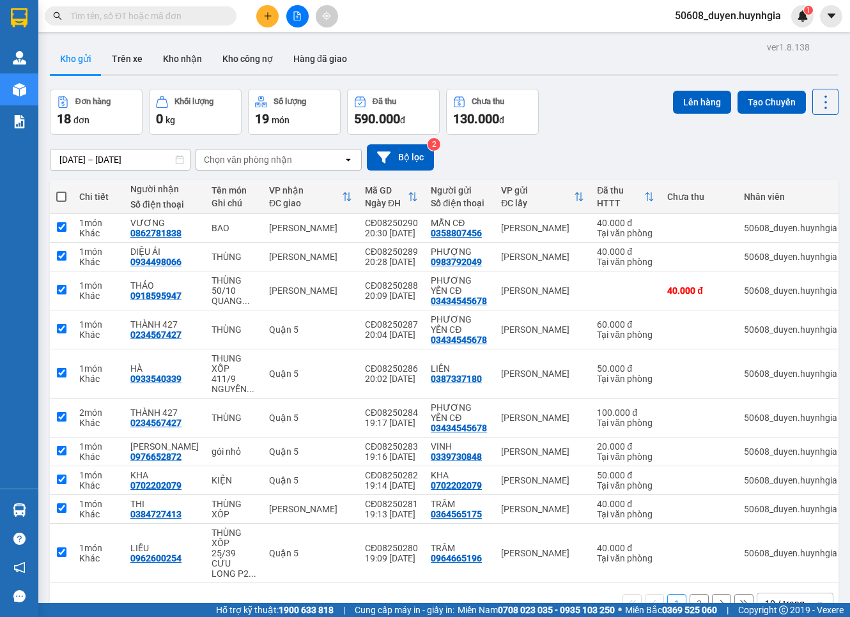
checkbox input "true"
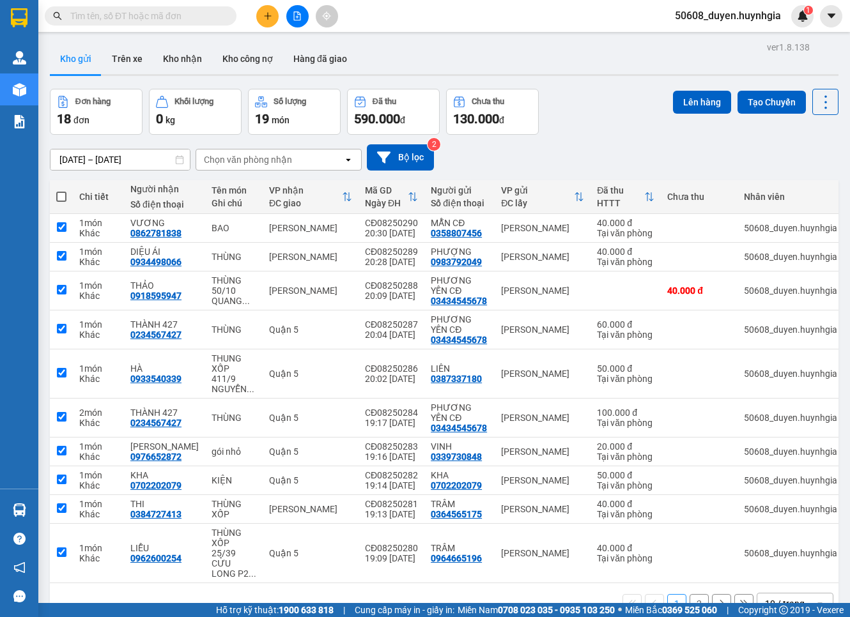
checkbox input "true"
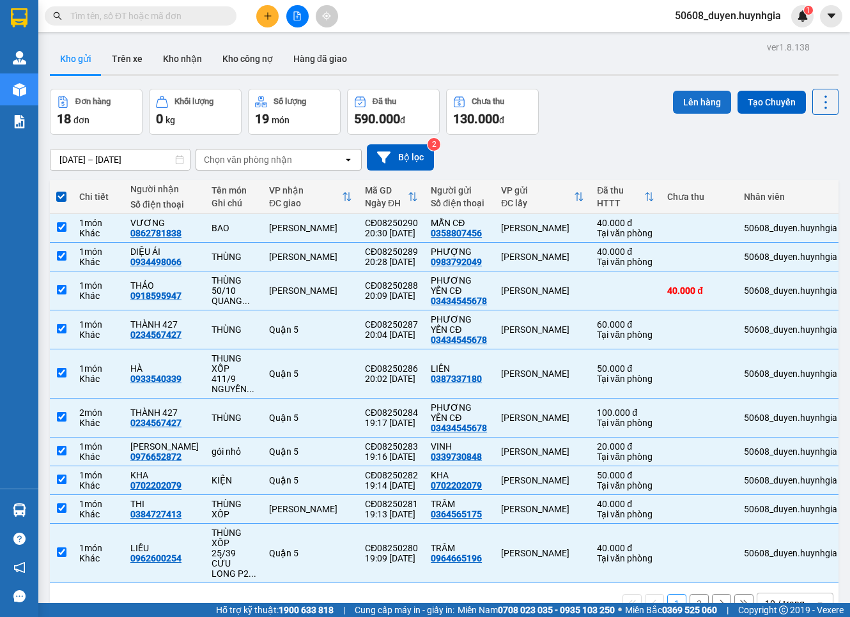
click at [682, 98] on button "Lên hàng" at bounding box center [702, 102] width 58 height 23
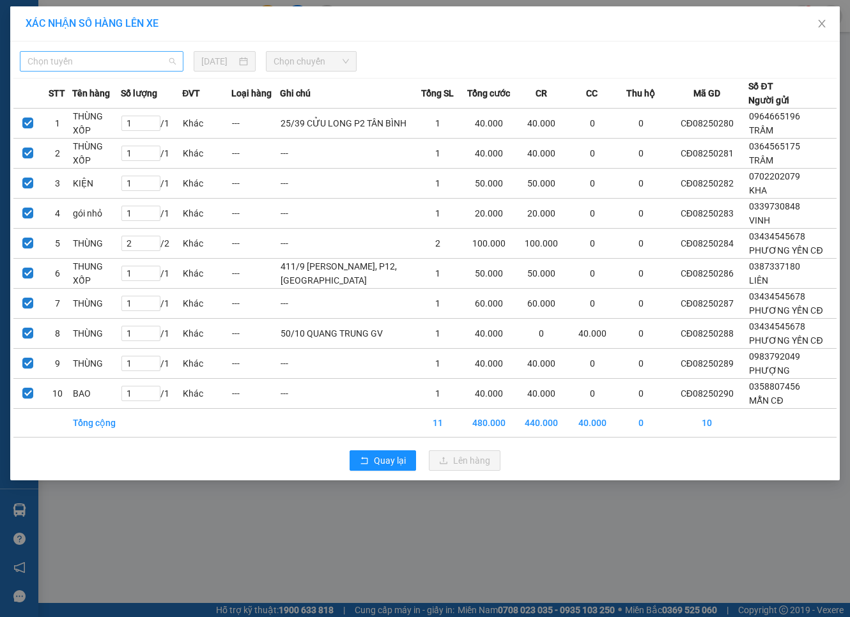
click at [151, 63] on span "Chọn tuyến" at bounding box center [101, 61] width 148 height 19
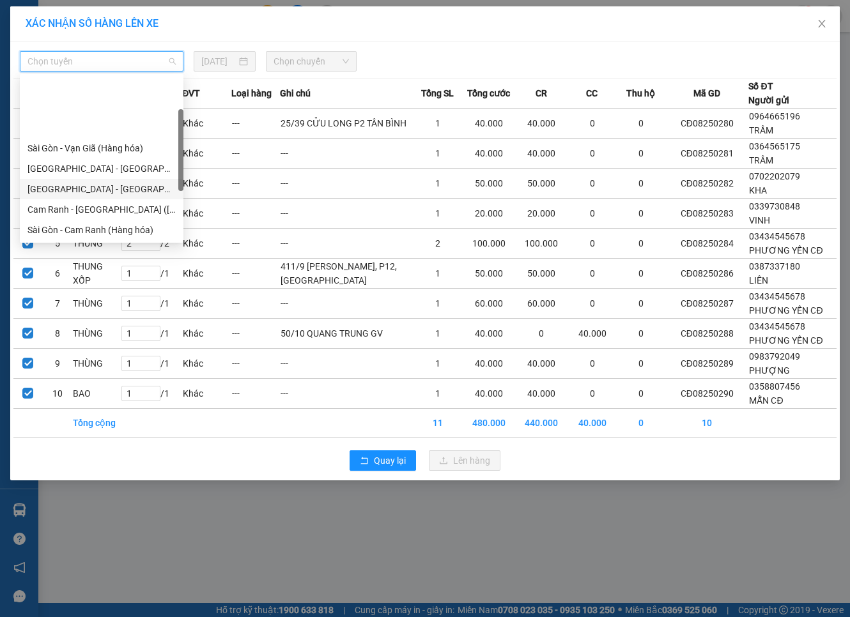
scroll to position [71, 0]
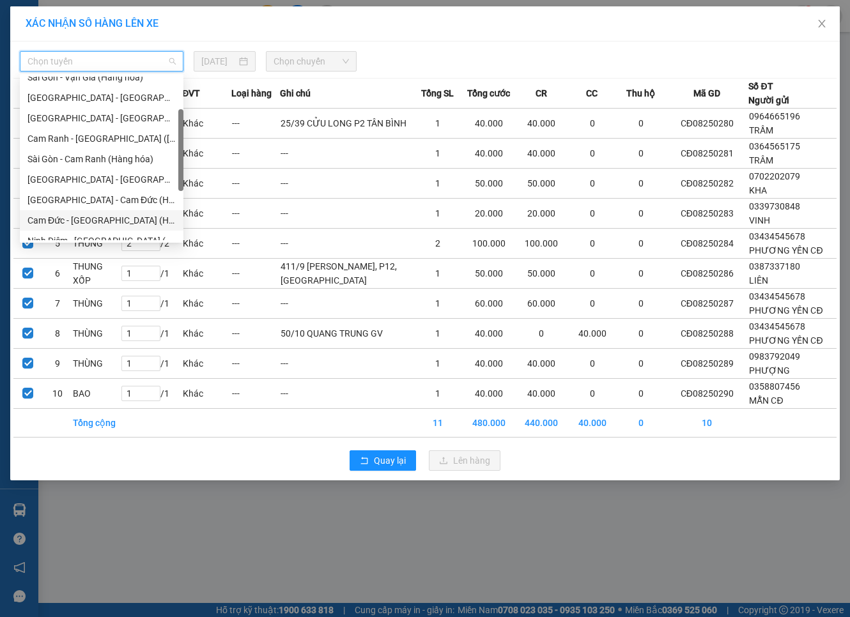
click at [82, 218] on div "Cam Đức - [GEOGRAPHIC_DATA] (Hàng hóa)" at bounding box center [101, 220] width 148 height 14
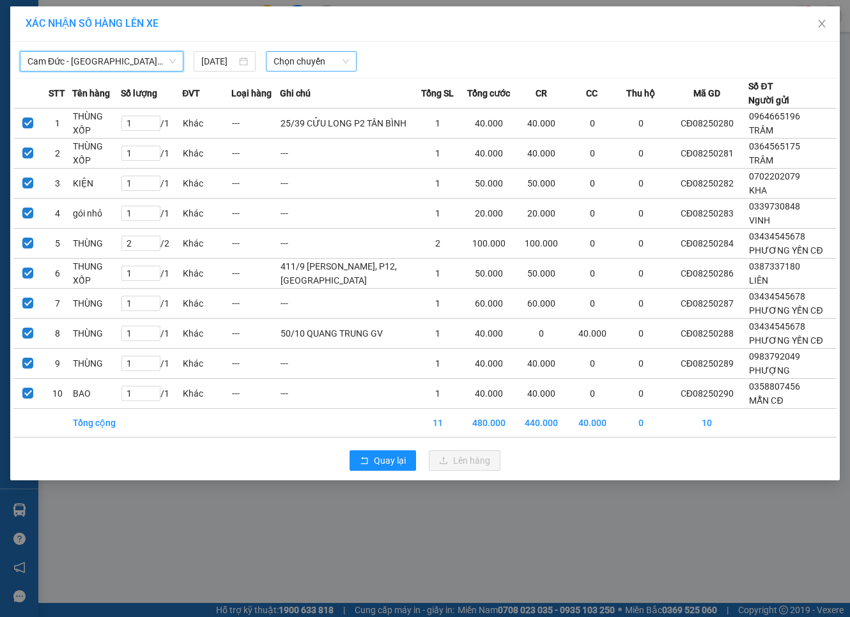
click at [309, 65] on span "Chọn chuyến" at bounding box center [311, 61] width 76 height 19
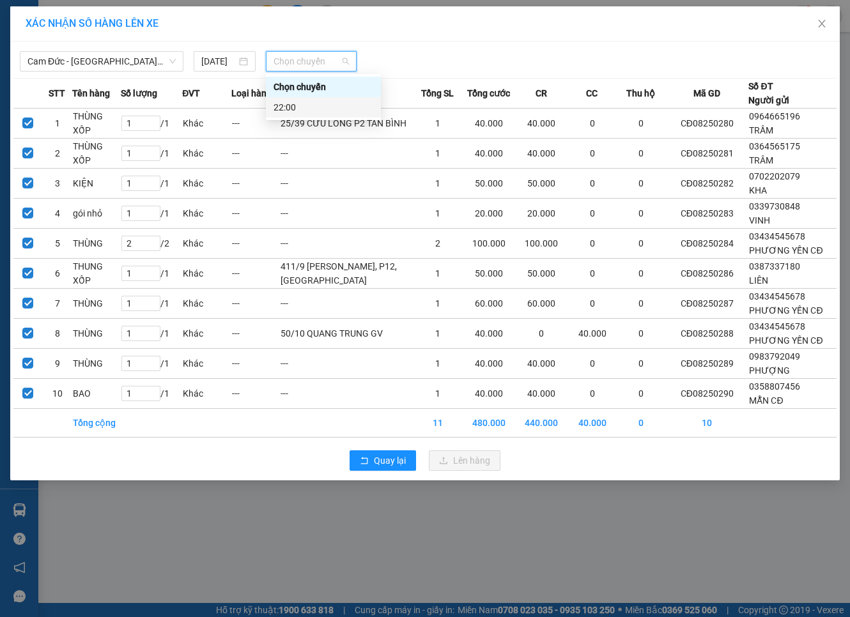
click at [297, 105] on div "22:00" at bounding box center [323, 107] width 100 height 14
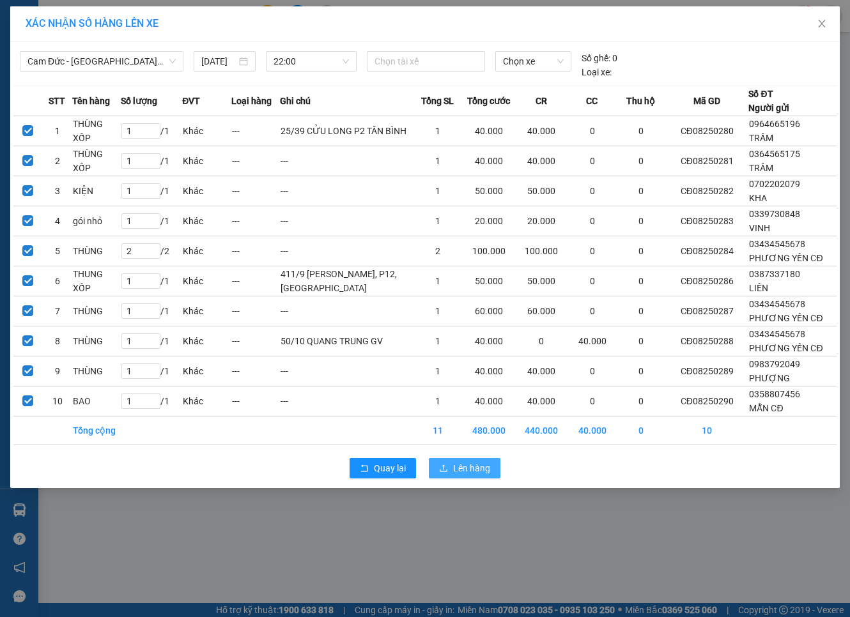
click at [450, 478] on button "Lên hàng" at bounding box center [465, 468] width 72 height 20
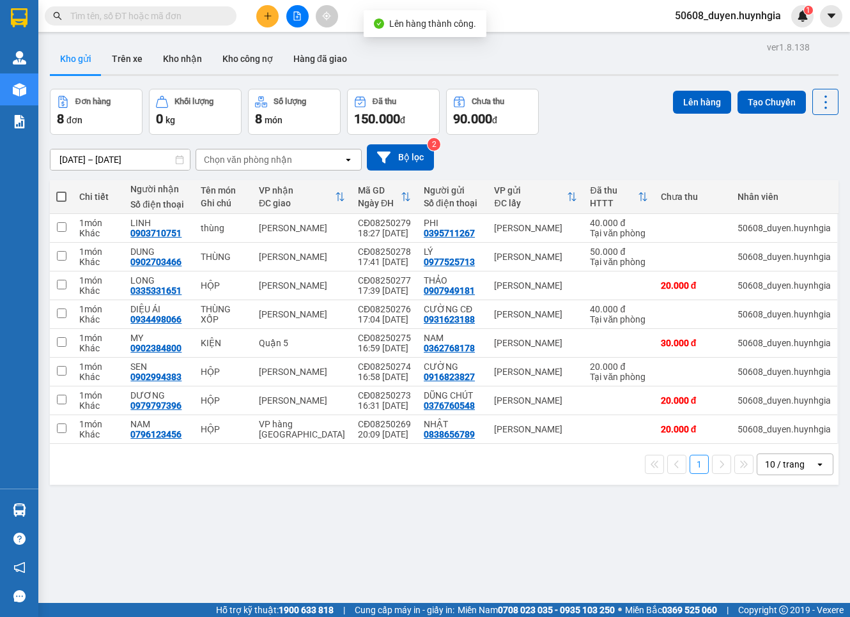
click at [65, 190] on label at bounding box center [61, 196] width 10 height 13
click at [61, 190] on input "checkbox" at bounding box center [61, 190] width 0 height 0
checkbox input "true"
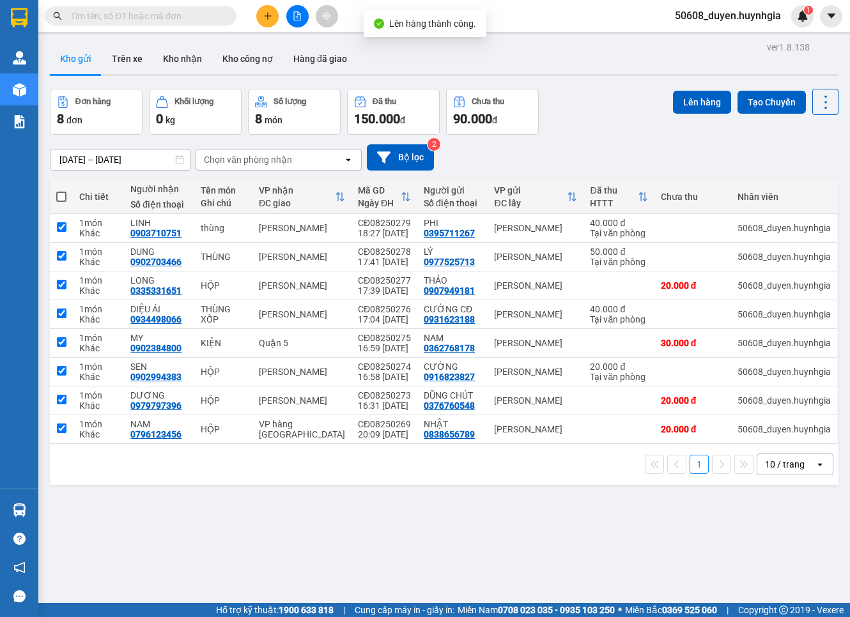
checkbox input "true"
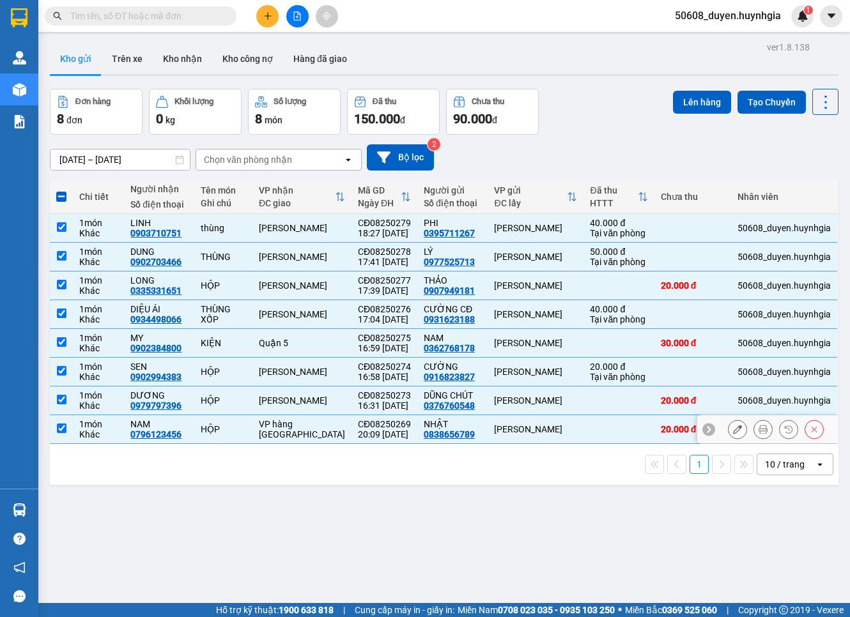
click at [70, 425] on td at bounding box center [61, 429] width 23 height 29
checkbox input "false"
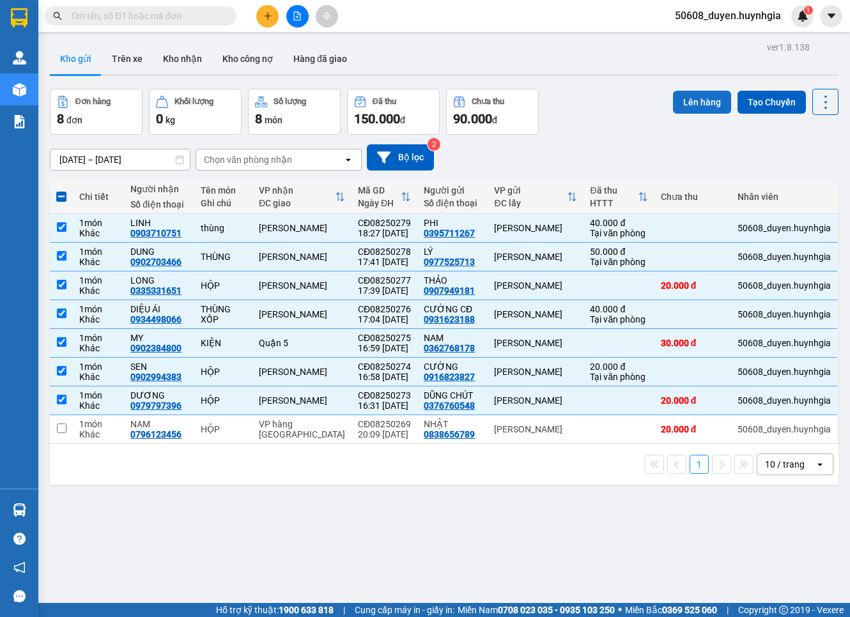
click at [692, 103] on button "Lên hàng" at bounding box center [702, 102] width 58 height 23
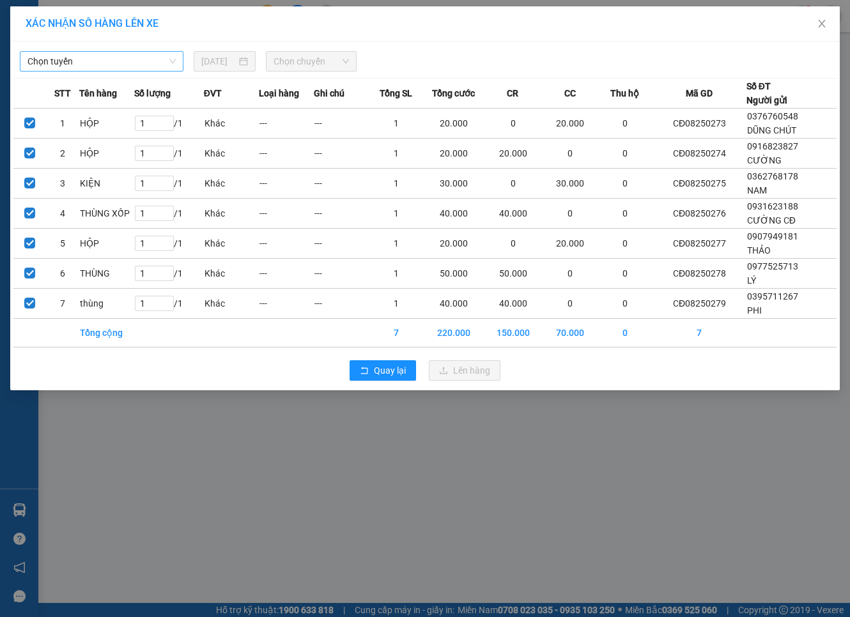
click at [98, 61] on span "Chọn tuyến" at bounding box center [101, 61] width 148 height 19
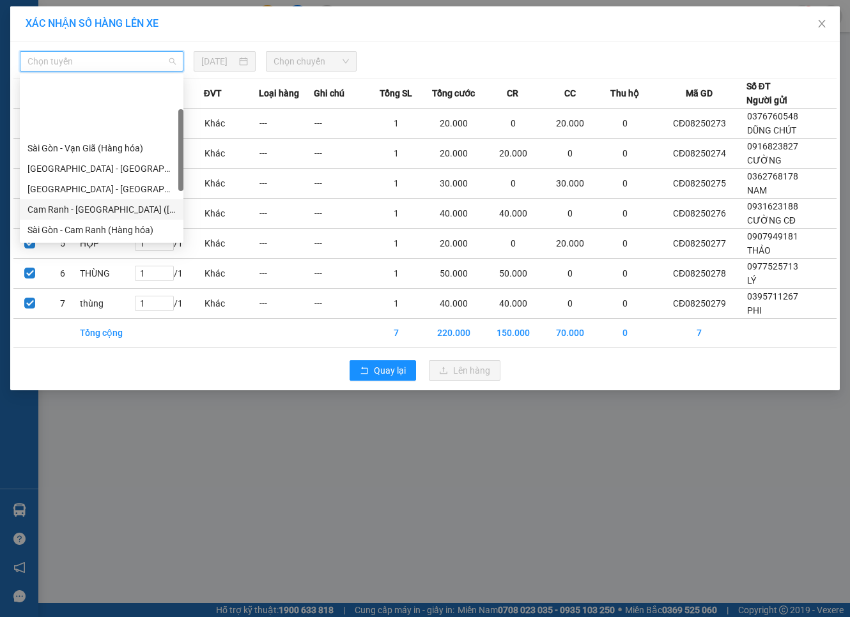
scroll to position [71, 0]
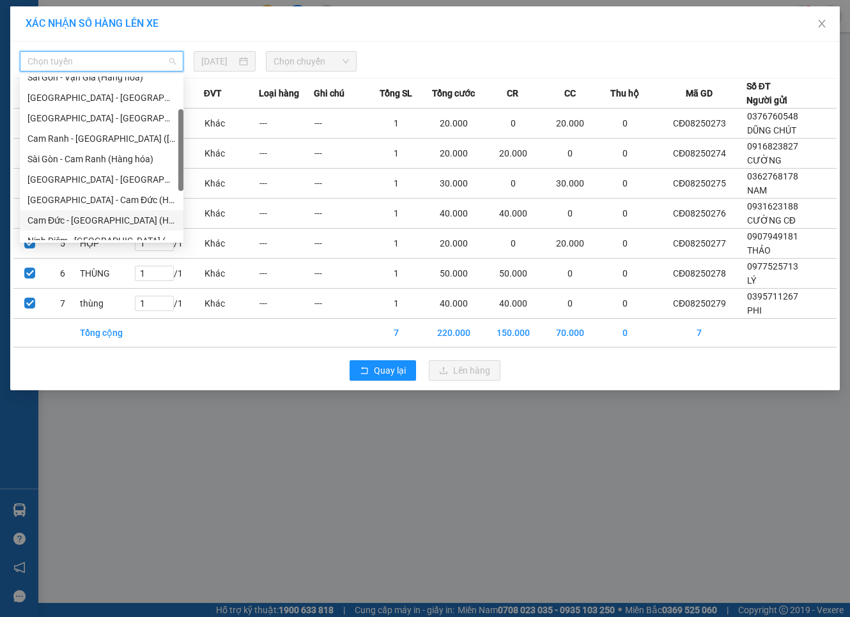
click at [72, 211] on div "Cam Đức - [GEOGRAPHIC_DATA] (Hàng hóa)" at bounding box center [102, 220] width 164 height 20
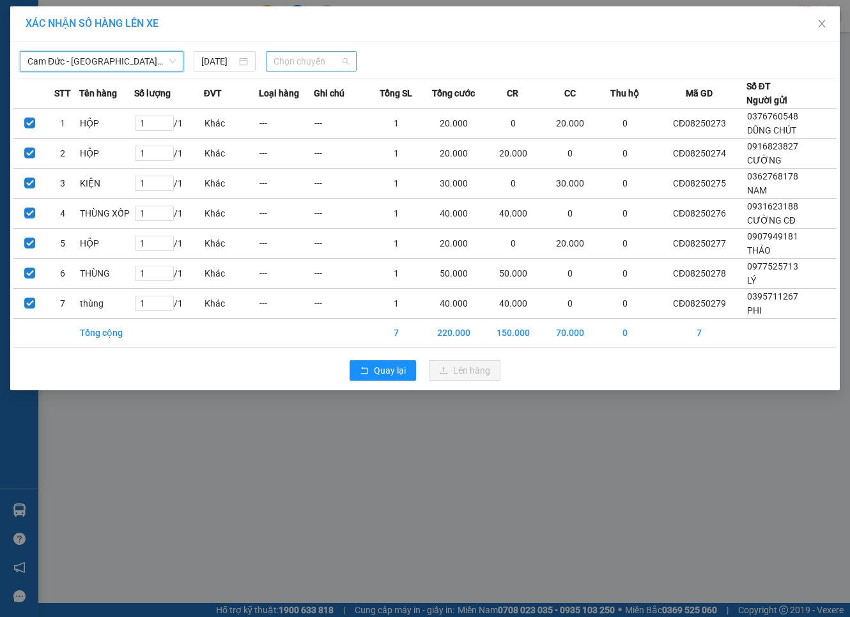
click at [339, 57] on span "Chọn chuyến" at bounding box center [311, 61] width 76 height 19
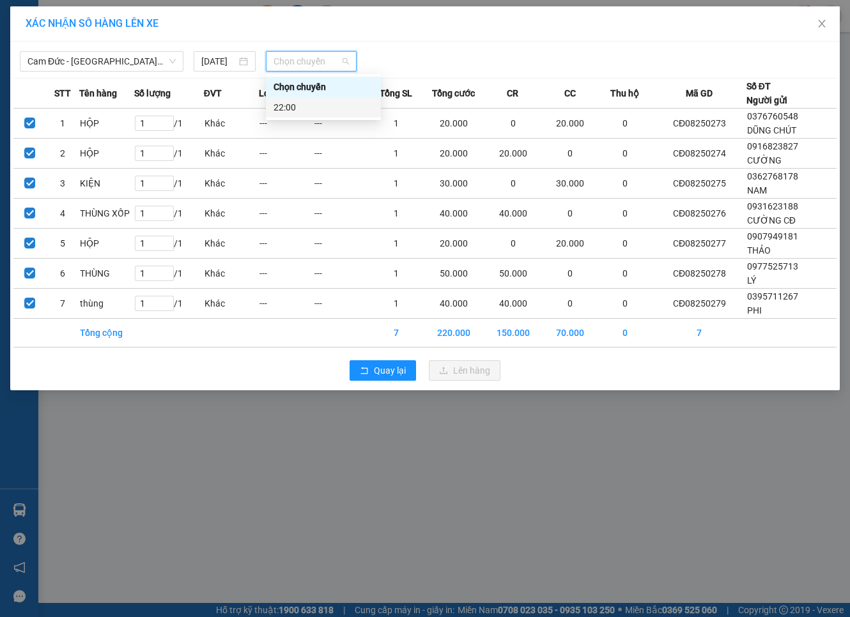
click at [292, 98] on div "22:00" at bounding box center [323, 107] width 115 height 20
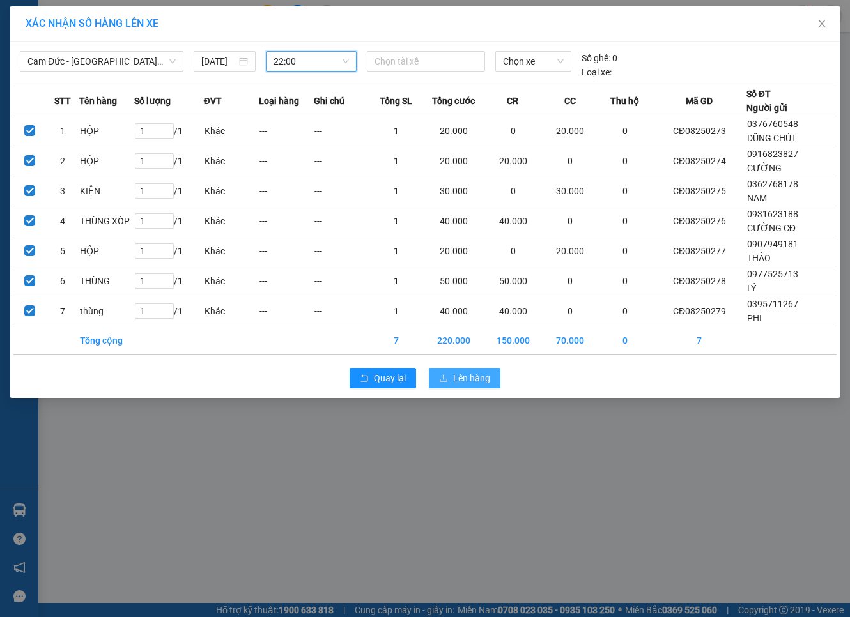
click at [496, 372] on button "Lên hàng" at bounding box center [465, 378] width 72 height 20
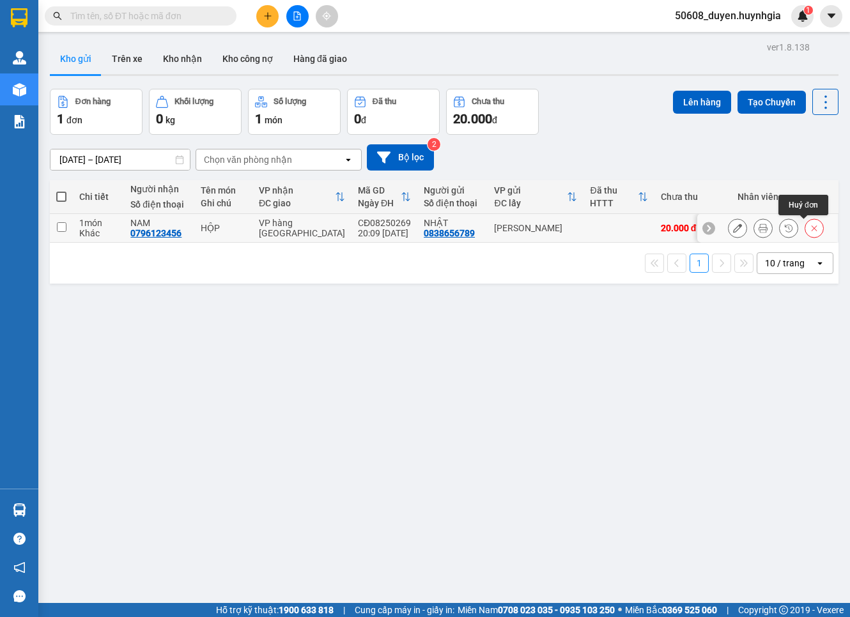
click at [811, 227] on icon at bounding box center [814, 228] width 6 height 6
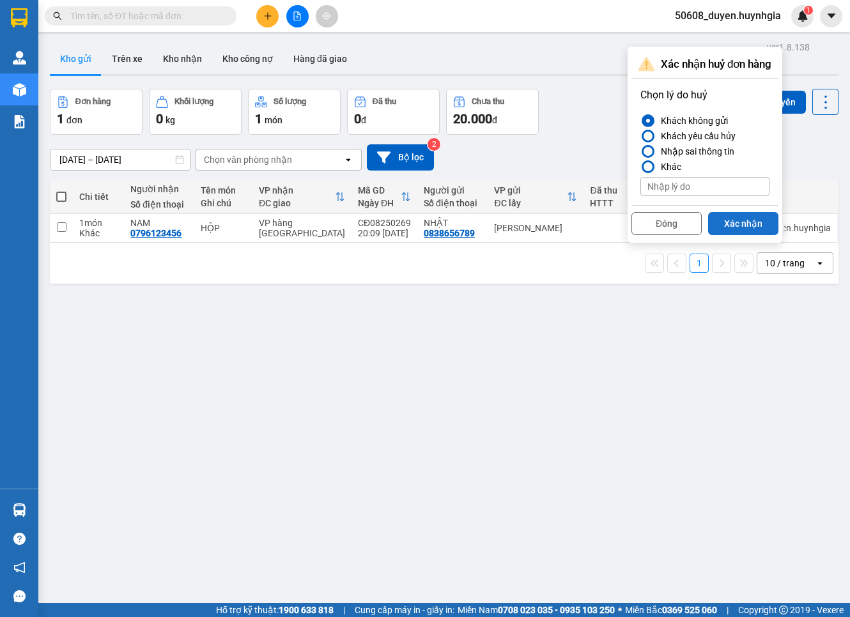
click at [764, 227] on button "Xác nhận" at bounding box center [743, 223] width 70 height 23
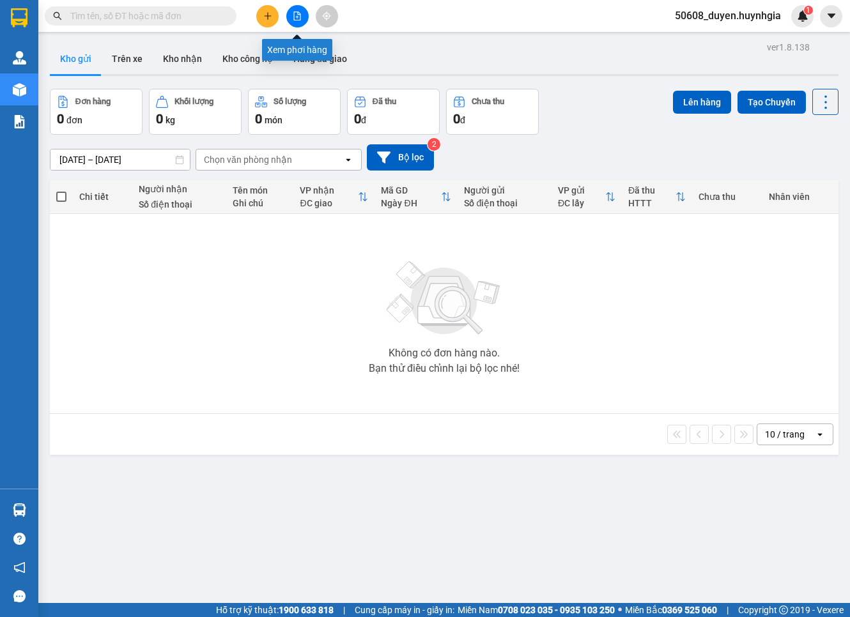
click at [293, 15] on icon "file-add" at bounding box center [297, 15] width 9 height 9
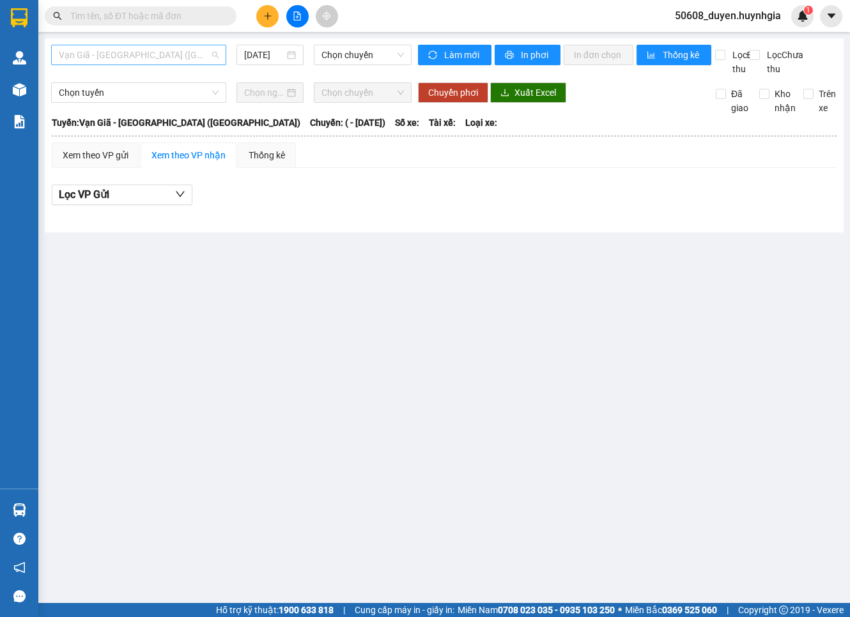
click at [186, 52] on span "Vạn Giã - [GEOGRAPHIC_DATA] ([GEOGRAPHIC_DATA])" at bounding box center [139, 54] width 160 height 19
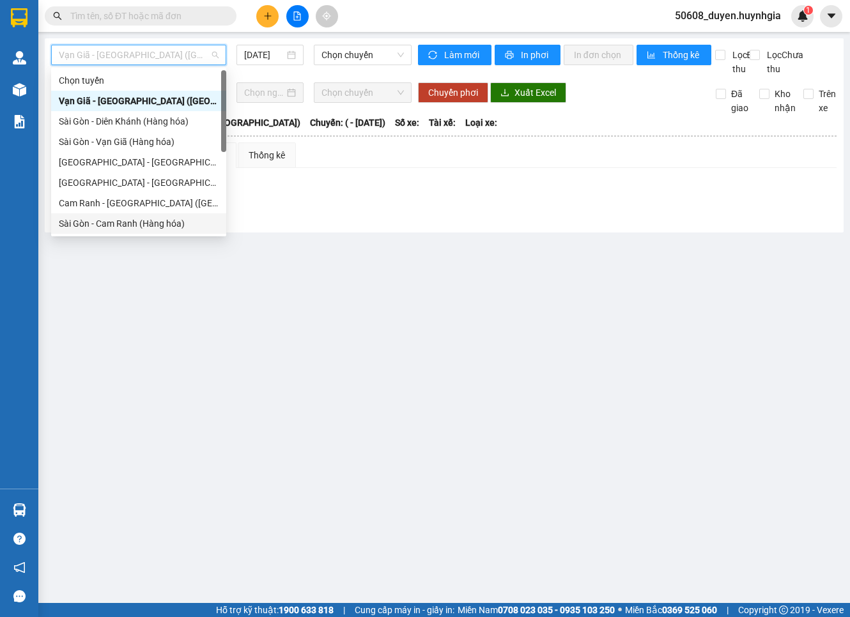
scroll to position [142, 0]
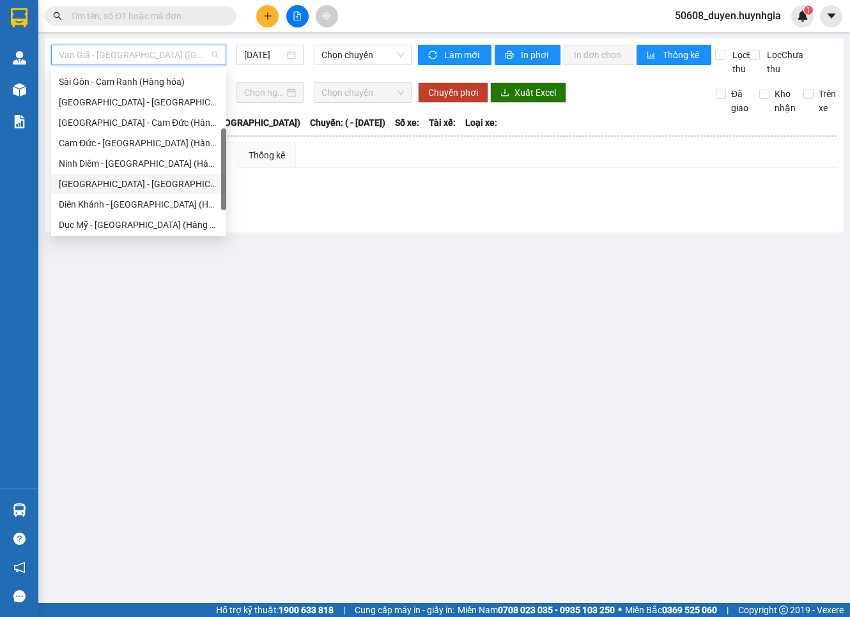
click at [93, 178] on div "[GEOGRAPHIC_DATA] - [GEOGRAPHIC_DATA] (Hàng hóa)" at bounding box center [139, 184] width 160 height 14
type input "[DATE]"
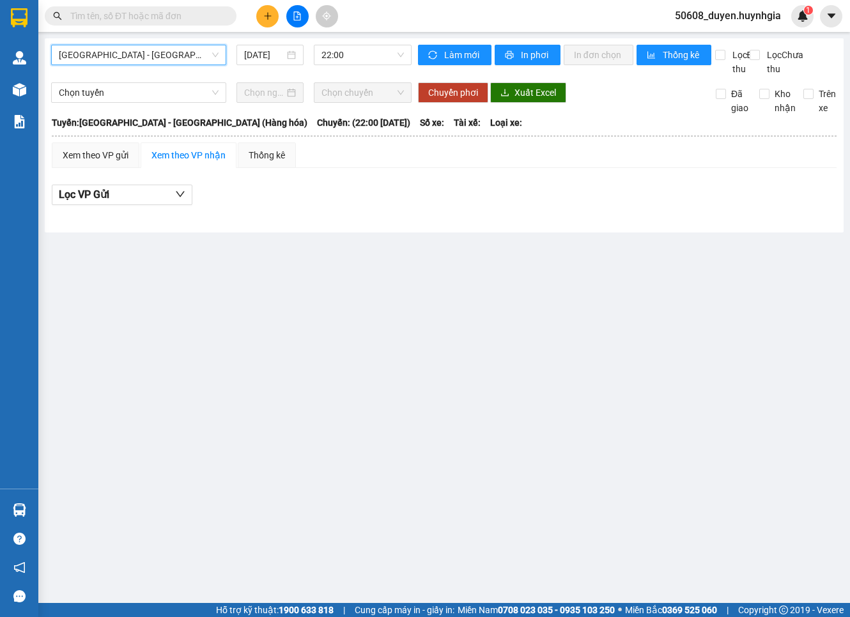
click at [211, 57] on span "[GEOGRAPHIC_DATA] - [GEOGRAPHIC_DATA] (Hàng hóa)" at bounding box center [139, 54] width 160 height 19
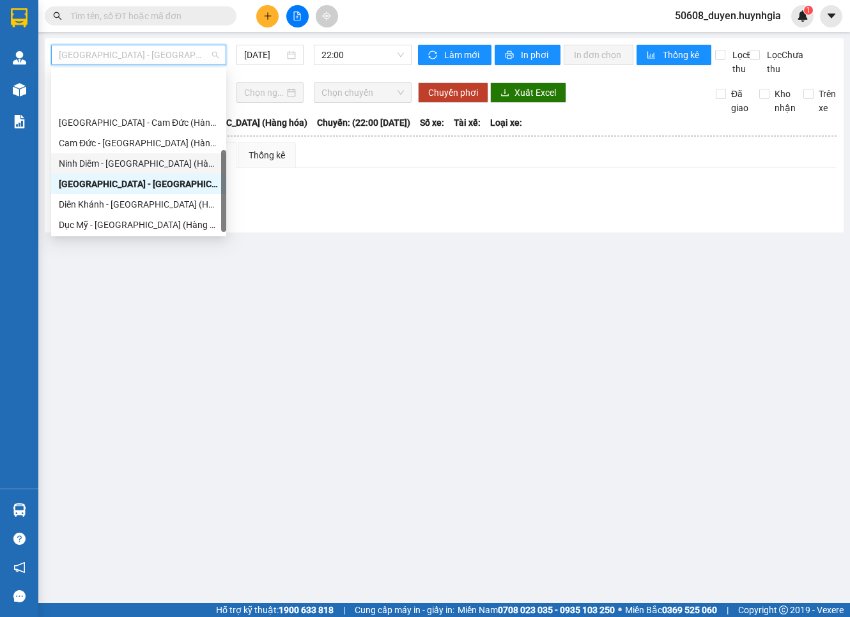
scroll to position [199, 0]
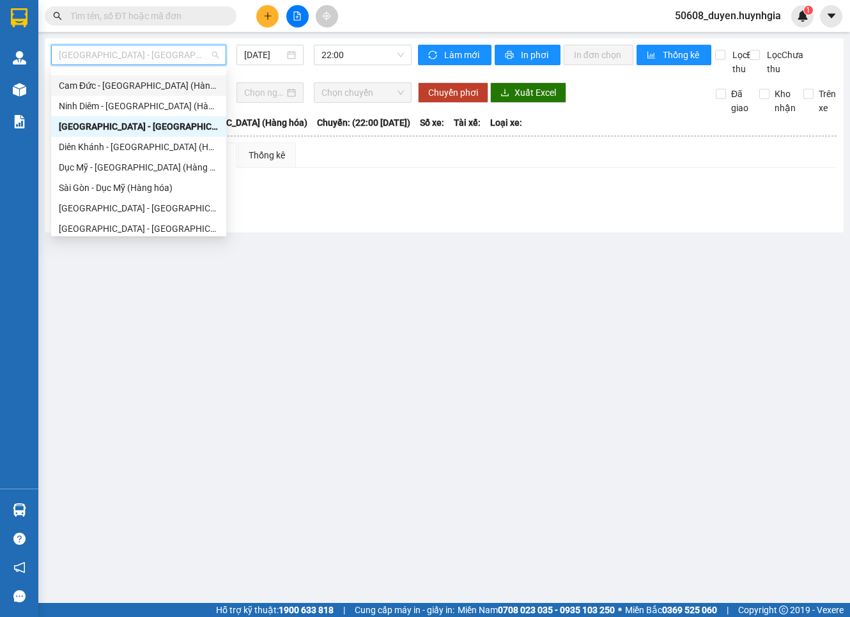
click at [125, 91] on div "Cam Đức - [GEOGRAPHIC_DATA] (Hàng hóa)" at bounding box center [139, 86] width 160 height 14
type input "[DATE]"
